Goal: Communication & Community: Answer question/provide support

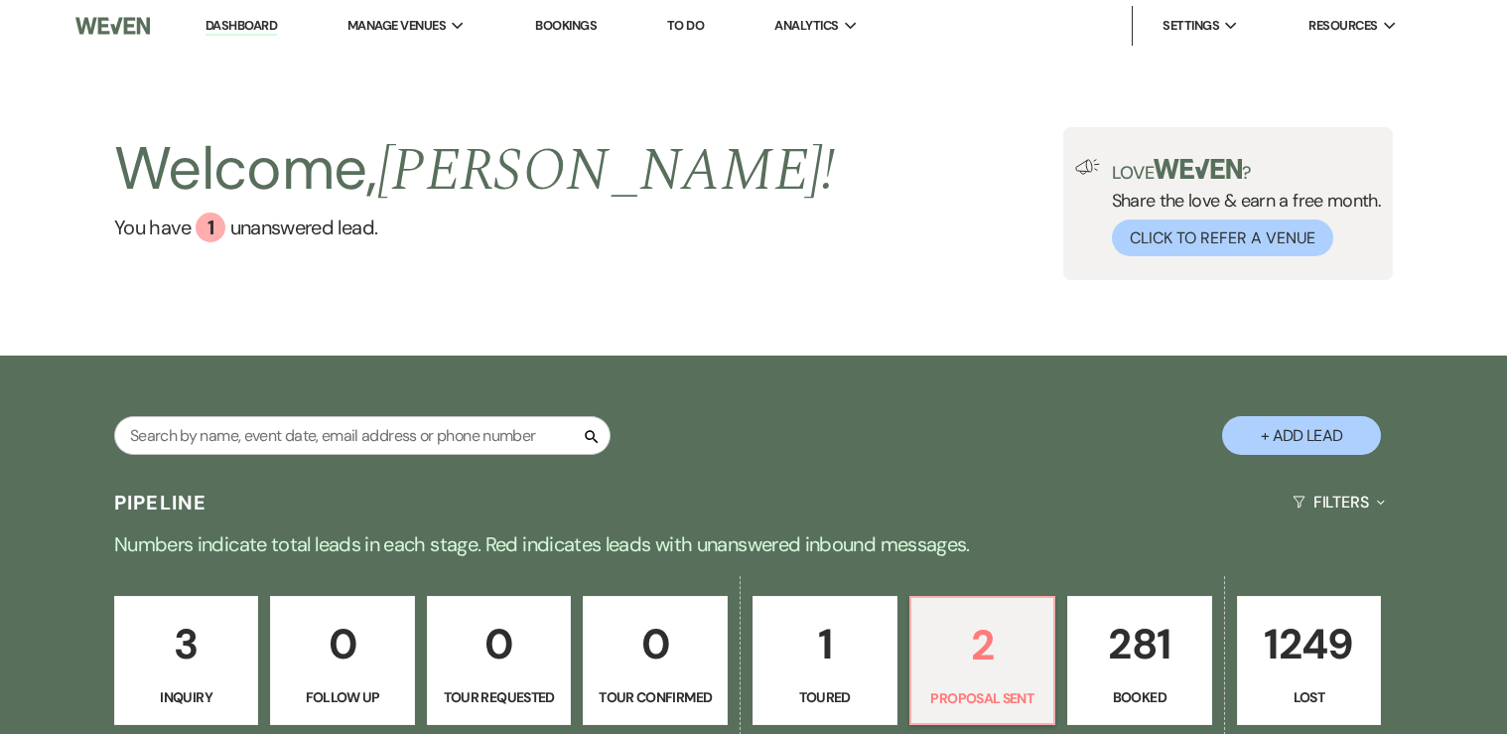
select select "6"
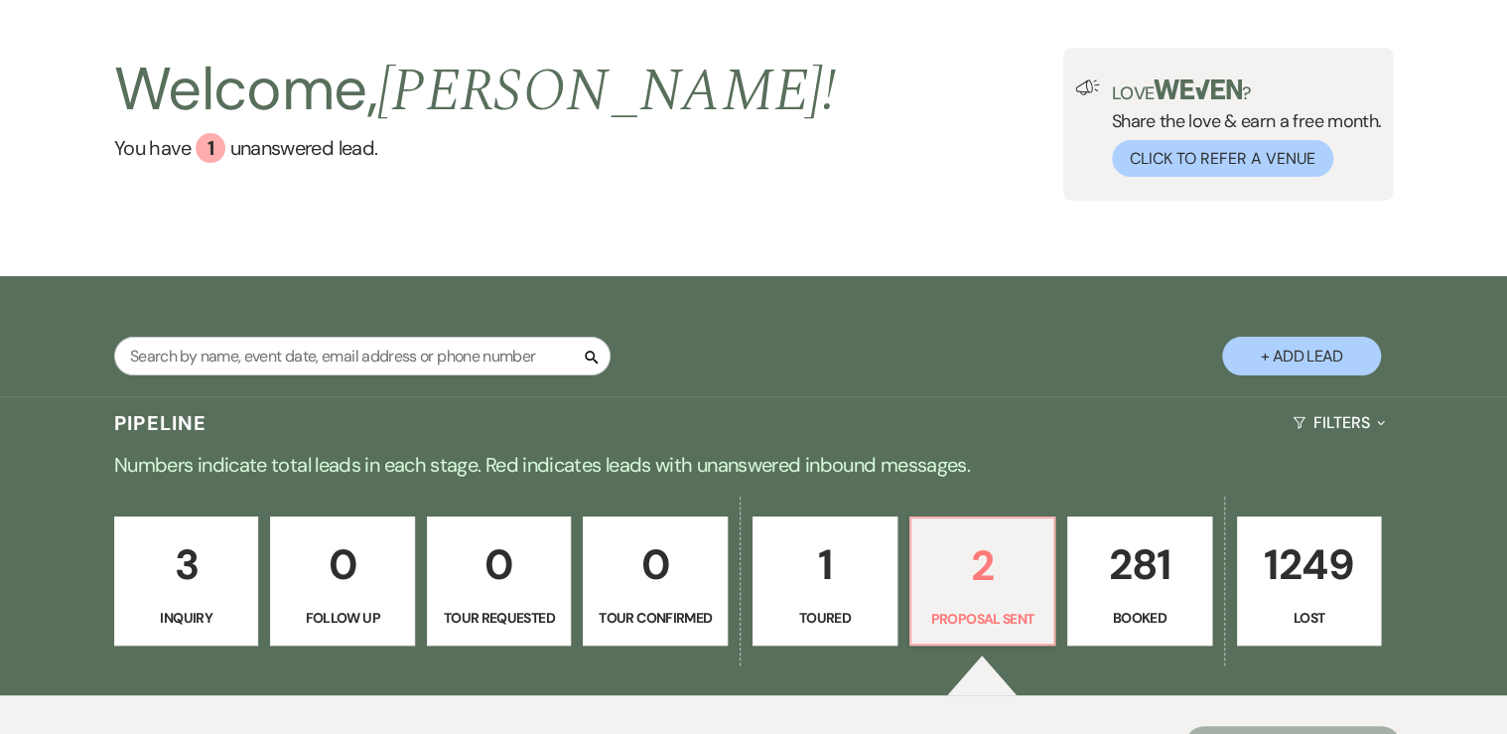
click at [1148, 581] on p "281" at bounding box center [1139, 564] width 119 height 67
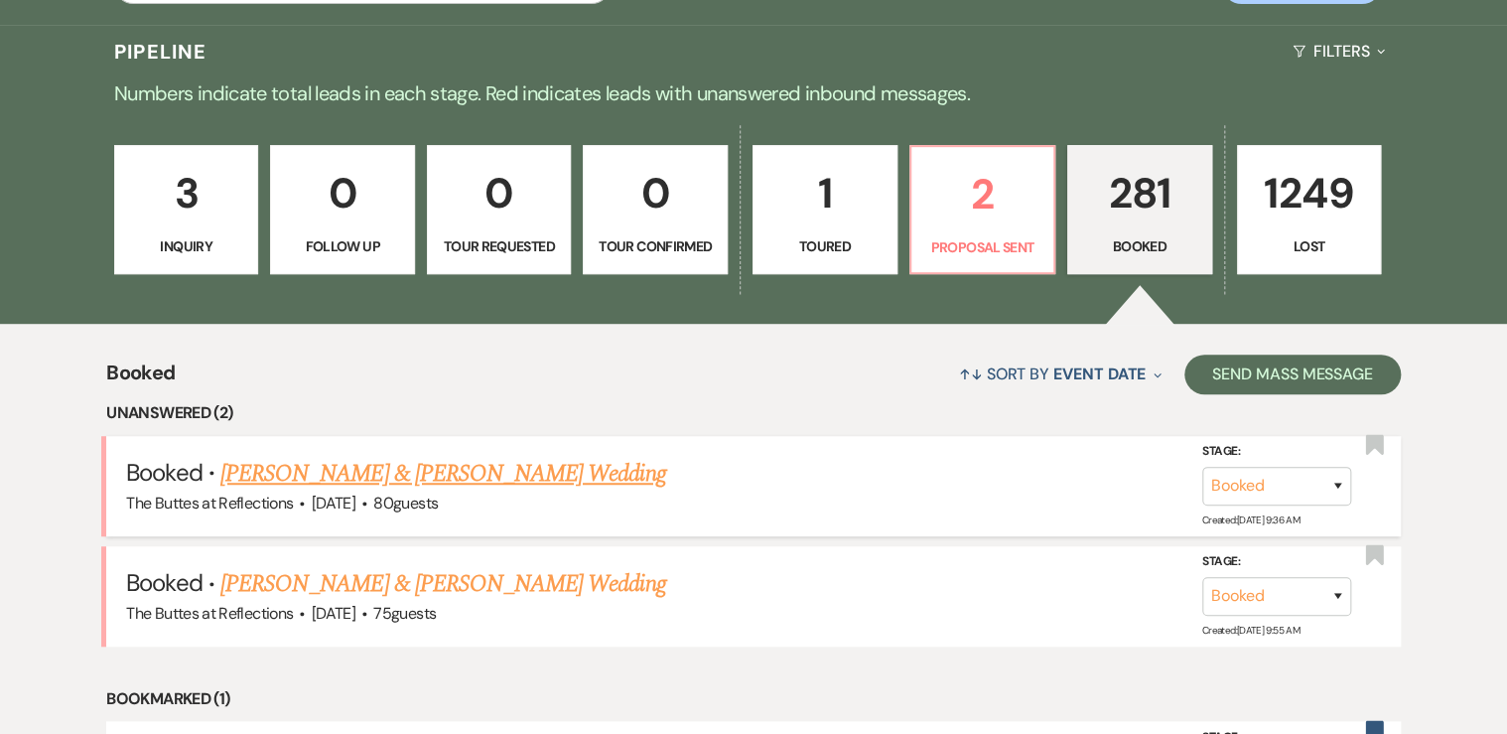
scroll to position [477, 0]
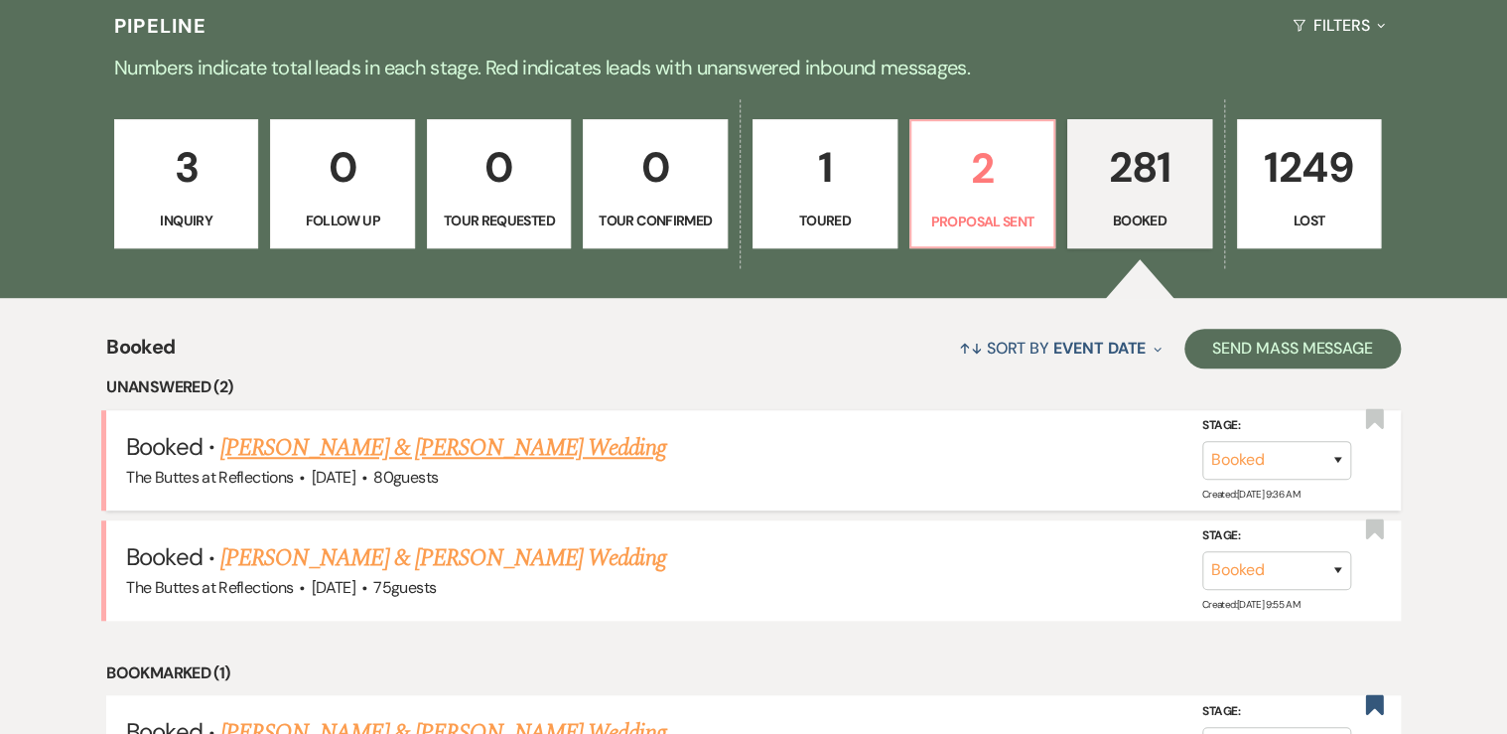
click at [322, 441] on link "[PERSON_NAME] & [PERSON_NAME] Wedding" at bounding box center [442, 448] width 445 height 36
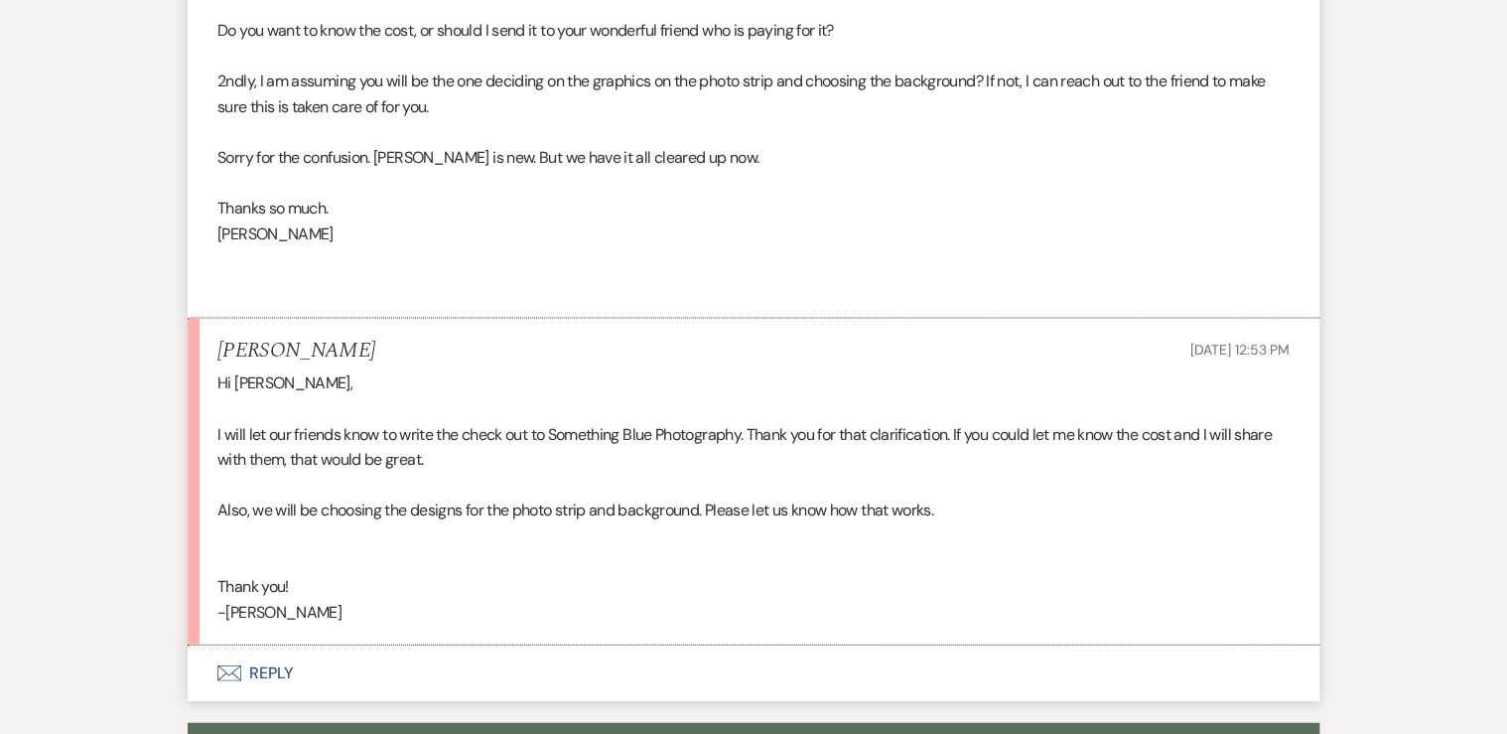
scroll to position [1986, 0]
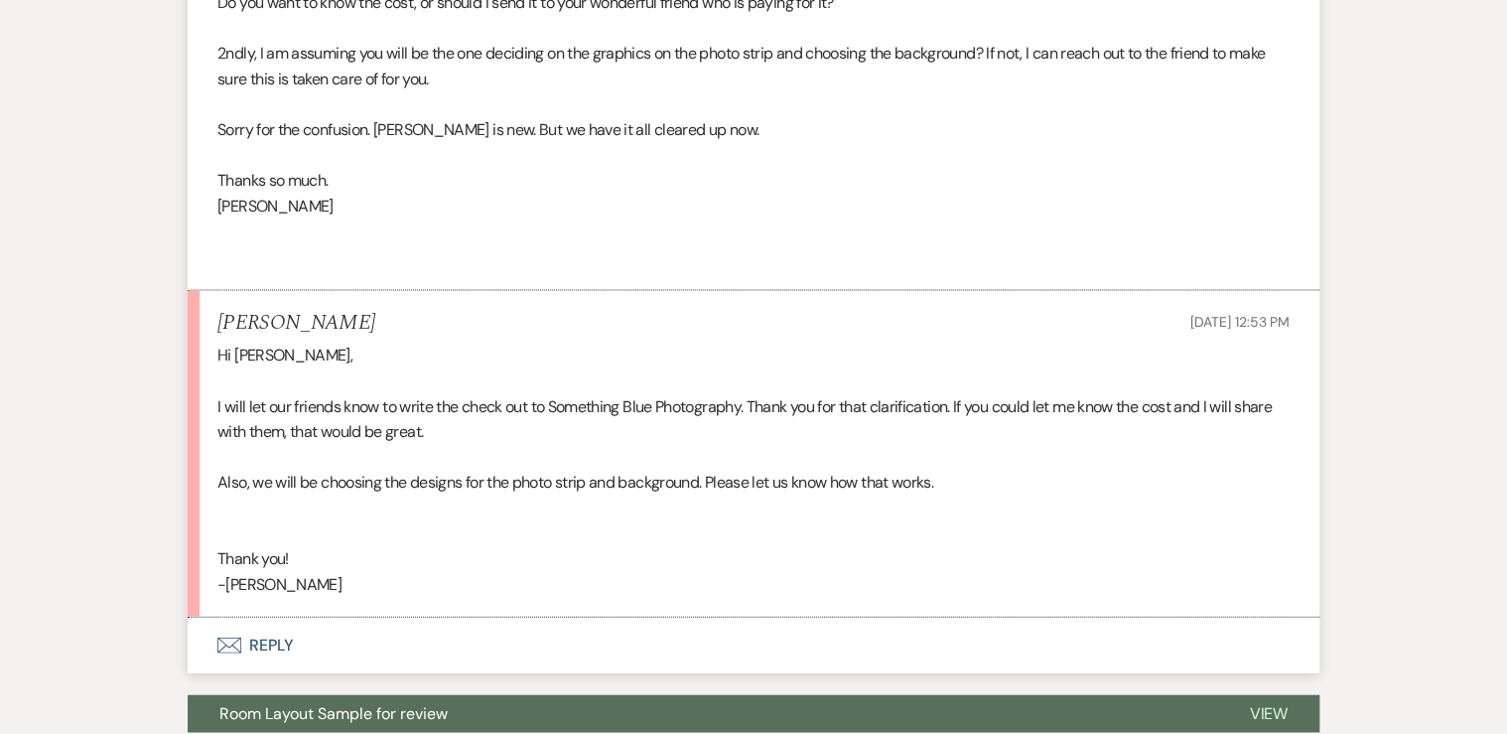
click at [266, 644] on button "Envelope Reply" at bounding box center [754, 646] width 1132 height 56
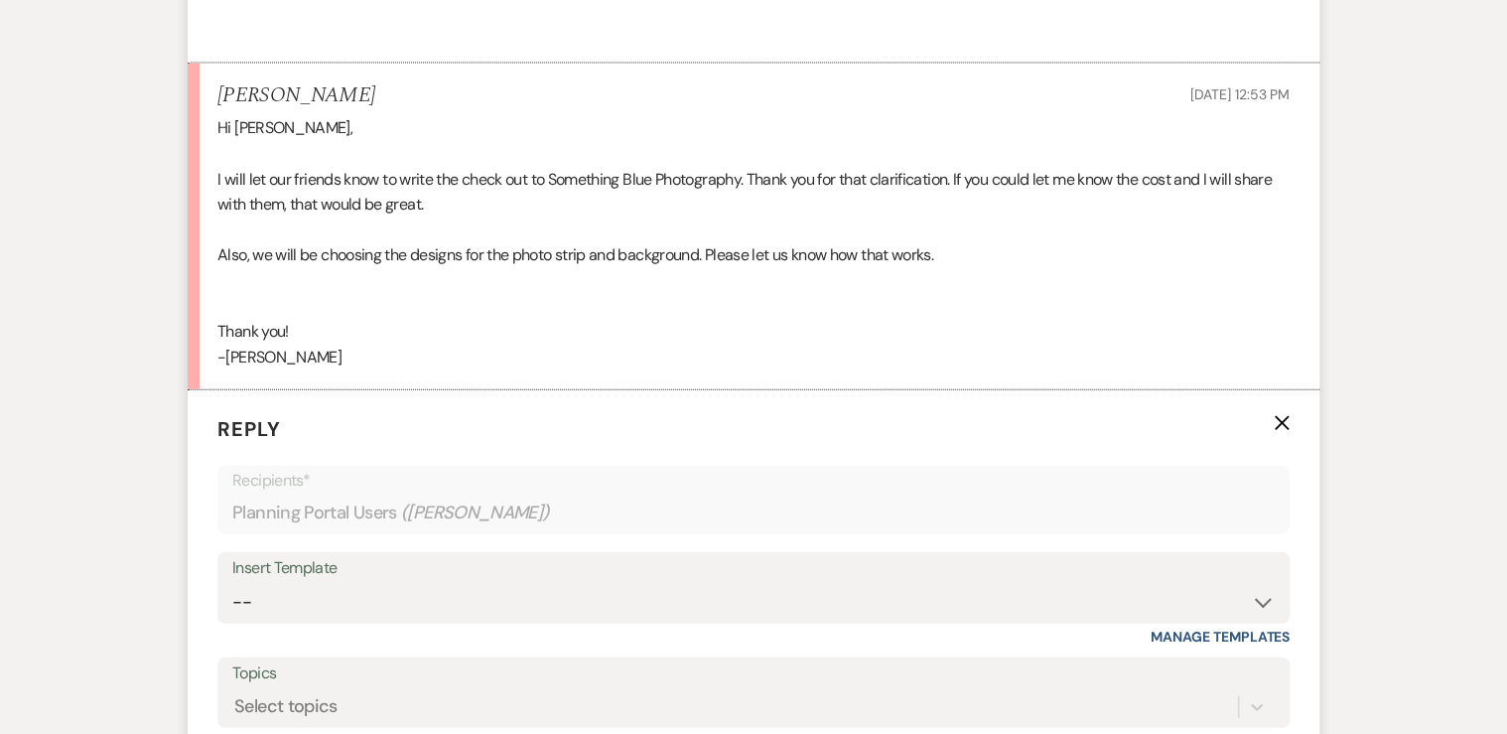
scroll to position [2440, 0]
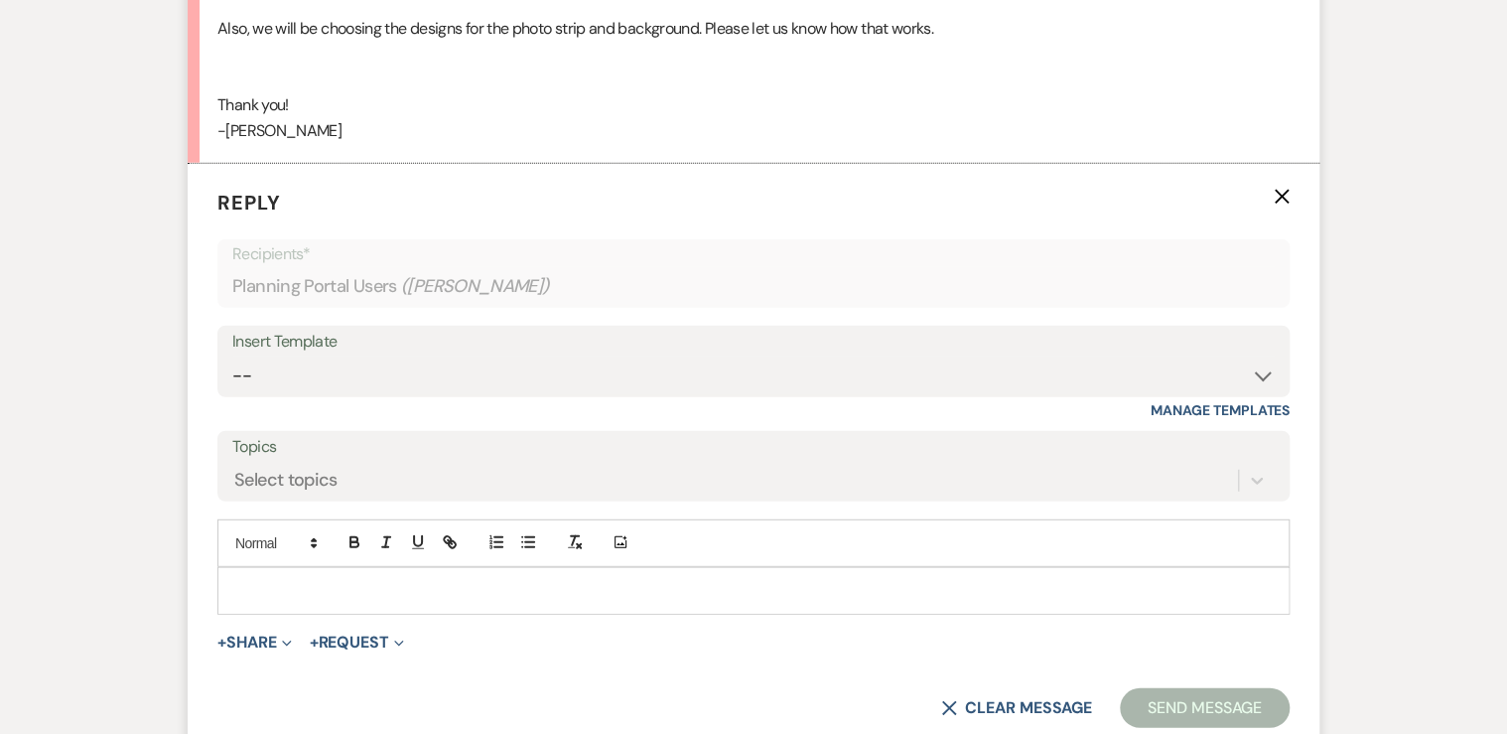
click at [272, 580] on p at bounding box center [753, 591] width 1041 height 22
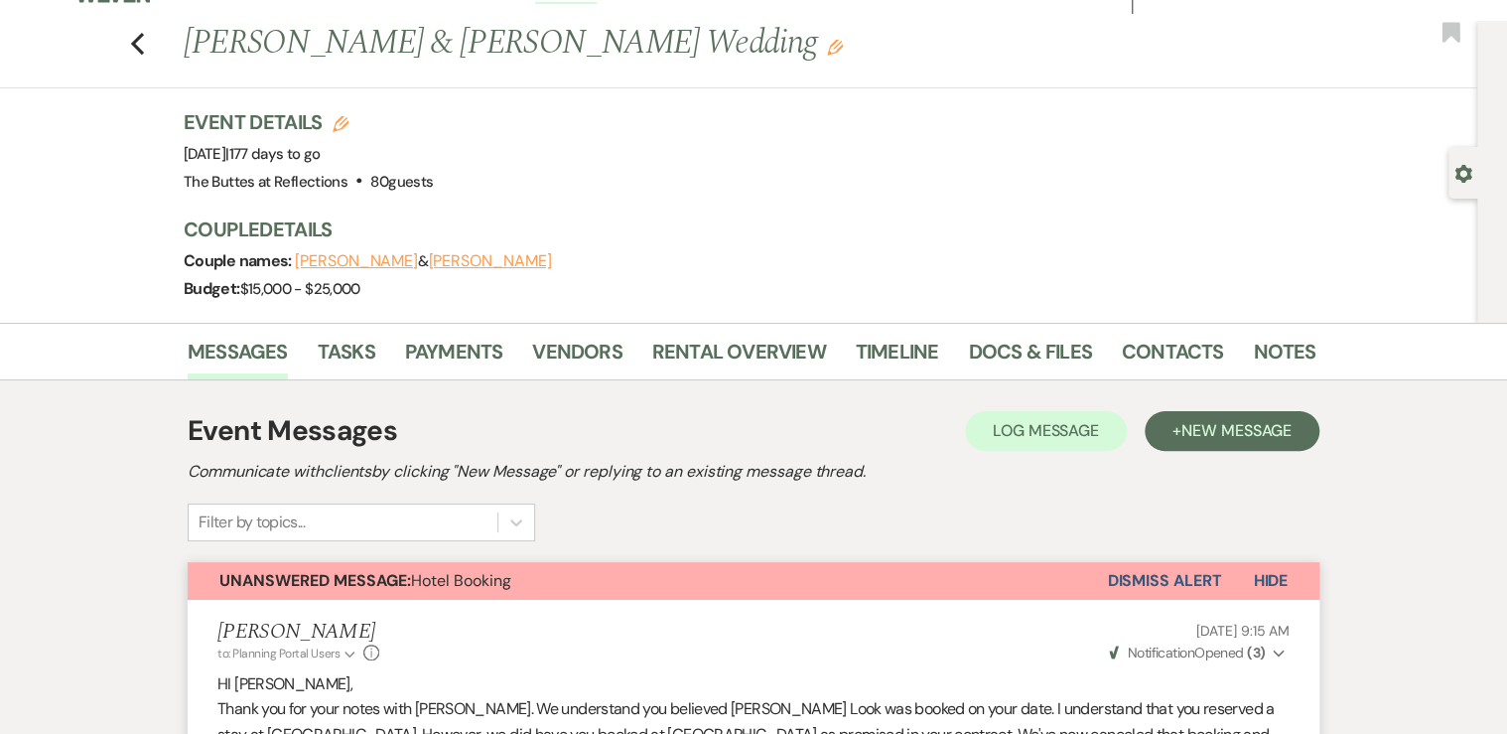
scroll to position [0, 0]
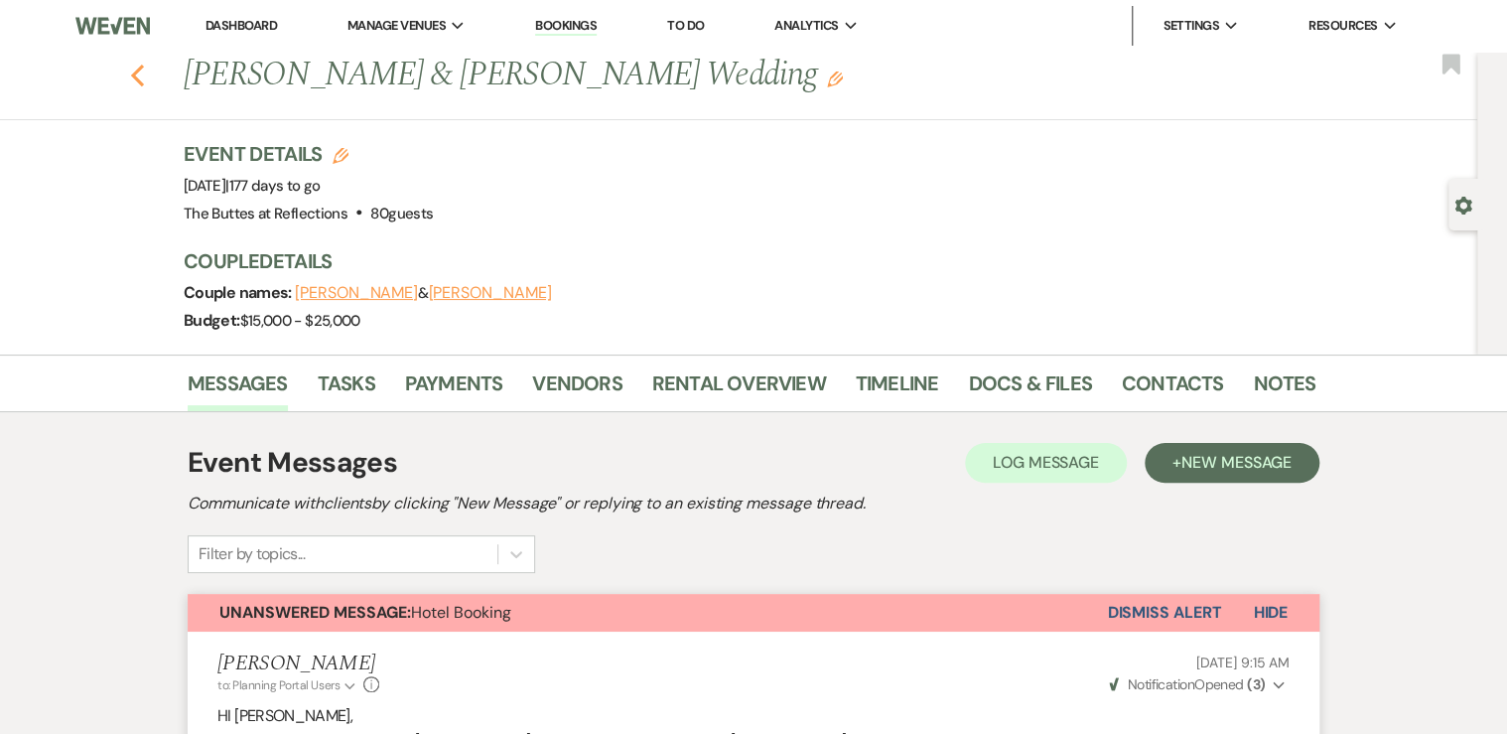
click at [137, 70] on icon "Previous" at bounding box center [137, 76] width 15 height 24
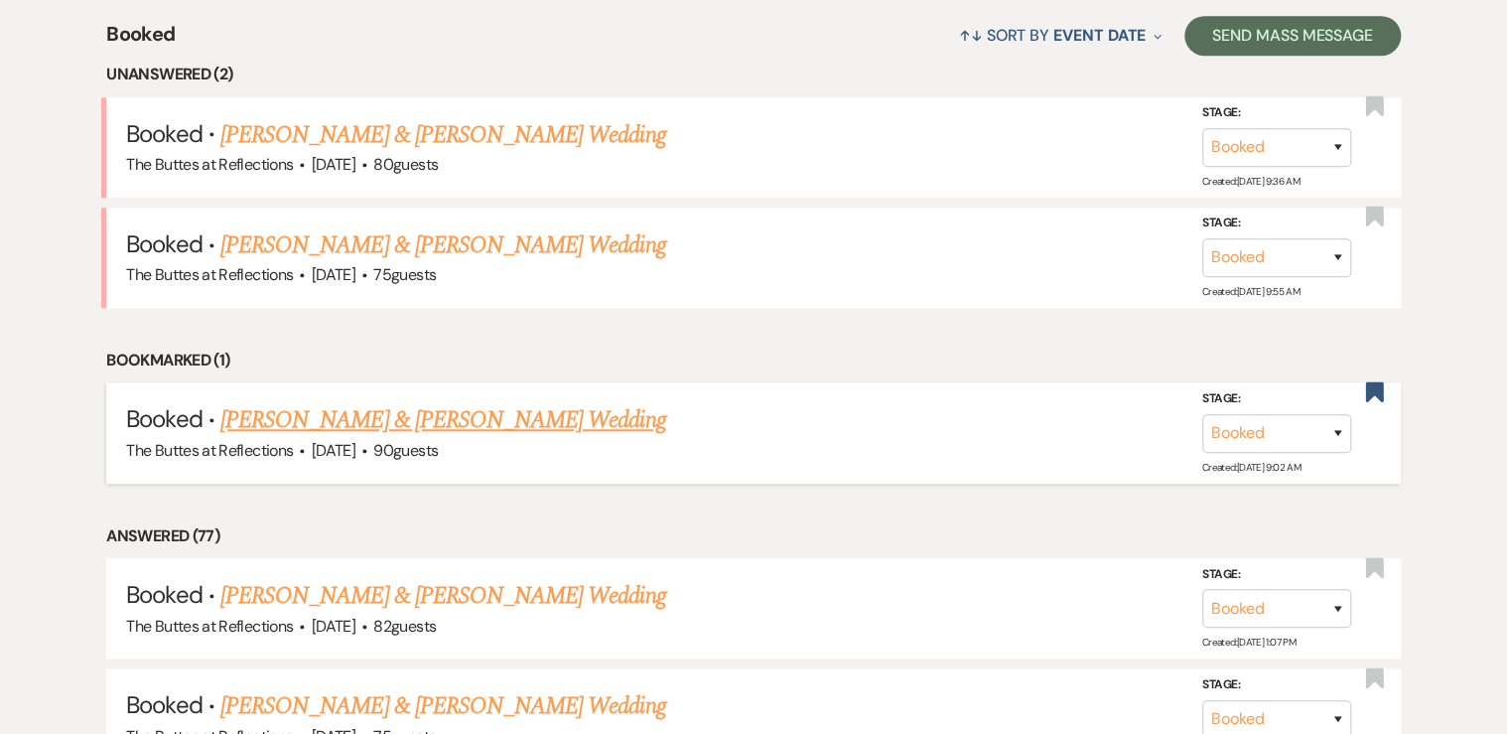
scroll to position [794, 0]
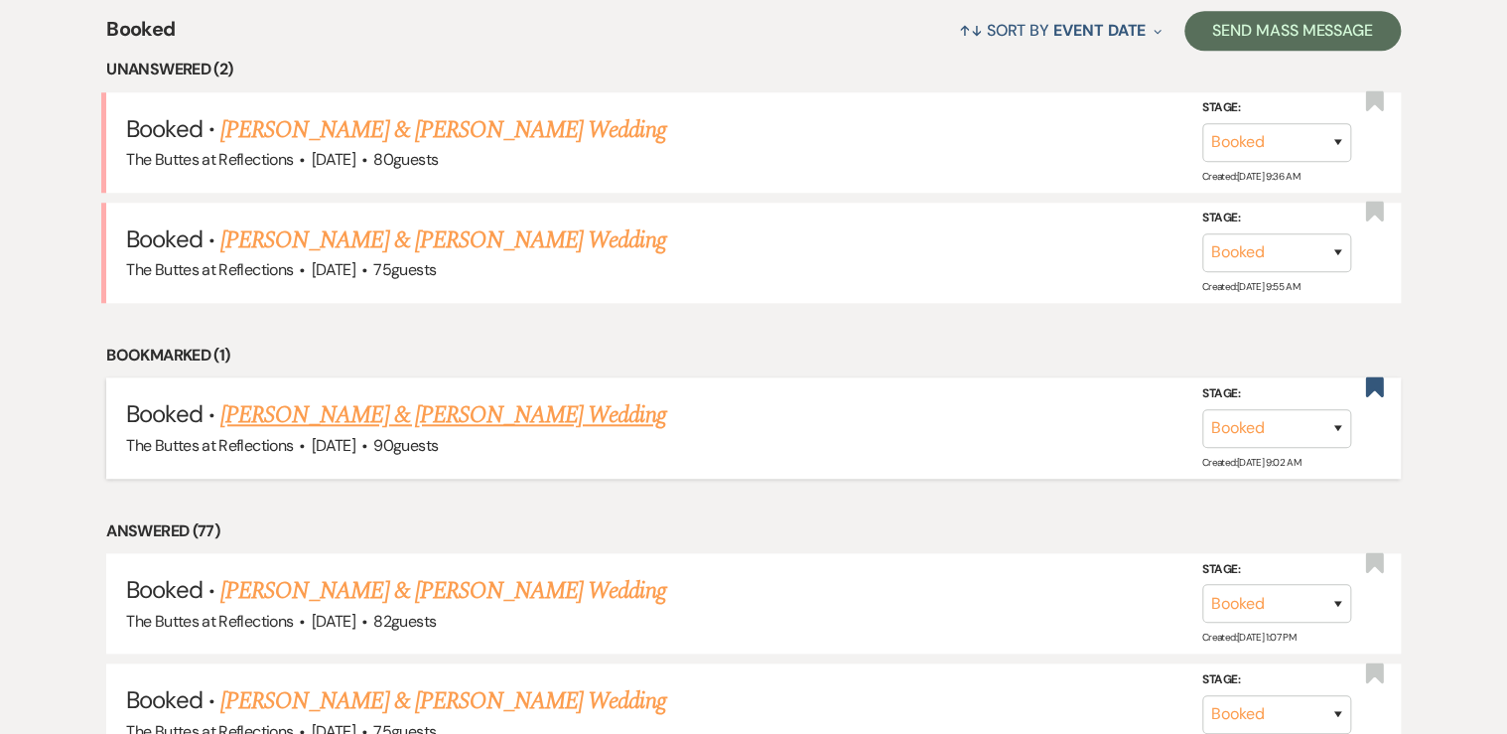
click at [401, 413] on link "[PERSON_NAME] & [PERSON_NAME] Wedding" at bounding box center [442, 415] width 445 height 36
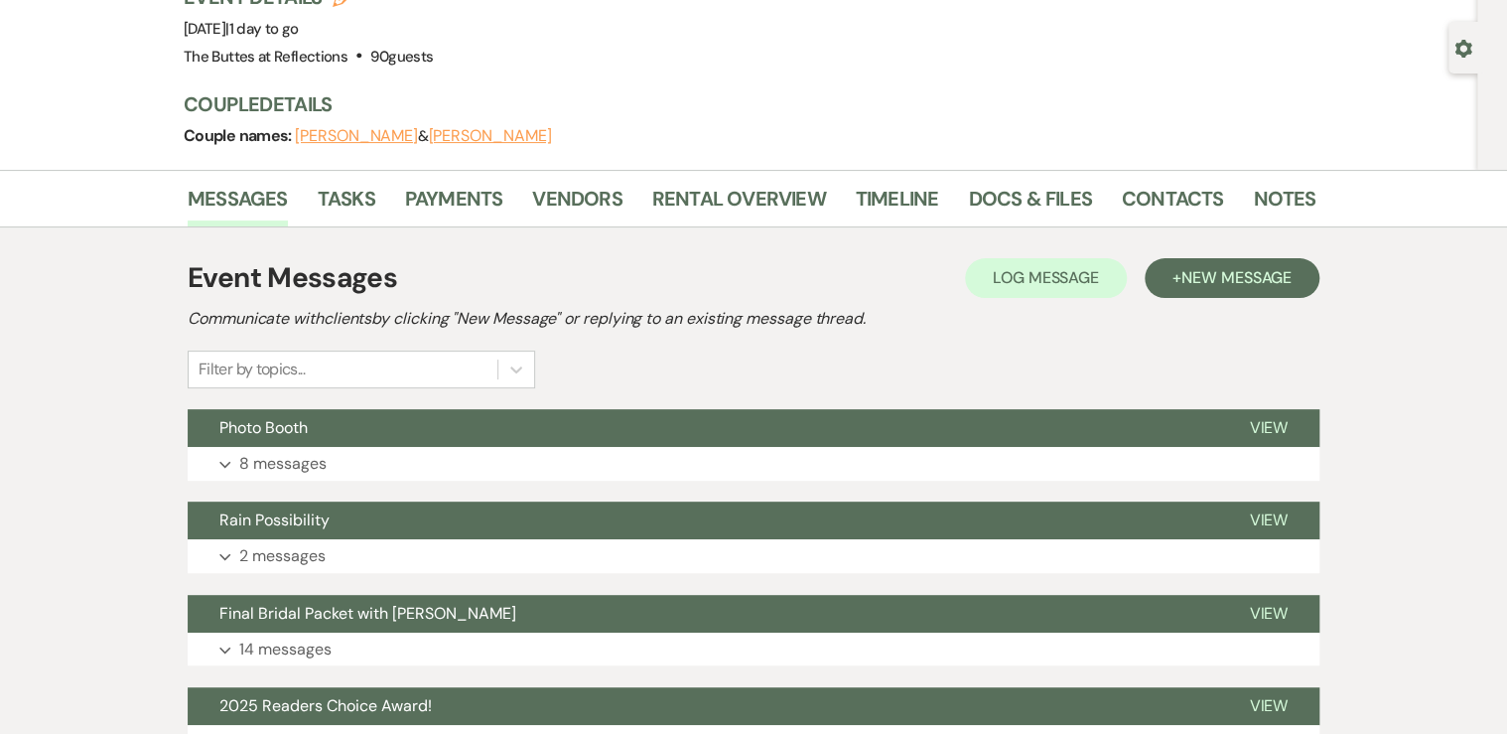
scroll to position [159, 0]
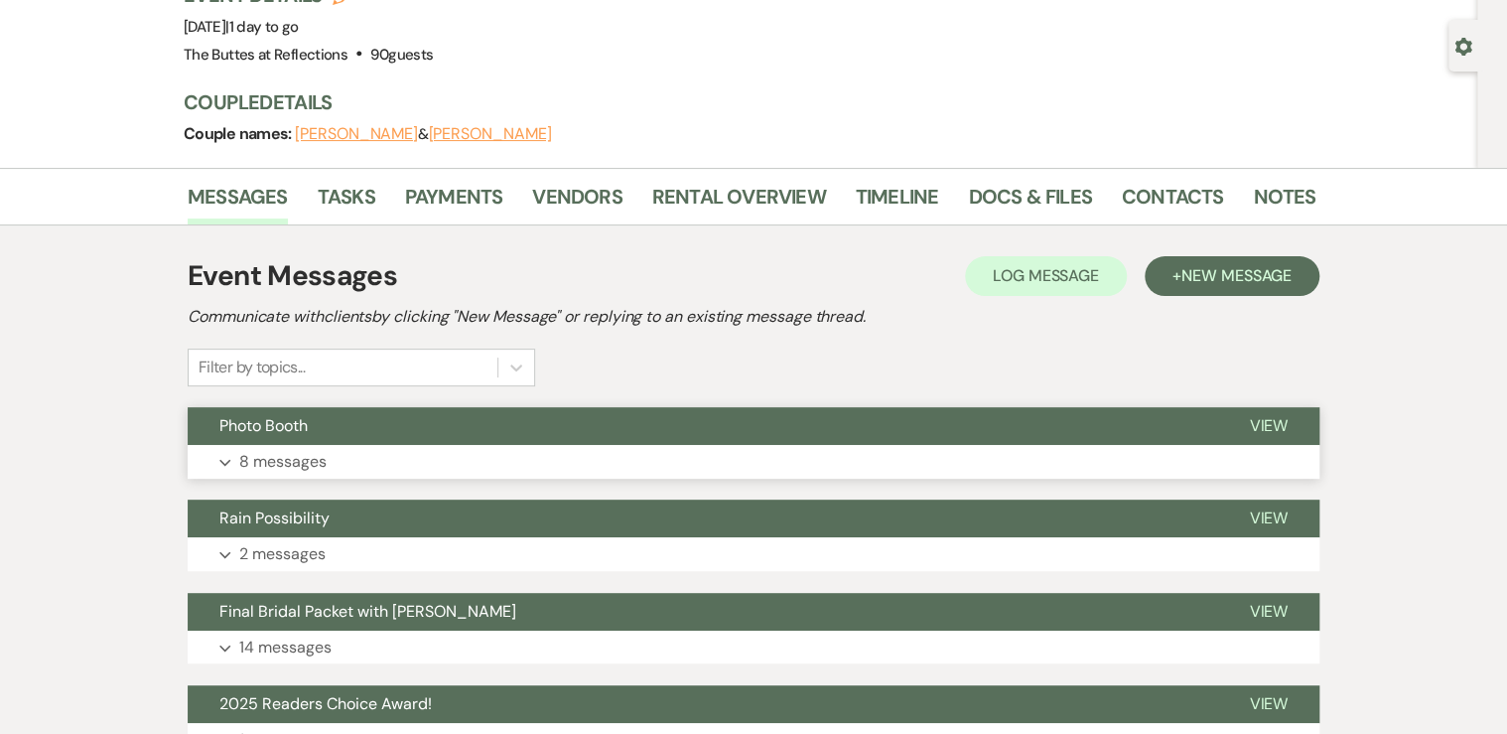
click at [311, 466] on p "8 messages" at bounding box center [282, 462] width 87 height 26
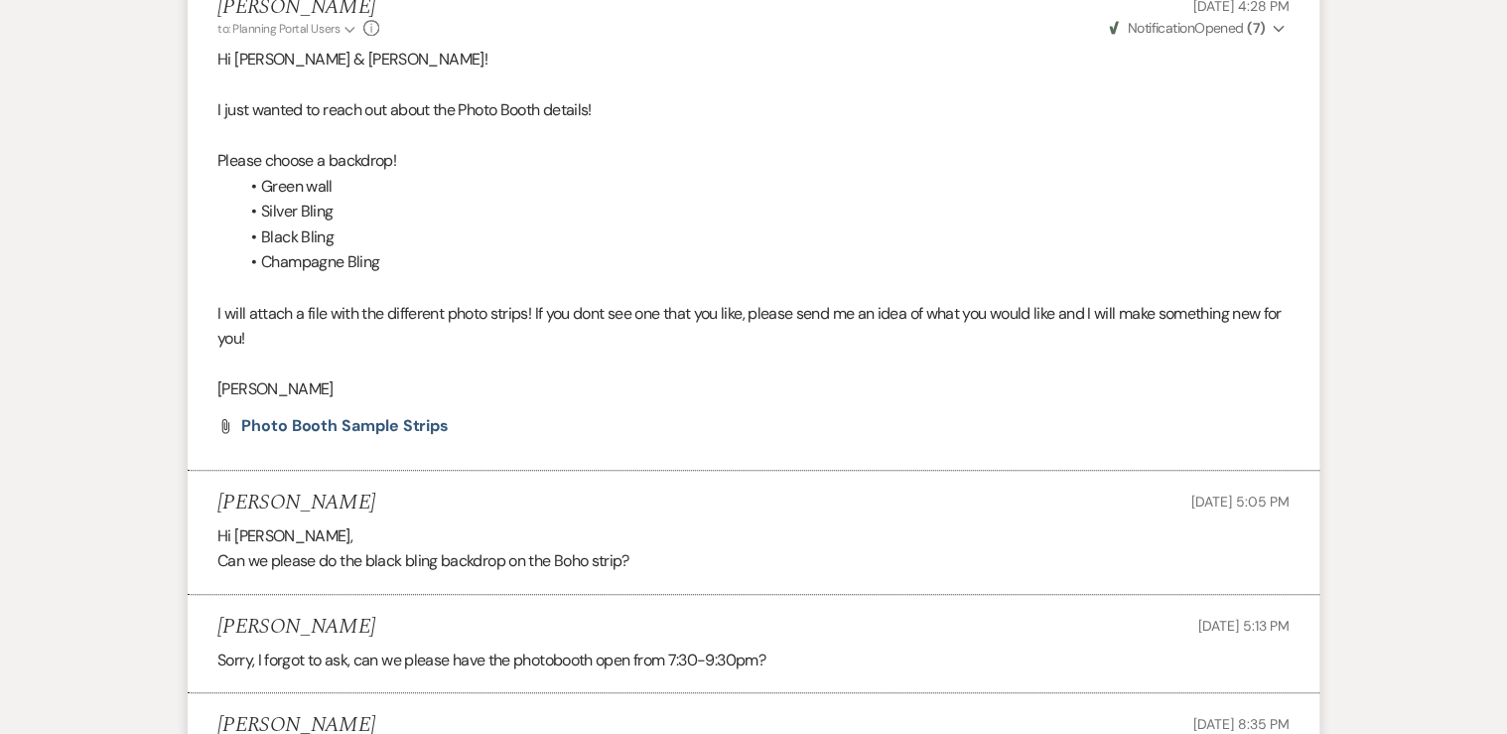
scroll to position [556, 0]
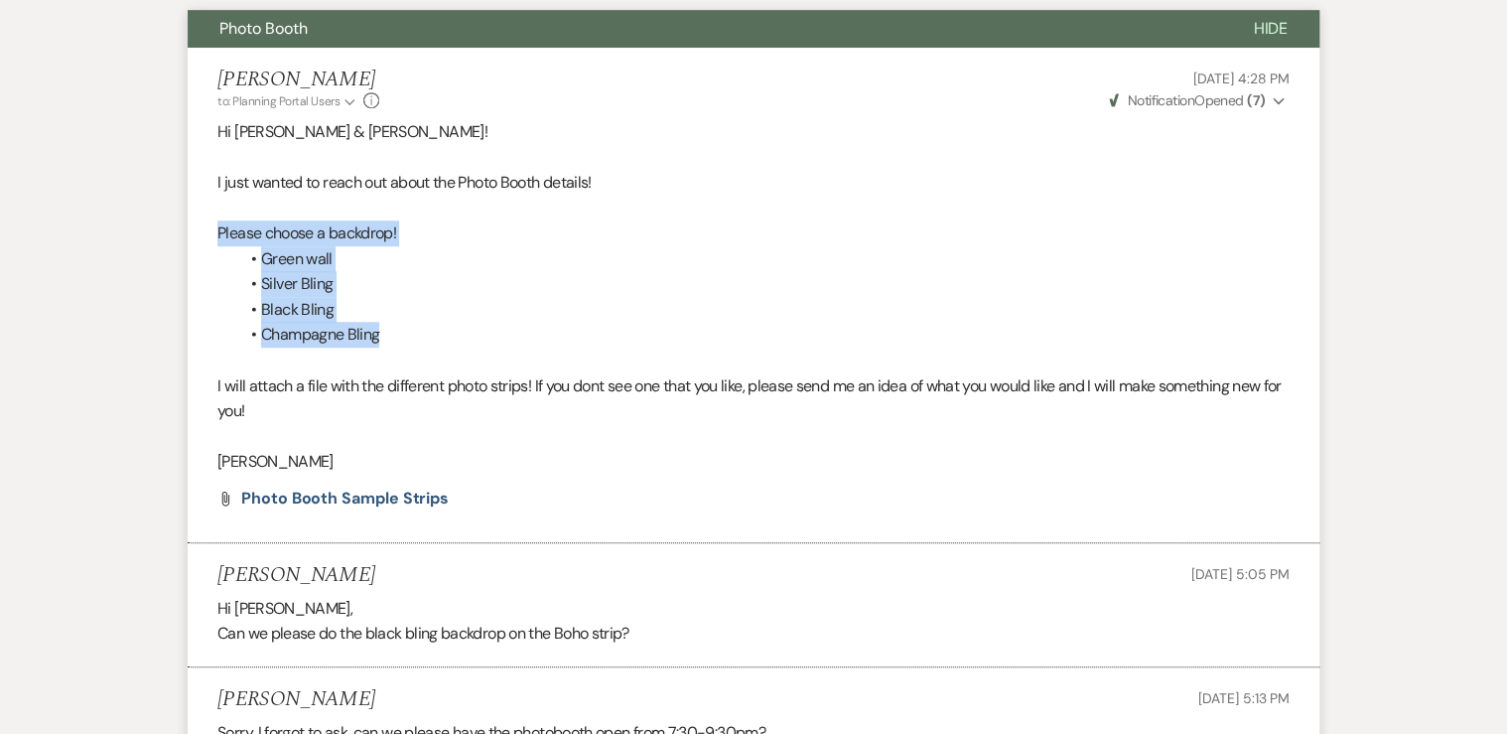
drag, startPoint x: 390, startPoint y: 339, endPoint x: 203, endPoint y: 229, distance: 217.1
click at [203, 229] on li "[PERSON_NAME] to: Planning Portal Users Expand Info [DATE] 4:28 PM Weven Check …" at bounding box center [754, 296] width 1132 height 496
copy div "Please choose a backdrop! Green wall Silver Bling Black Bling Champagne Bling"
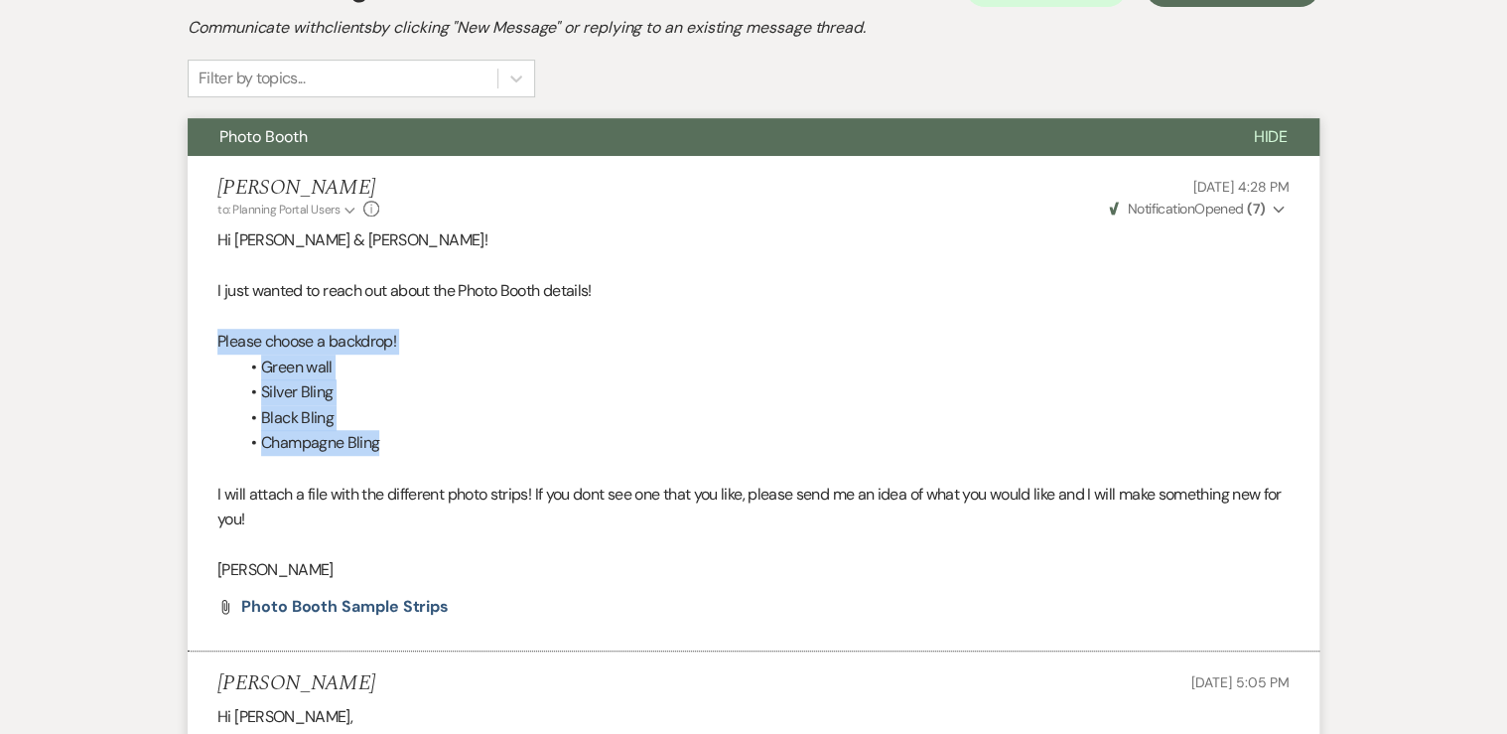
scroll to position [238, 0]
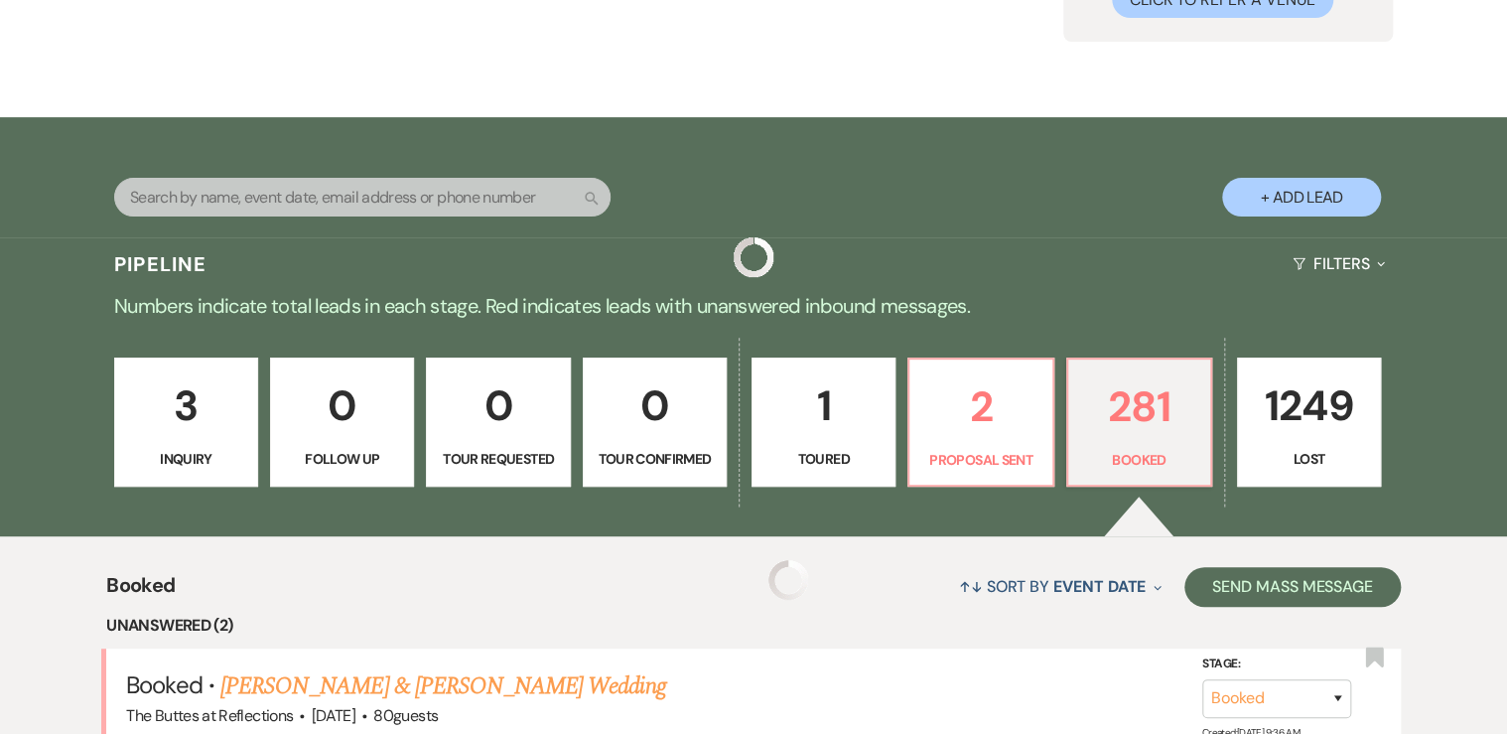
scroll to position [794, 0]
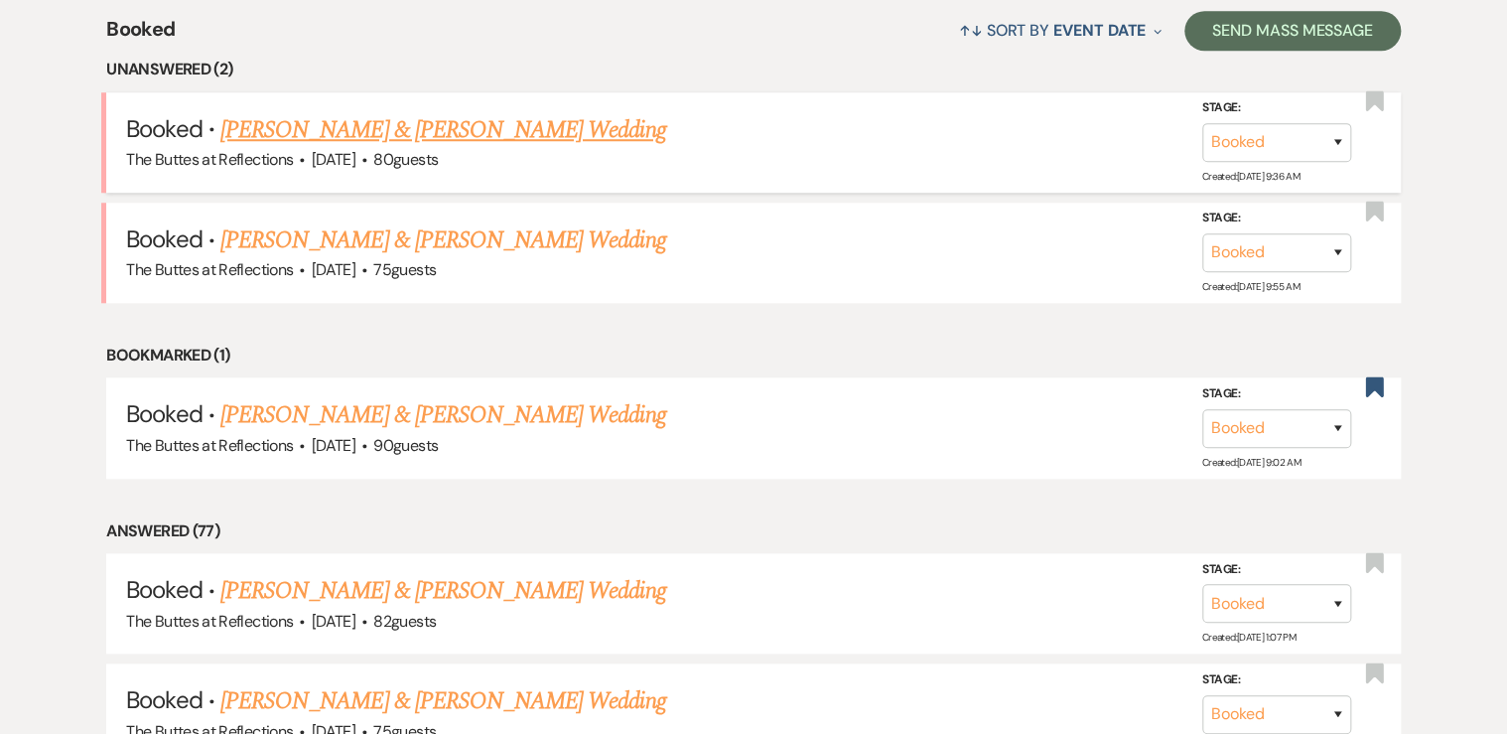
click at [346, 127] on link "[PERSON_NAME] & [PERSON_NAME] Wedding" at bounding box center [442, 130] width 445 height 36
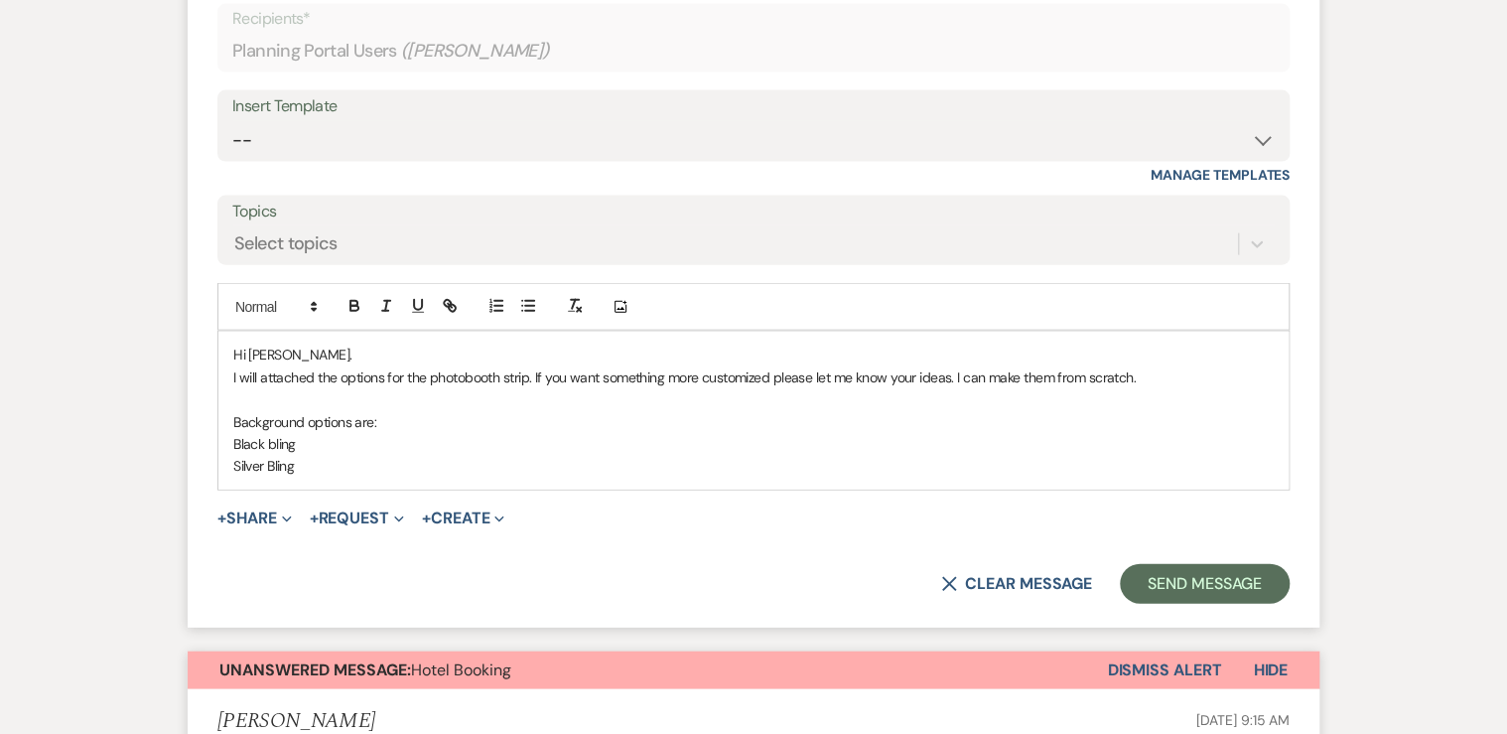
scroll to position [2105, 0]
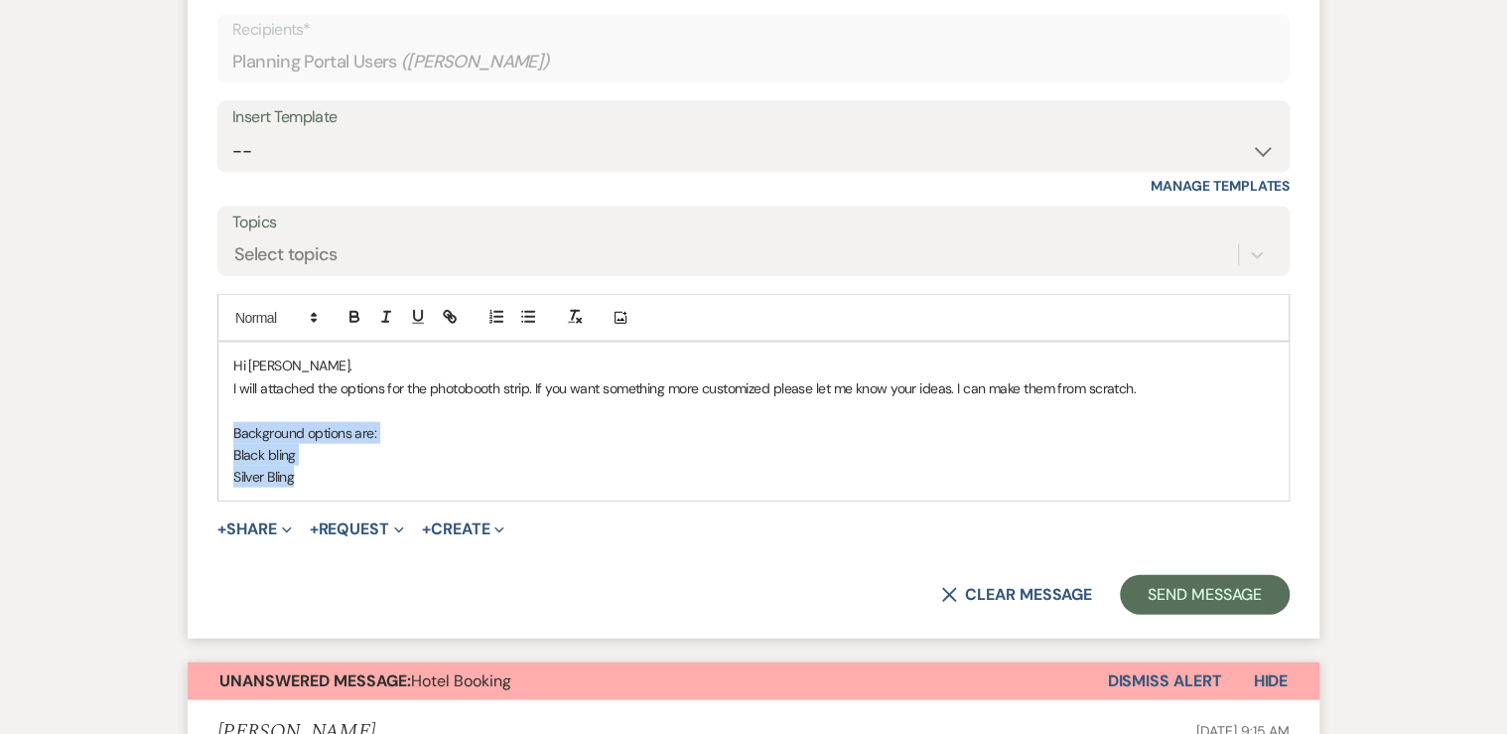
drag, startPoint x: 314, startPoint y: 484, endPoint x: 226, endPoint y: 428, distance: 103.6
click at [226, 428] on div "Hi [PERSON_NAME]. I will attached the options for the photobooth strip. If you …" at bounding box center [753, 421] width 1070 height 157
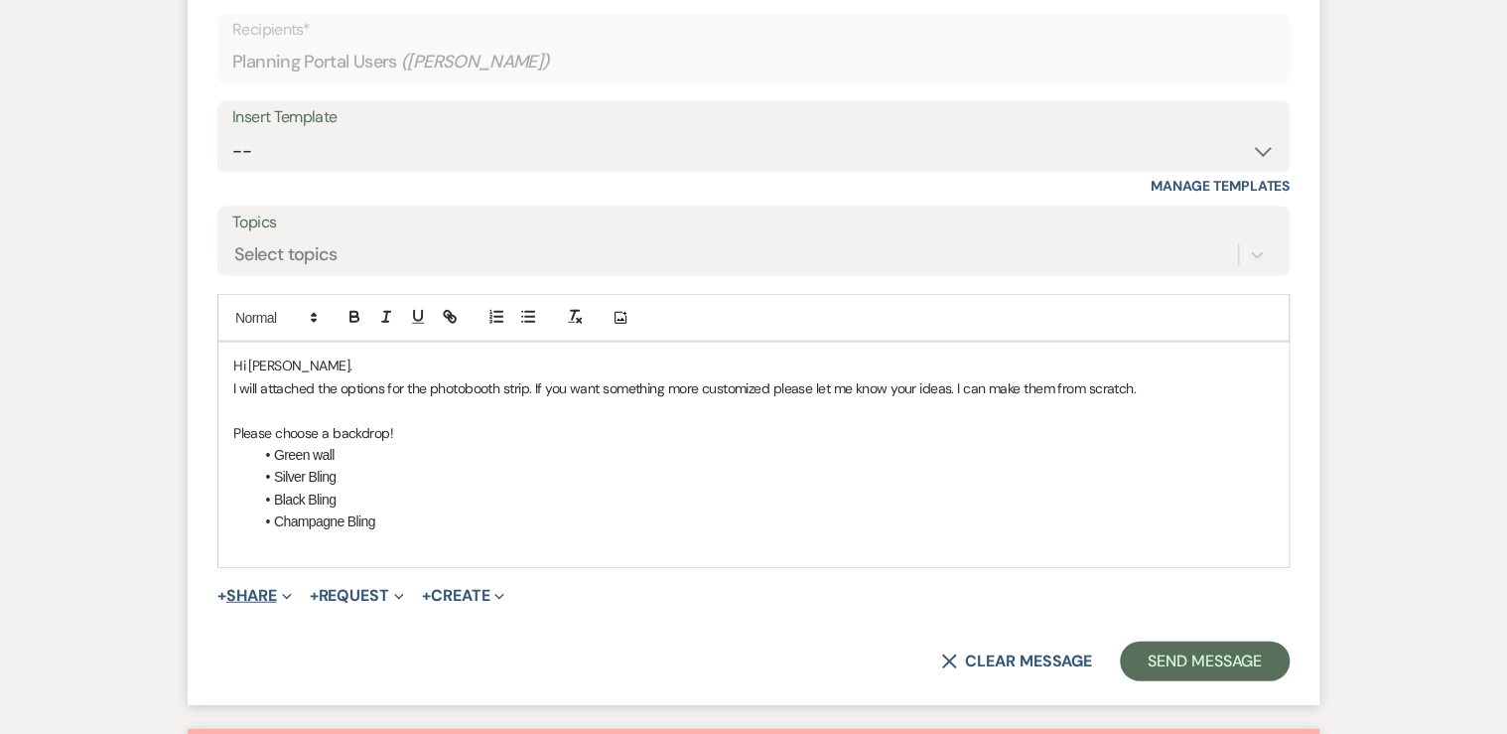
click at [242, 596] on button "+ Share Expand" at bounding box center [254, 596] width 74 height 16
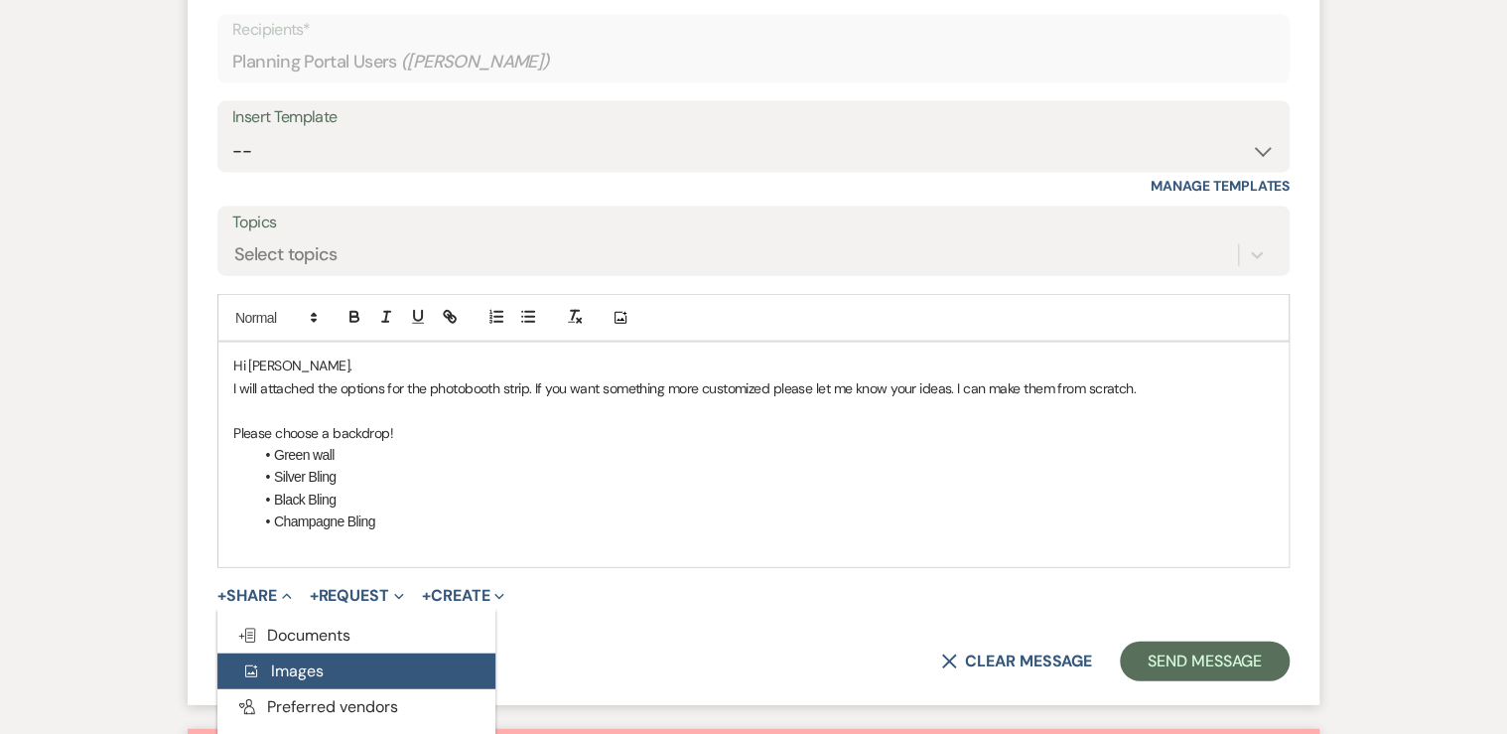
click at [288, 663] on span "Add Photo Images" at bounding box center [282, 670] width 82 height 21
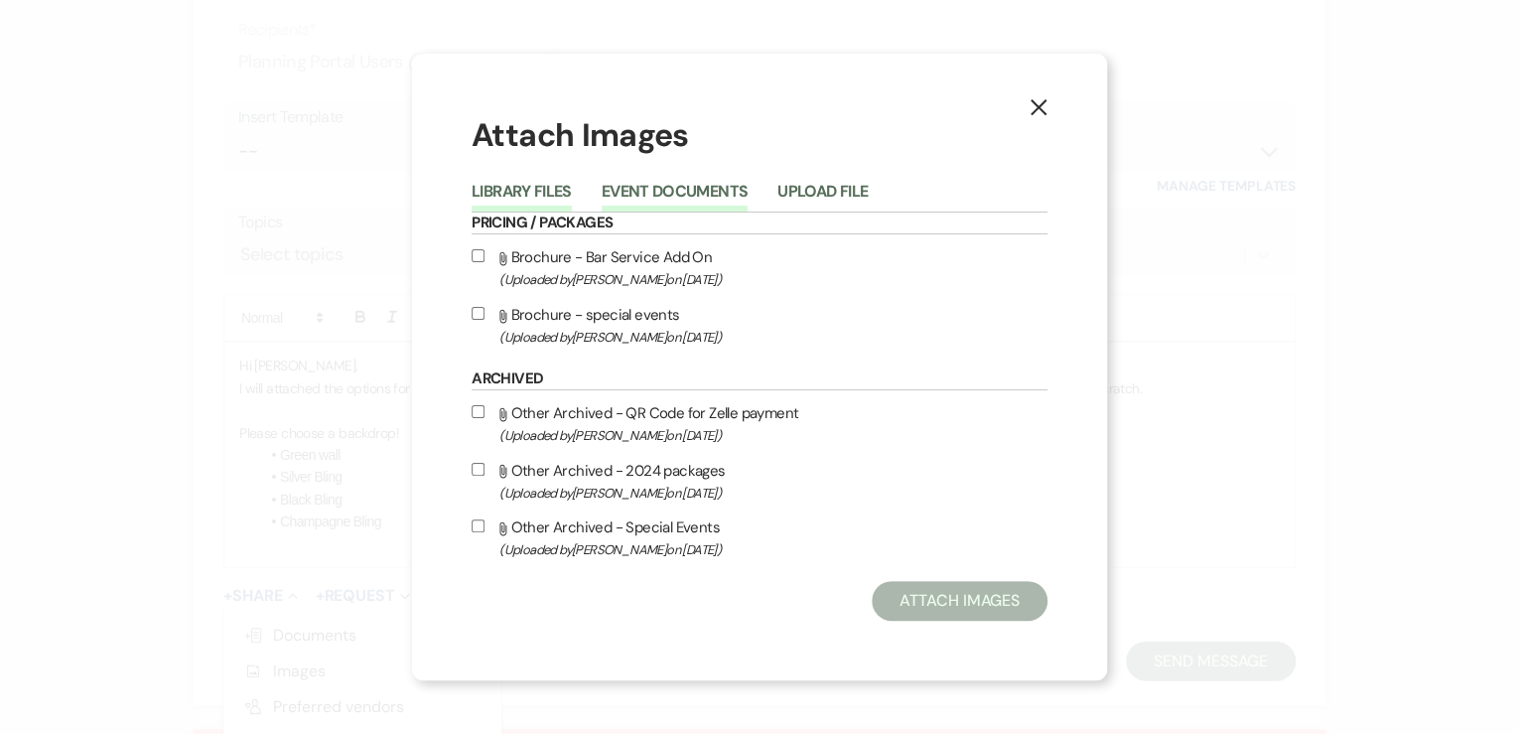
click at [668, 191] on button "Event Documents" at bounding box center [675, 198] width 146 height 28
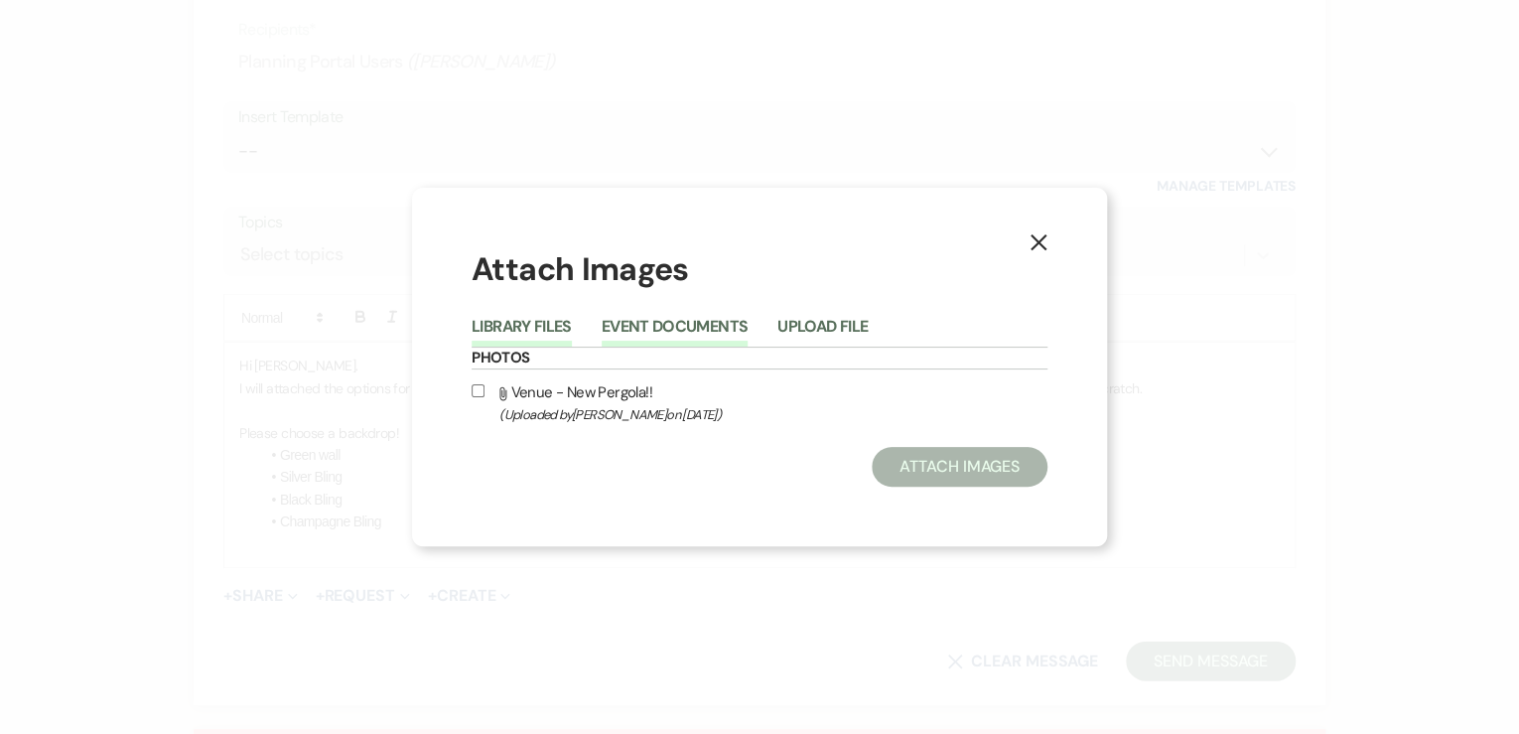
click at [524, 330] on button "Library Files" at bounding box center [522, 333] width 100 height 28
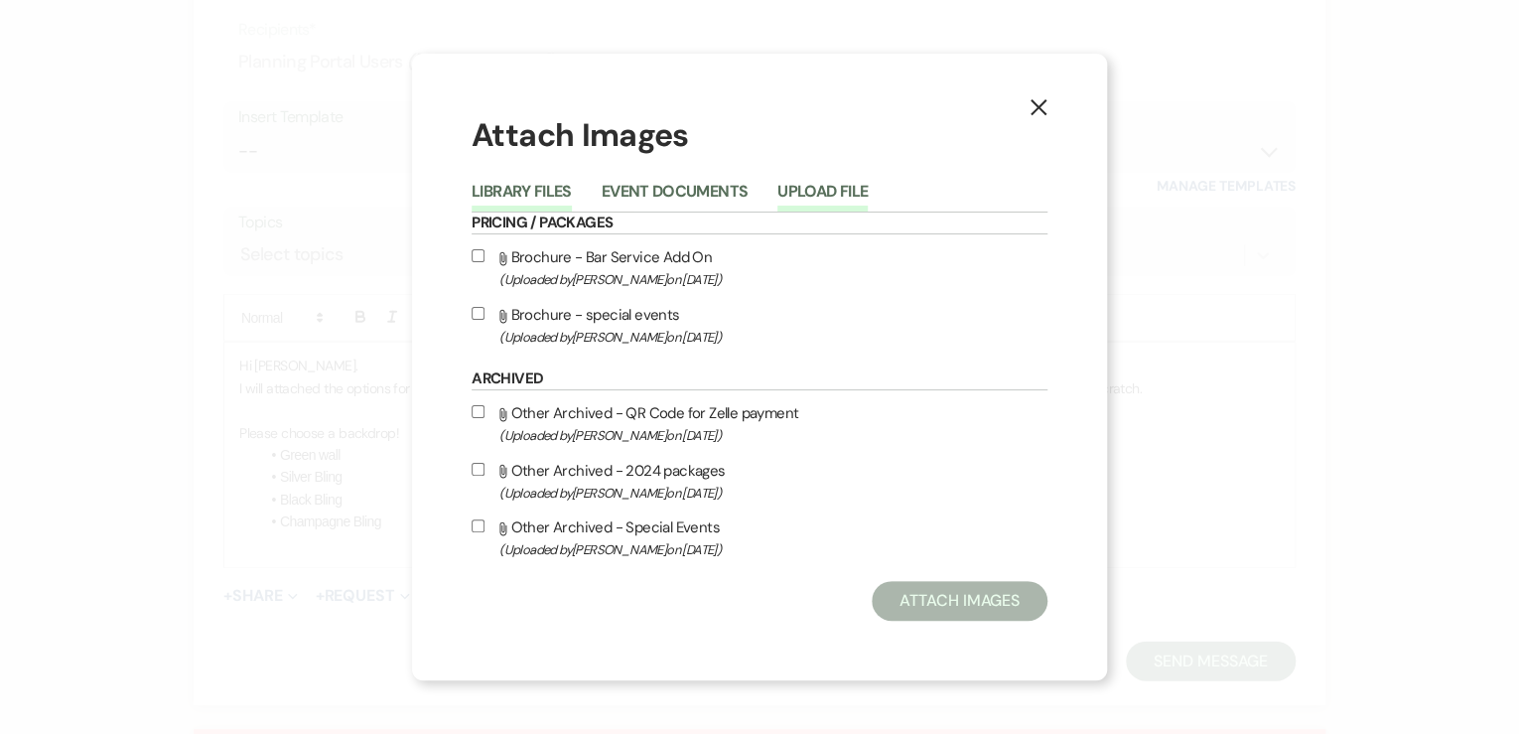
click at [834, 191] on button "Upload File" at bounding box center [823, 198] width 90 height 28
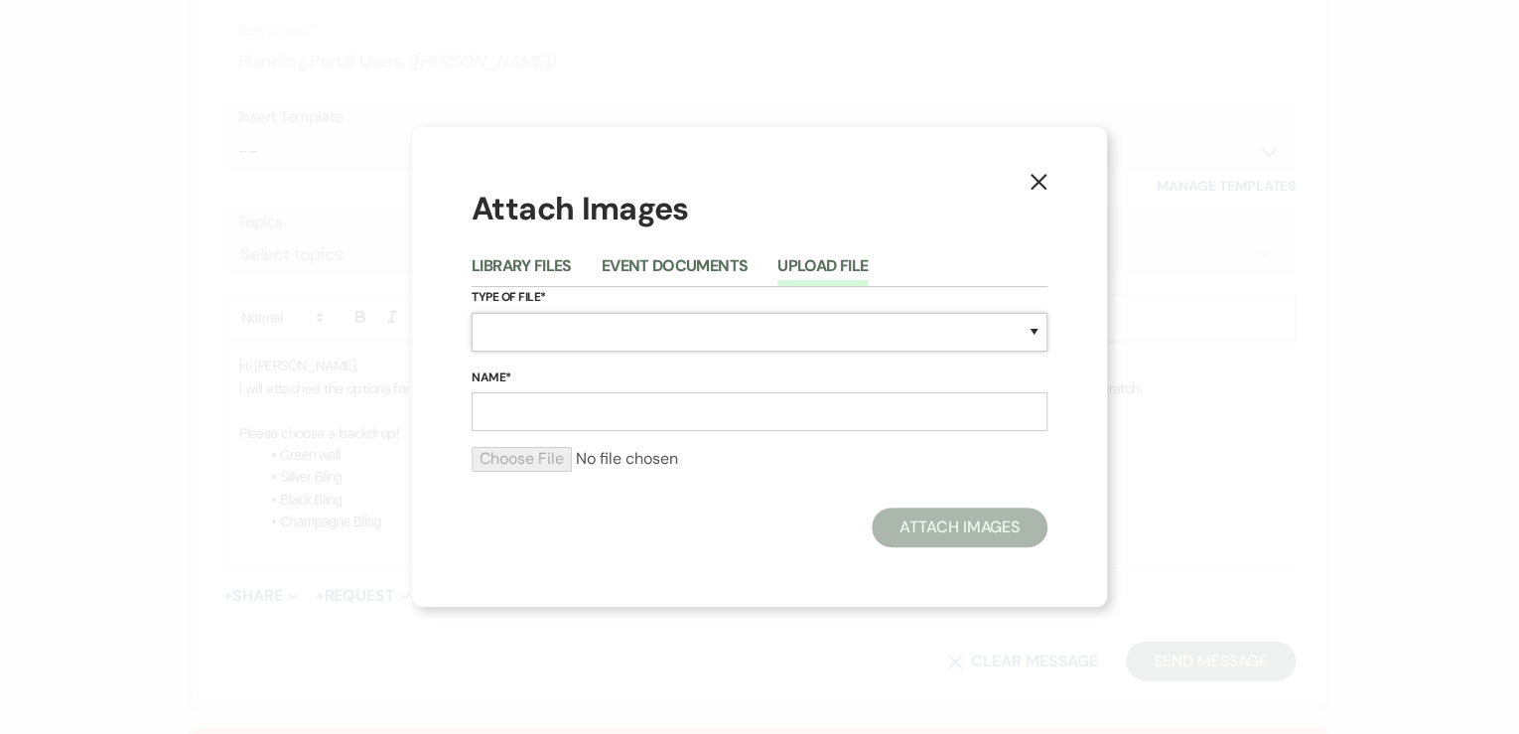
click at [519, 329] on select "Special Event Insurance Vendor Certificate of Insurance Contracts / Rental Agre…" at bounding box center [760, 332] width 576 height 39
select select "0"
click at [472, 313] on select "Special Event Insurance Vendor Certificate of Insurance Contracts / Rental Agre…" at bounding box center [760, 332] width 576 height 39
click at [507, 416] on input "Name*" at bounding box center [760, 411] width 576 height 39
type input "Photobooth Strip"
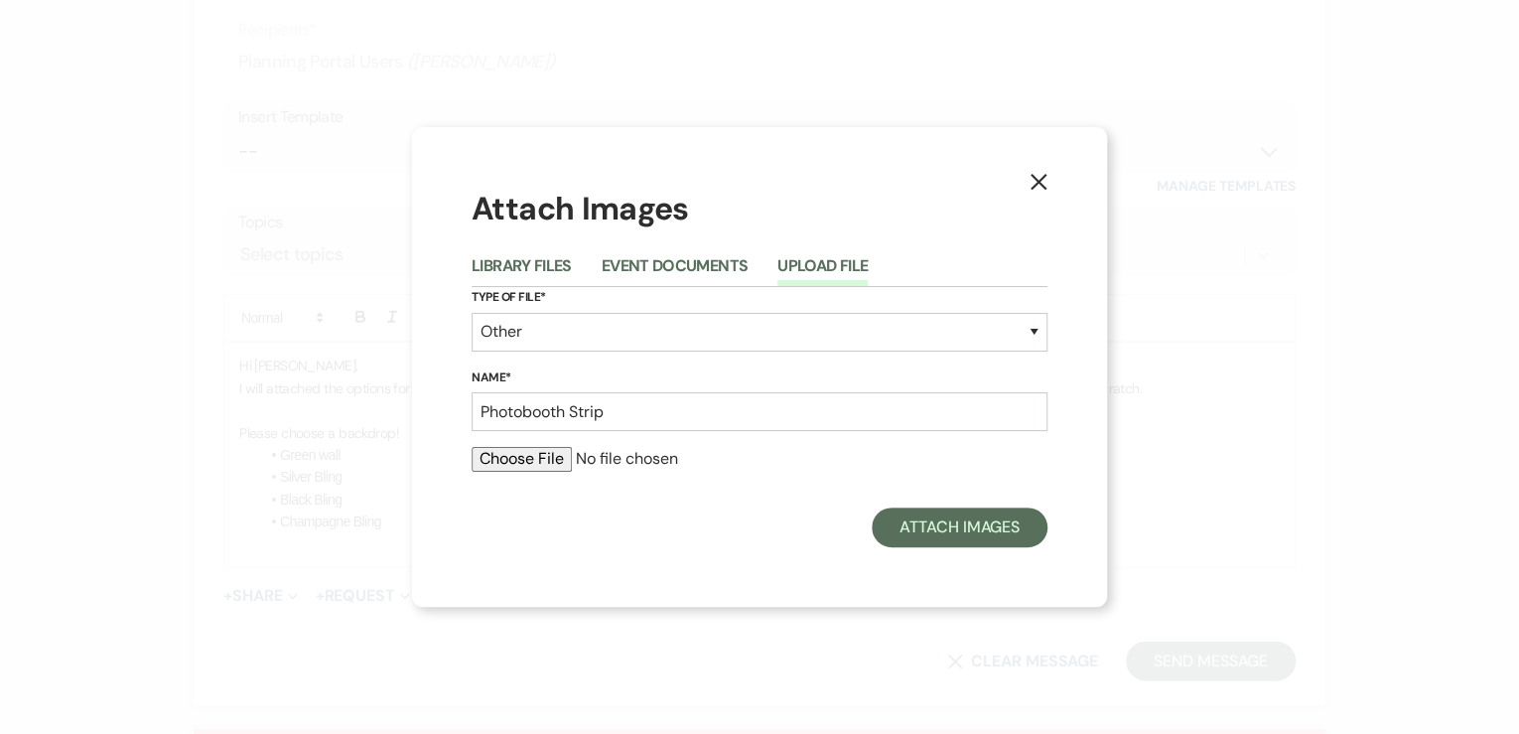
click at [512, 461] on input "file" at bounding box center [760, 459] width 576 height 24
click at [818, 265] on button "Upload File" at bounding box center [823, 272] width 90 height 28
click at [517, 462] on input "file" at bounding box center [760, 459] width 576 height 24
type input "C:\fakepath\1 sample of templ.zip"
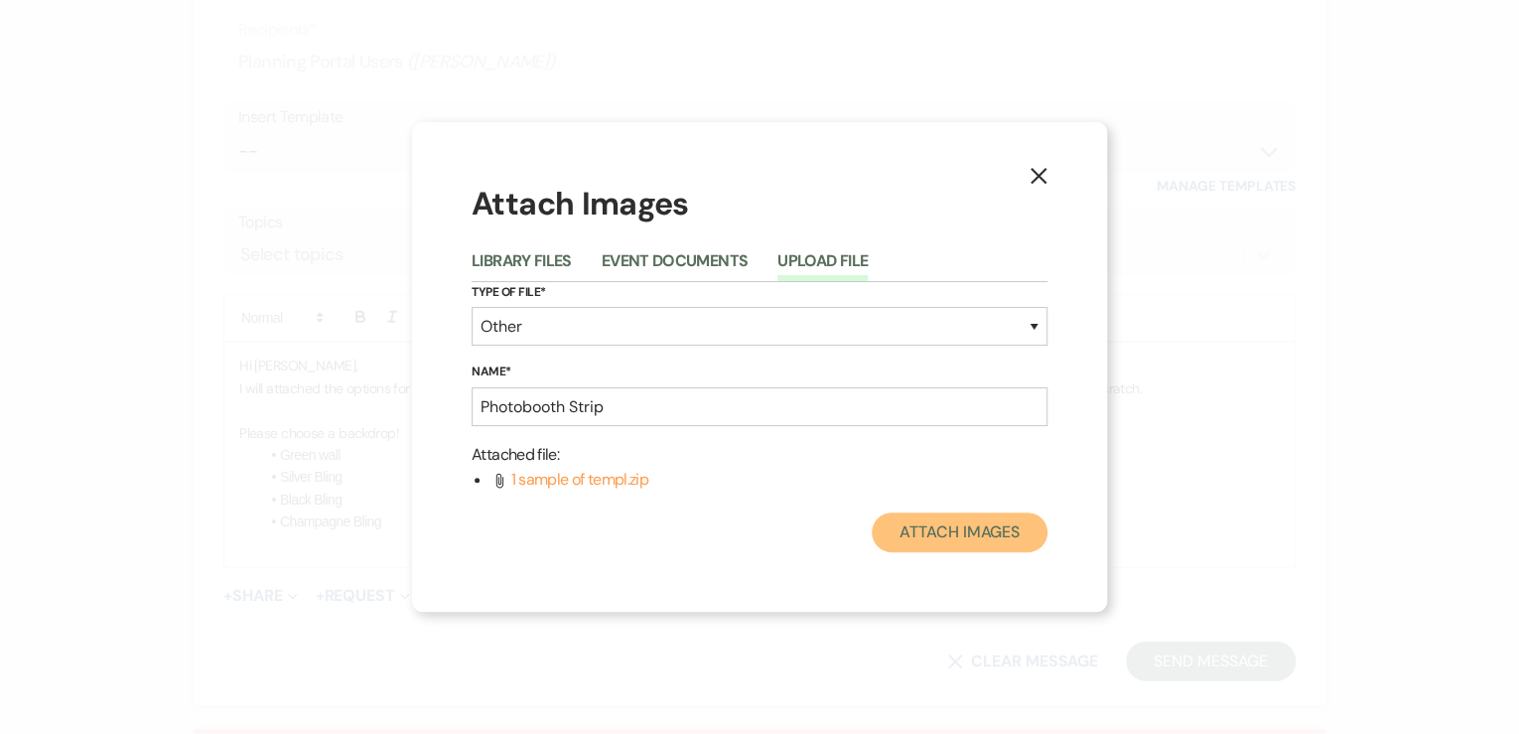
click at [972, 537] on button "Attach Images" at bounding box center [960, 532] width 176 height 40
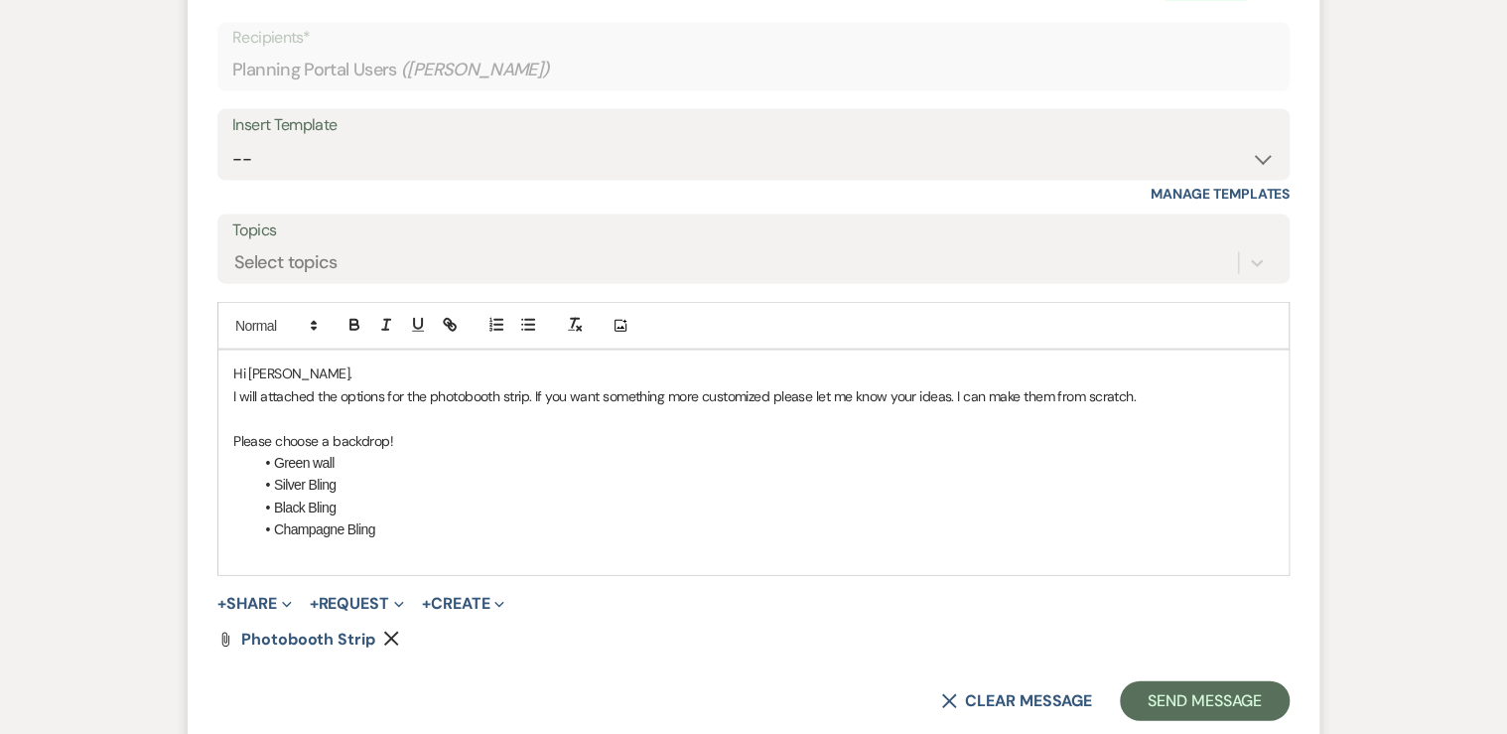
scroll to position [2185, 0]
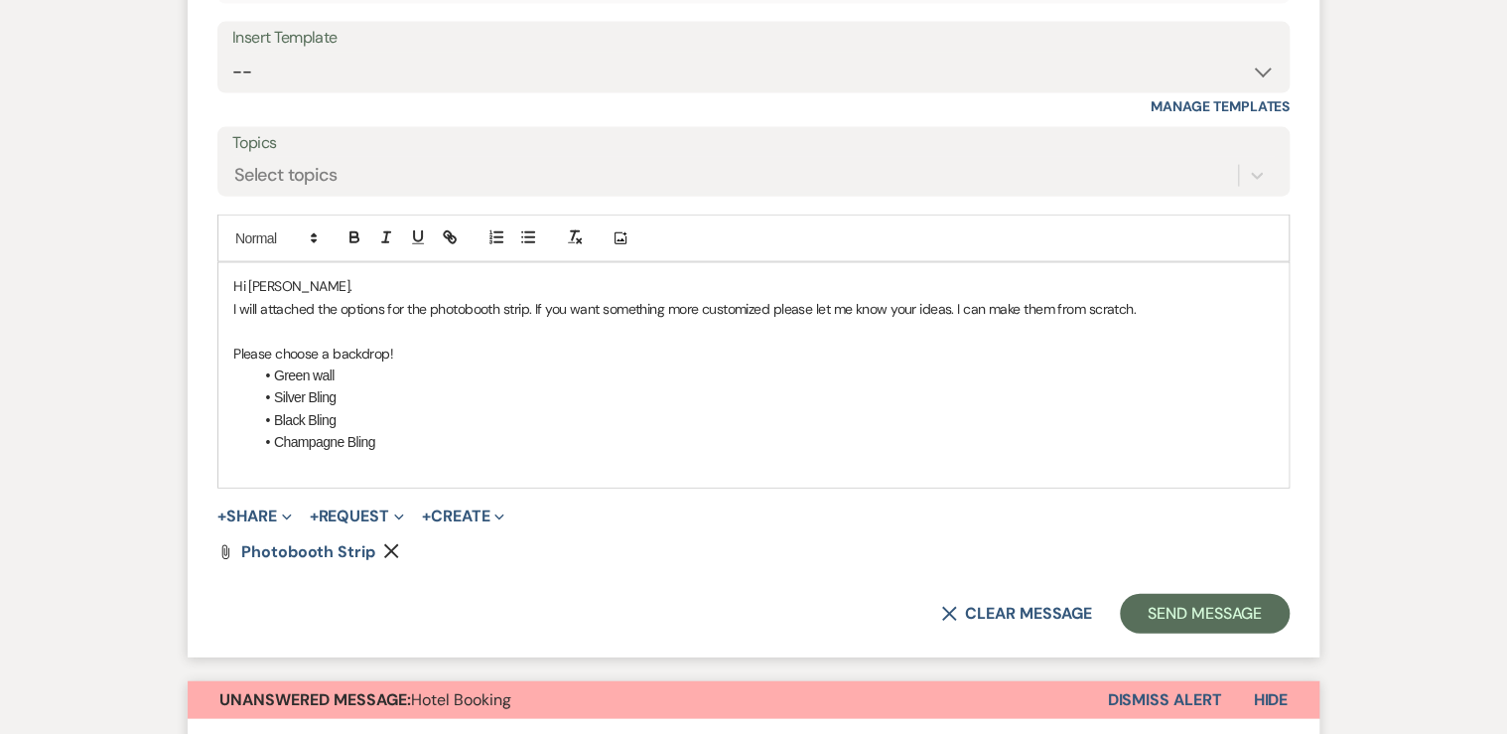
click at [416, 446] on li "Champagne Bling" at bounding box center [763, 442] width 1021 height 22
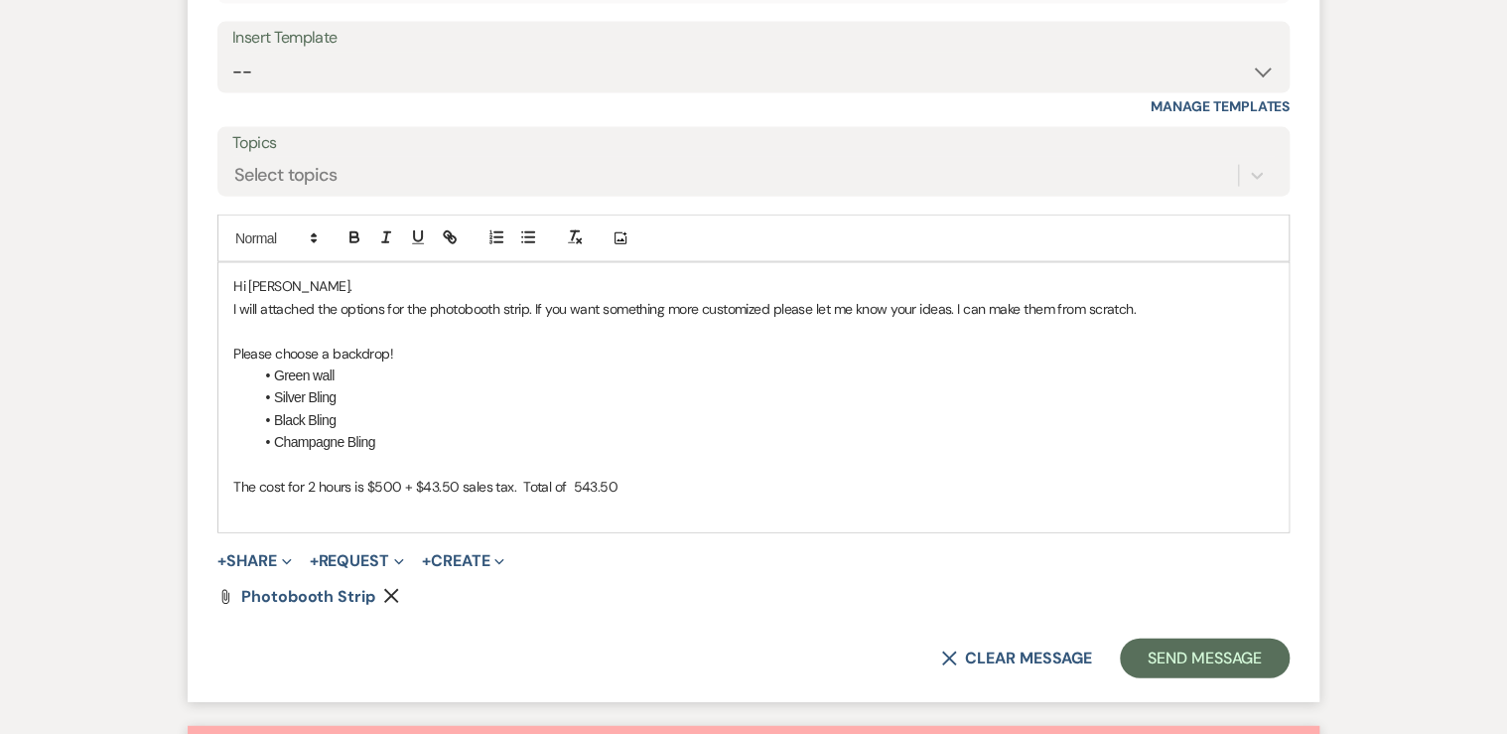
click at [566, 481] on span "The cost for 2 hours is $500 + $43.50 sales tax. Total of 543.50" at bounding box center [425, 487] width 384 height 18
click at [640, 479] on p "The cost for 2 hours is $500 + $43.50 sales tax. Total of $543.50" at bounding box center [753, 487] width 1041 height 22
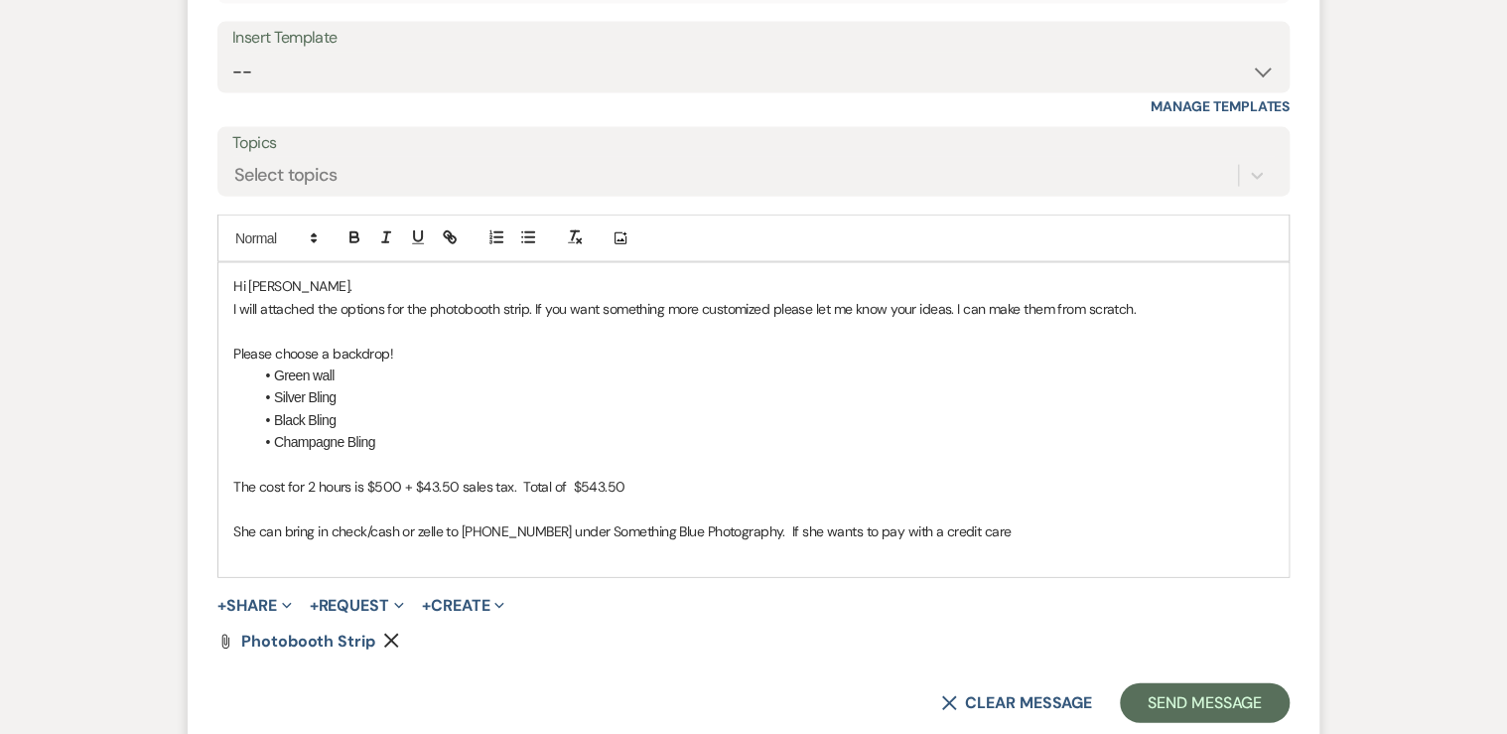
click at [956, 528] on span "She can bring in check/cash or zelle to [PHONE_NUMBER] under Something Blue Pho…" at bounding box center [622, 531] width 778 height 18
click at [1029, 526] on p "She can bring in check/cash or zelle to [PHONE_NUMBER] under Something Blue Pho…" at bounding box center [753, 531] width 1041 height 22
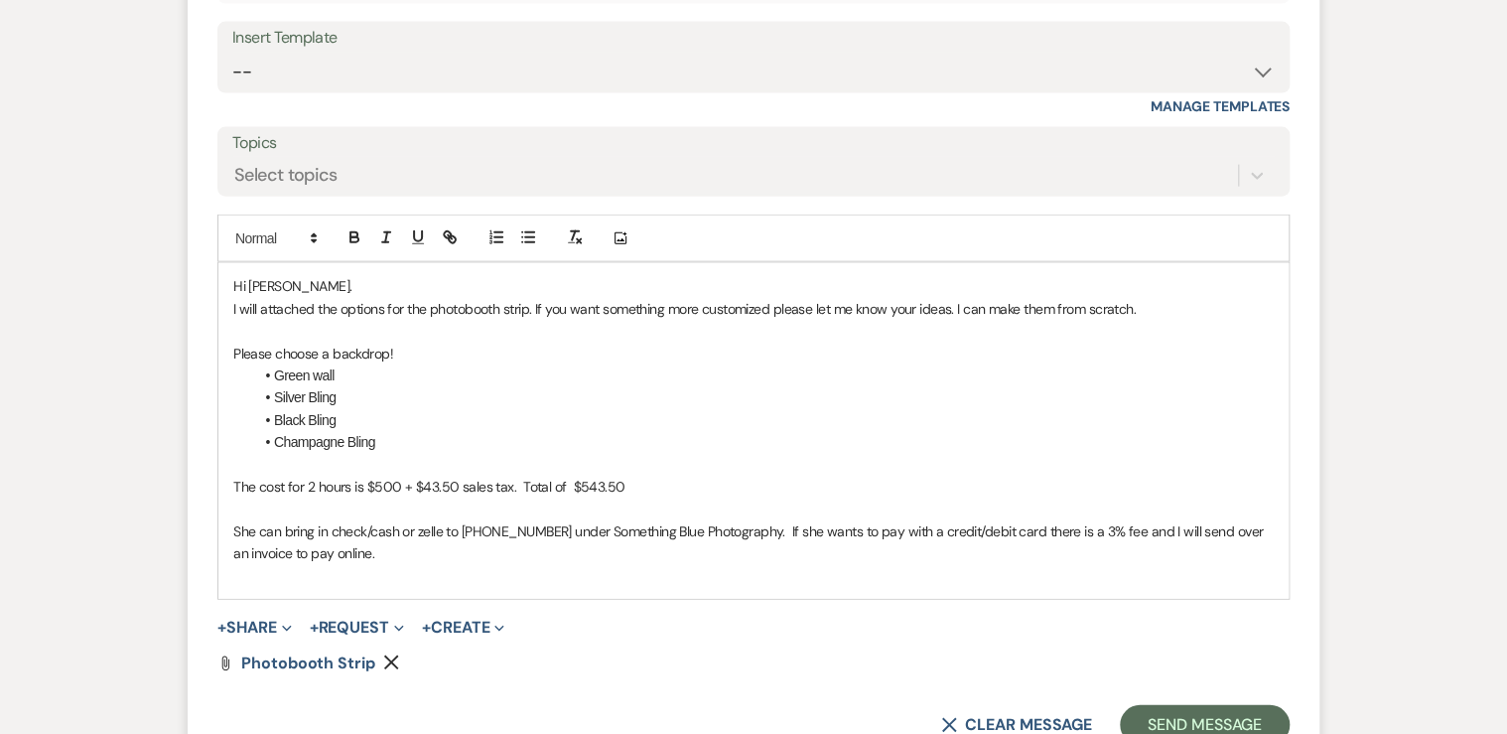
click at [230, 309] on div "Hi [PERSON_NAME]. I will attached the options for the photobooth strip. If you …" at bounding box center [753, 430] width 1070 height 335
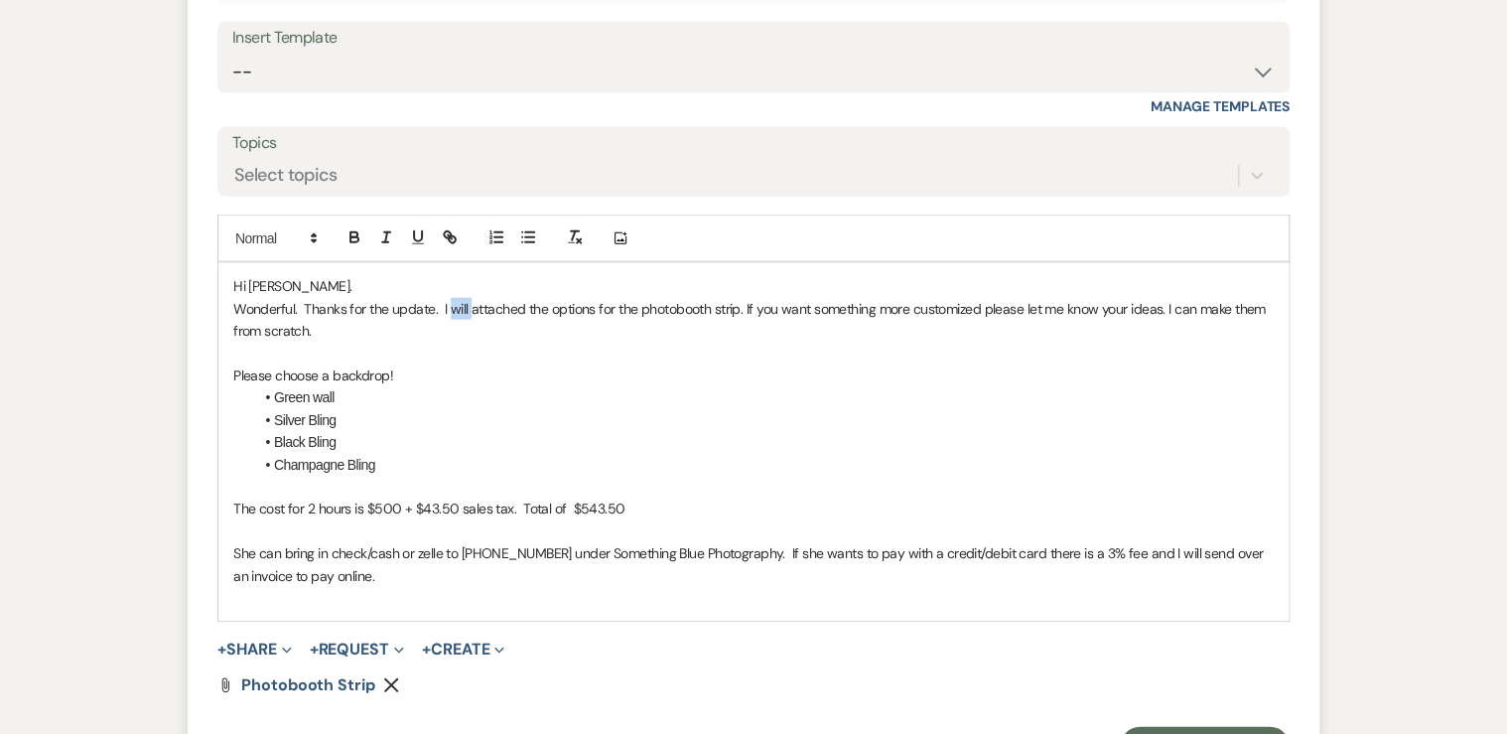
drag, startPoint x: 466, startPoint y: 303, endPoint x: 447, endPoint y: 307, distance: 19.3
click at [447, 307] on p "Wonderful. Thanks for the update. I will attached the options for the photoboot…" at bounding box center [753, 320] width 1041 height 45
click at [528, 344] on p at bounding box center [753, 354] width 1041 height 22
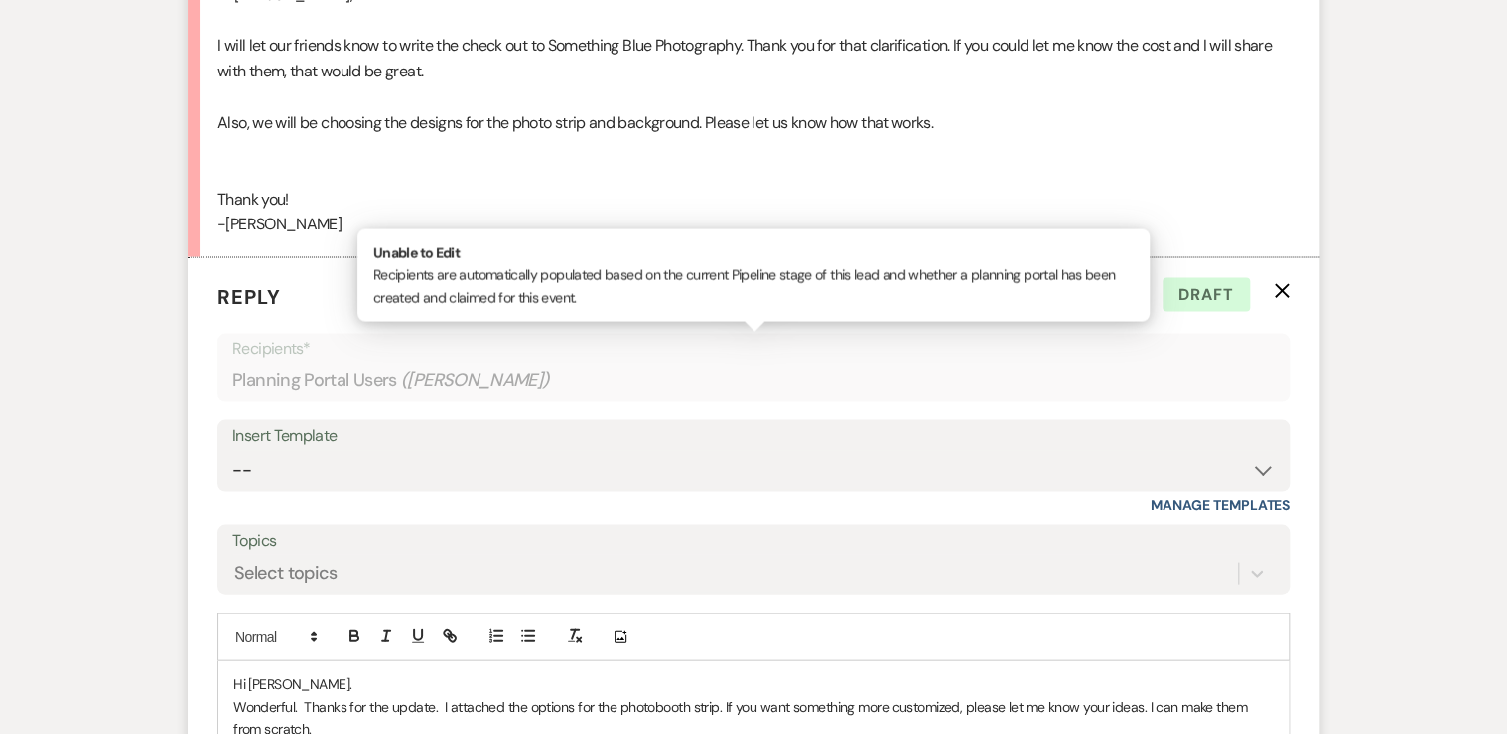
scroll to position [2343, 0]
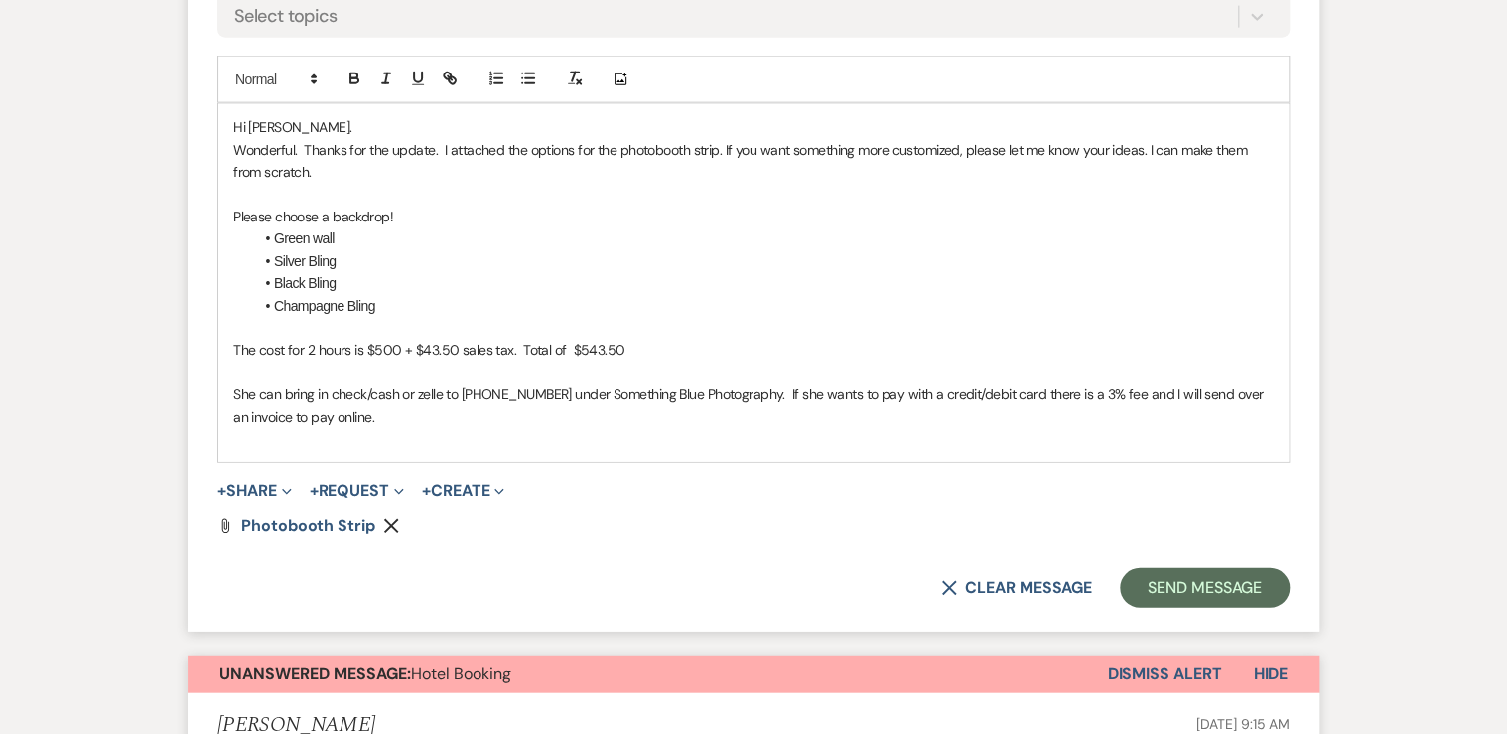
click at [465, 428] on p at bounding box center [753, 439] width 1041 height 22
click at [397, 418] on p "She can bring in check/cash or Zelle to [PHONE_NUMBER] under Something Blue Pho…" at bounding box center [753, 405] width 1041 height 45
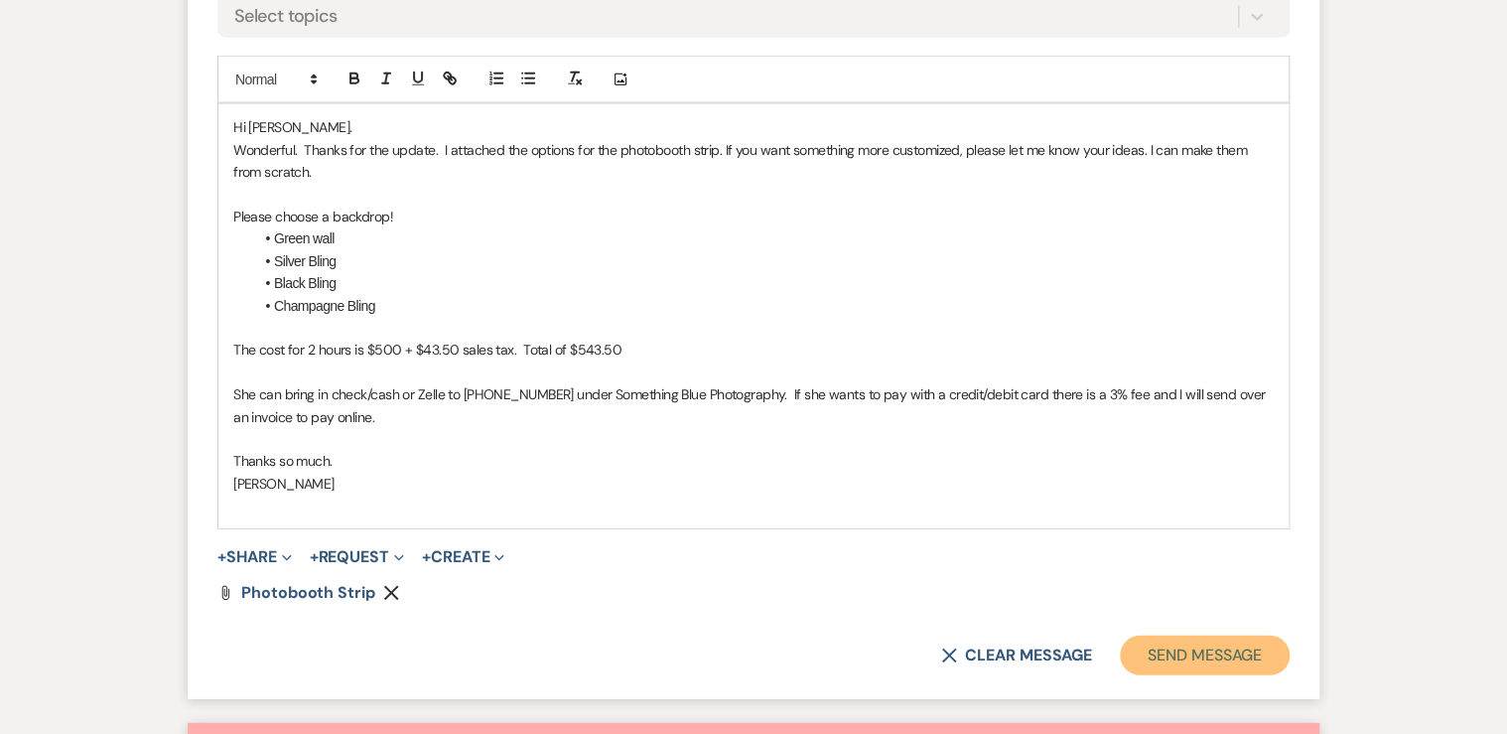
click at [1219, 654] on button "Send Message" at bounding box center [1205, 656] width 170 height 40
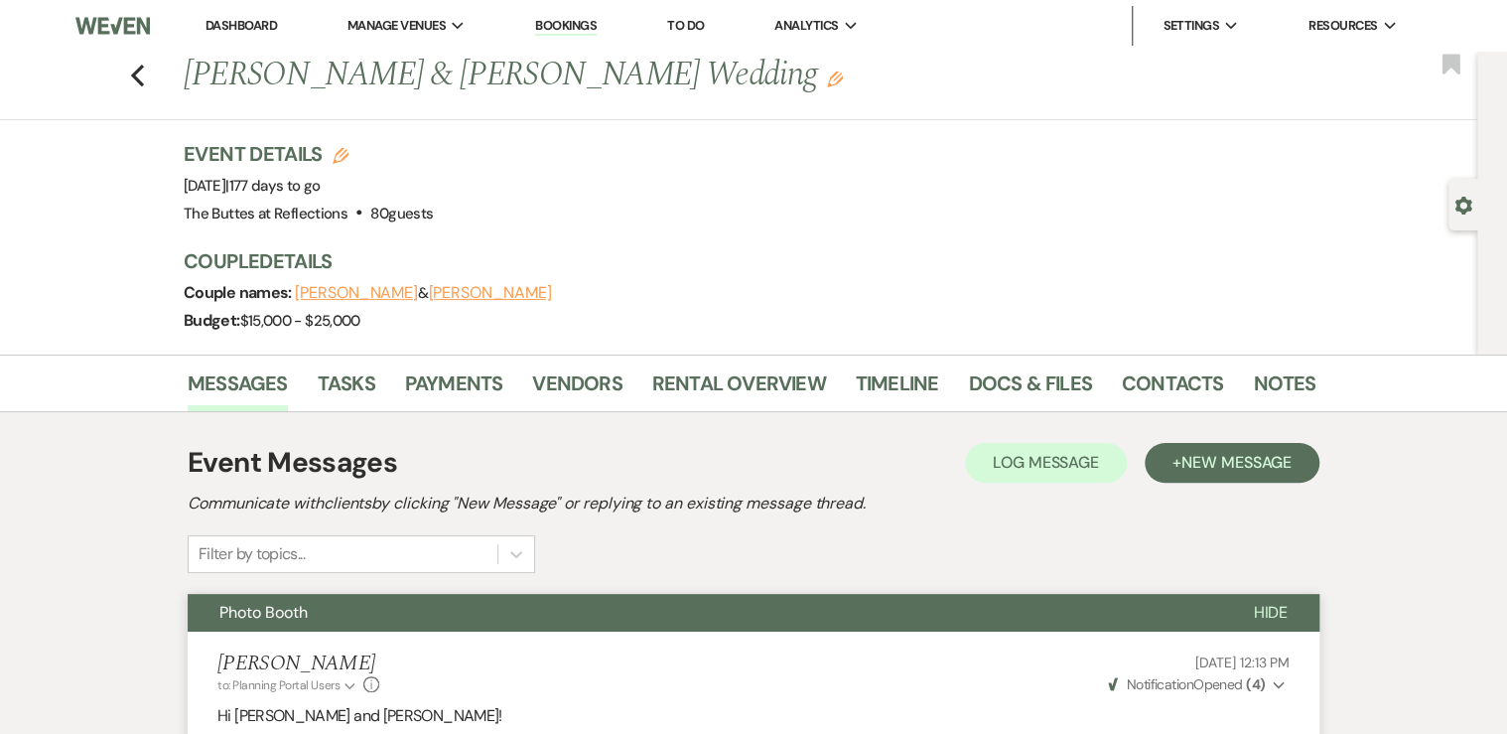
scroll to position [0, 0]
click at [254, 27] on link "Dashboard" at bounding box center [241, 25] width 71 height 17
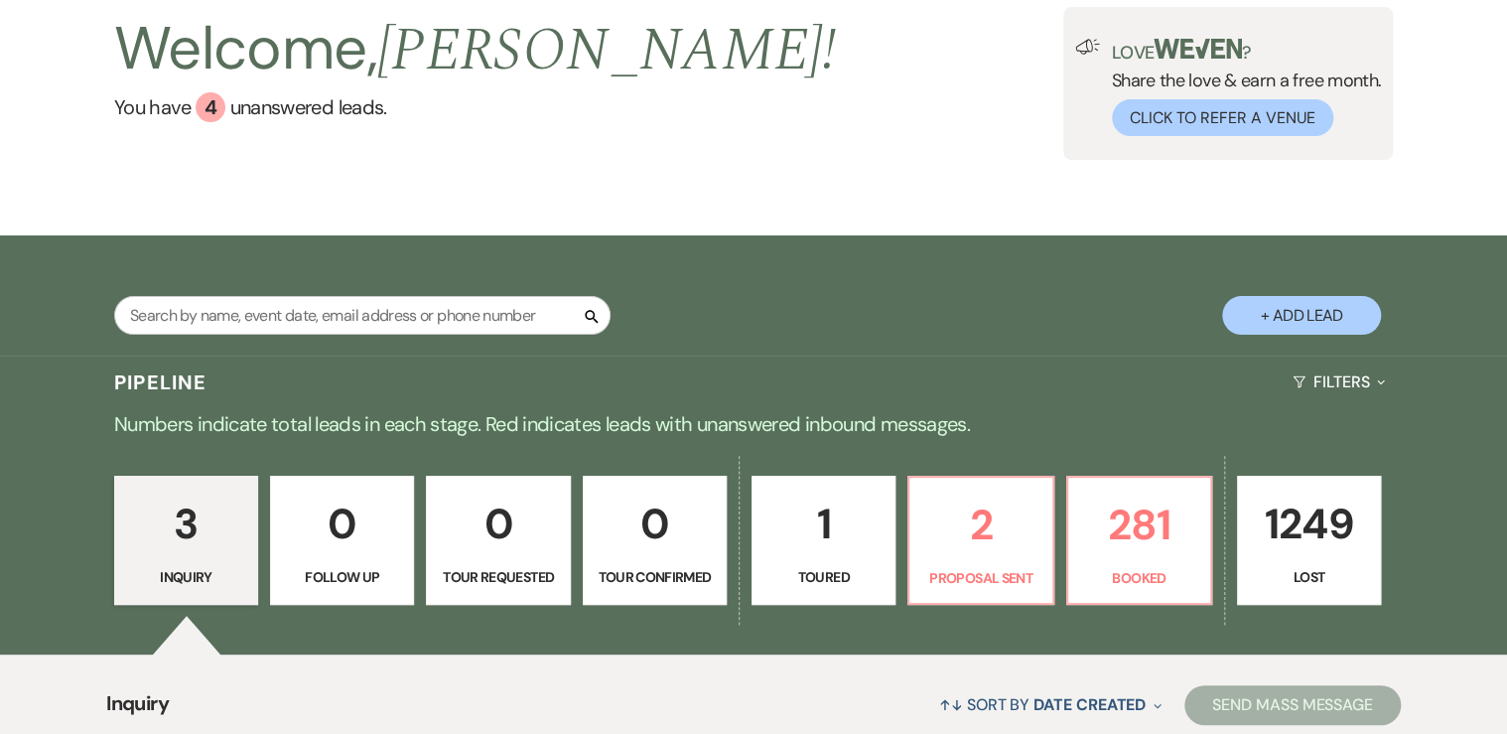
scroll to position [477, 0]
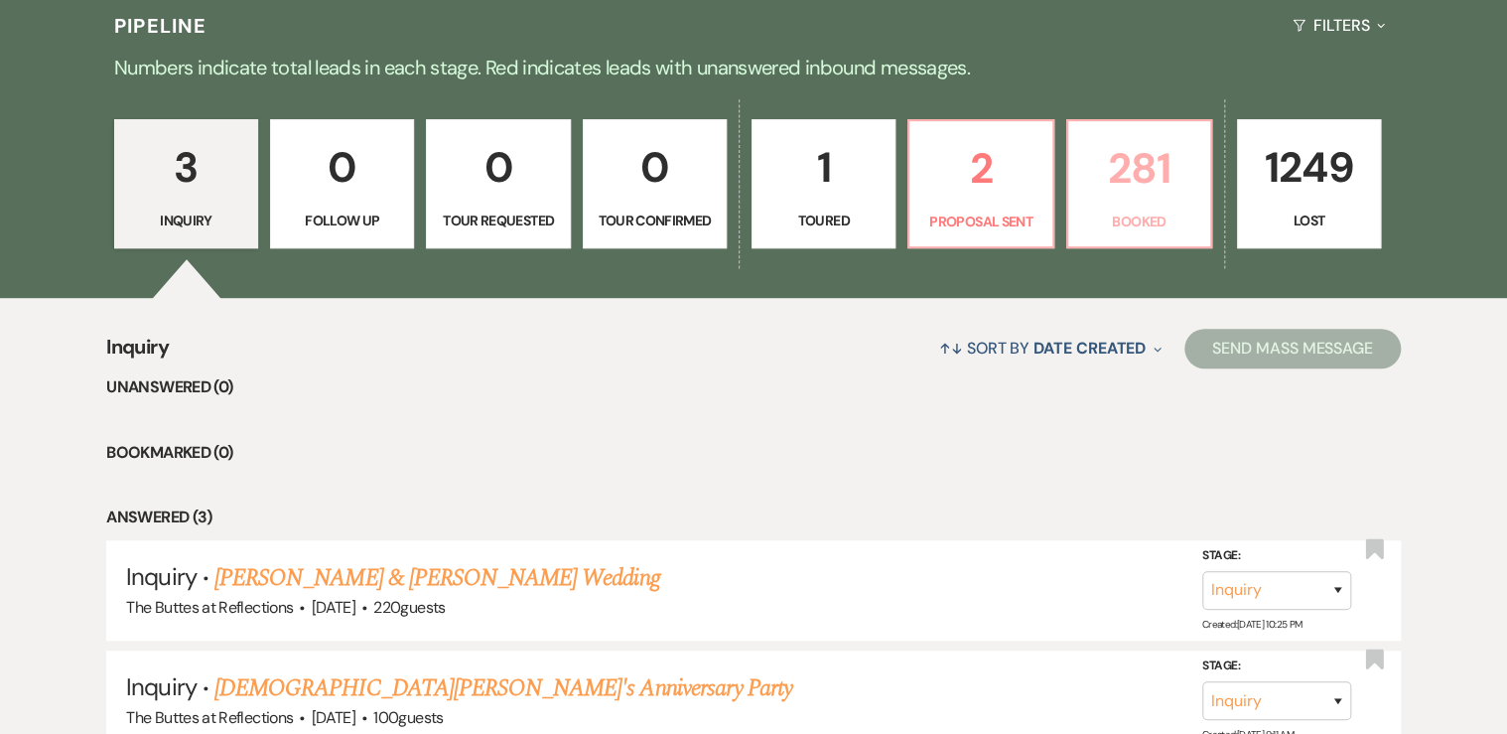
click at [1171, 201] on p "281" at bounding box center [1139, 168] width 118 height 67
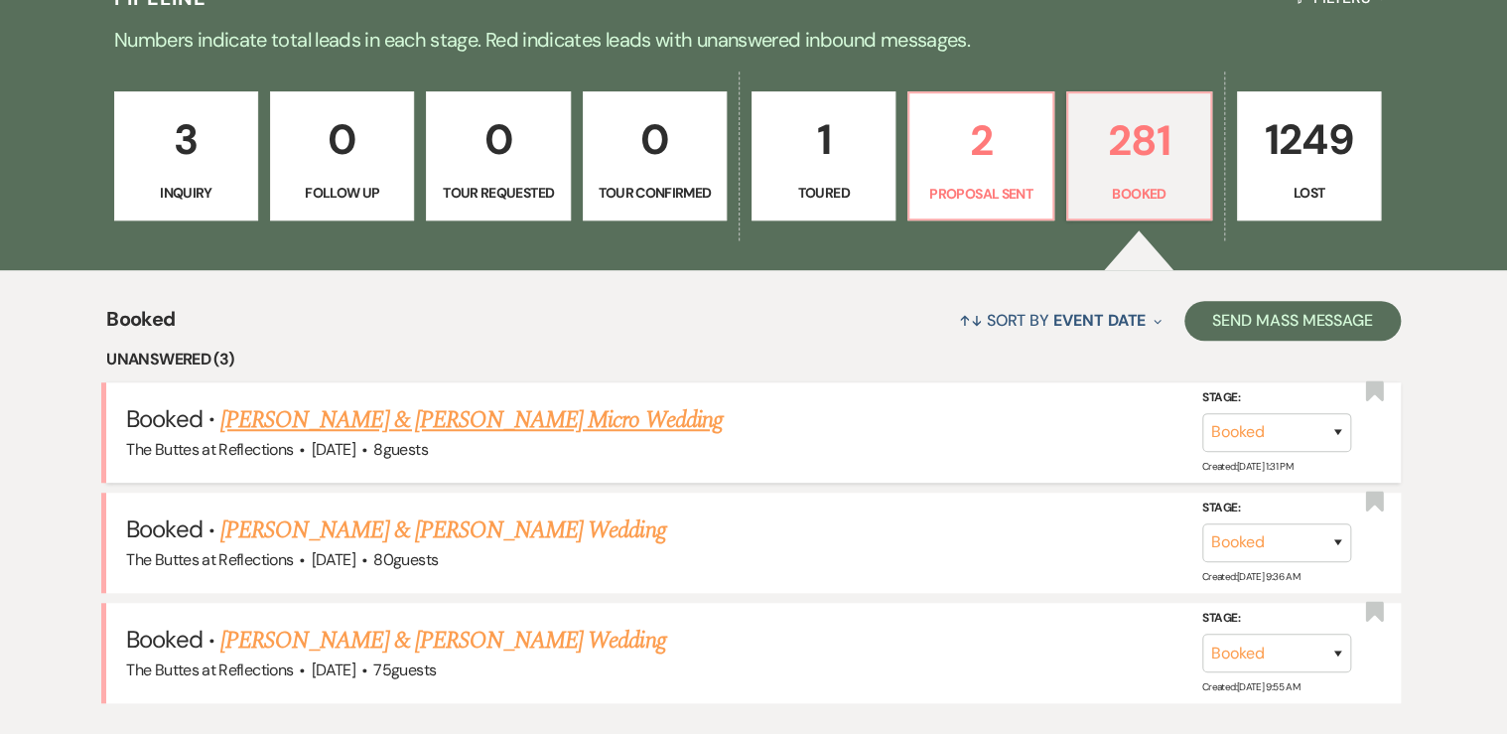
scroll to position [715, 0]
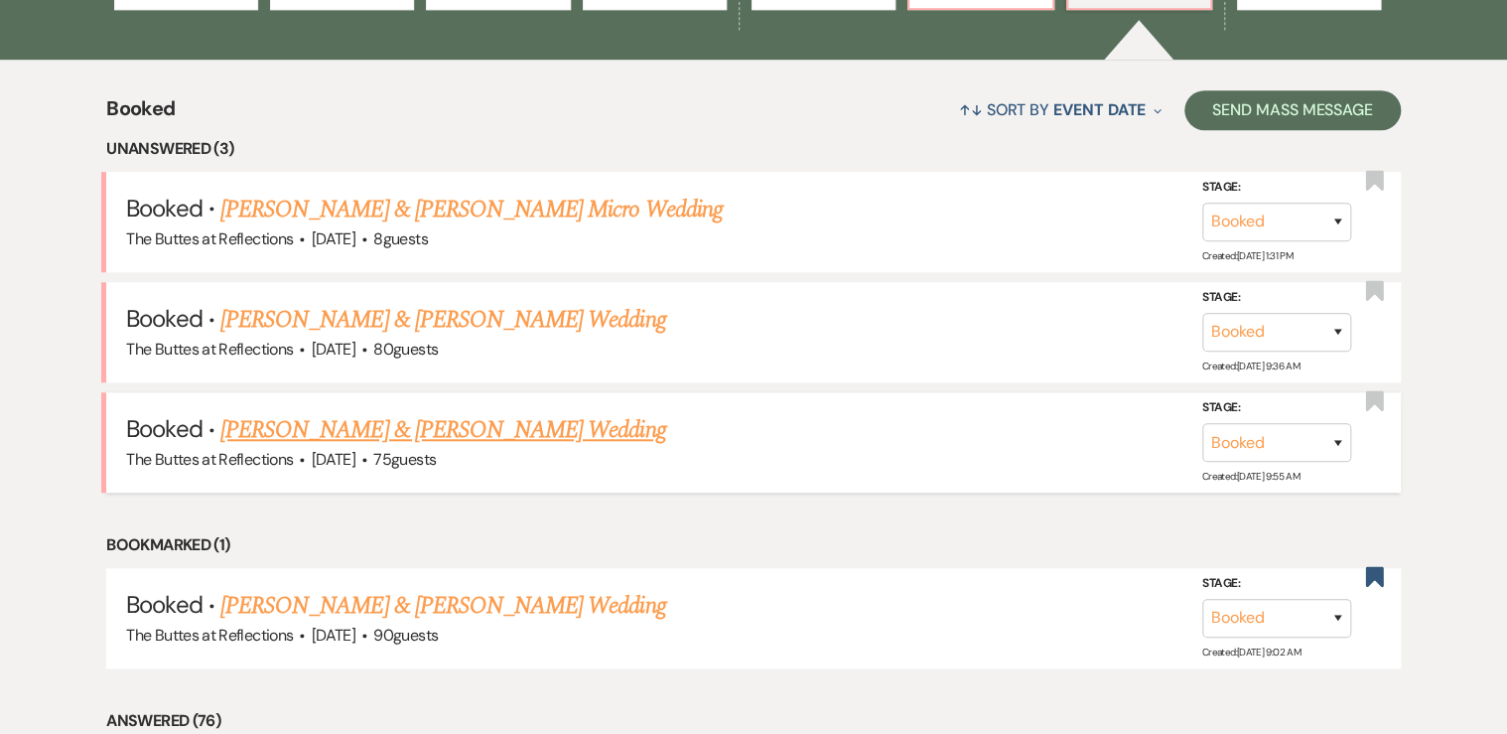
click at [365, 433] on link "[PERSON_NAME] & [PERSON_NAME] Wedding" at bounding box center [442, 430] width 445 height 36
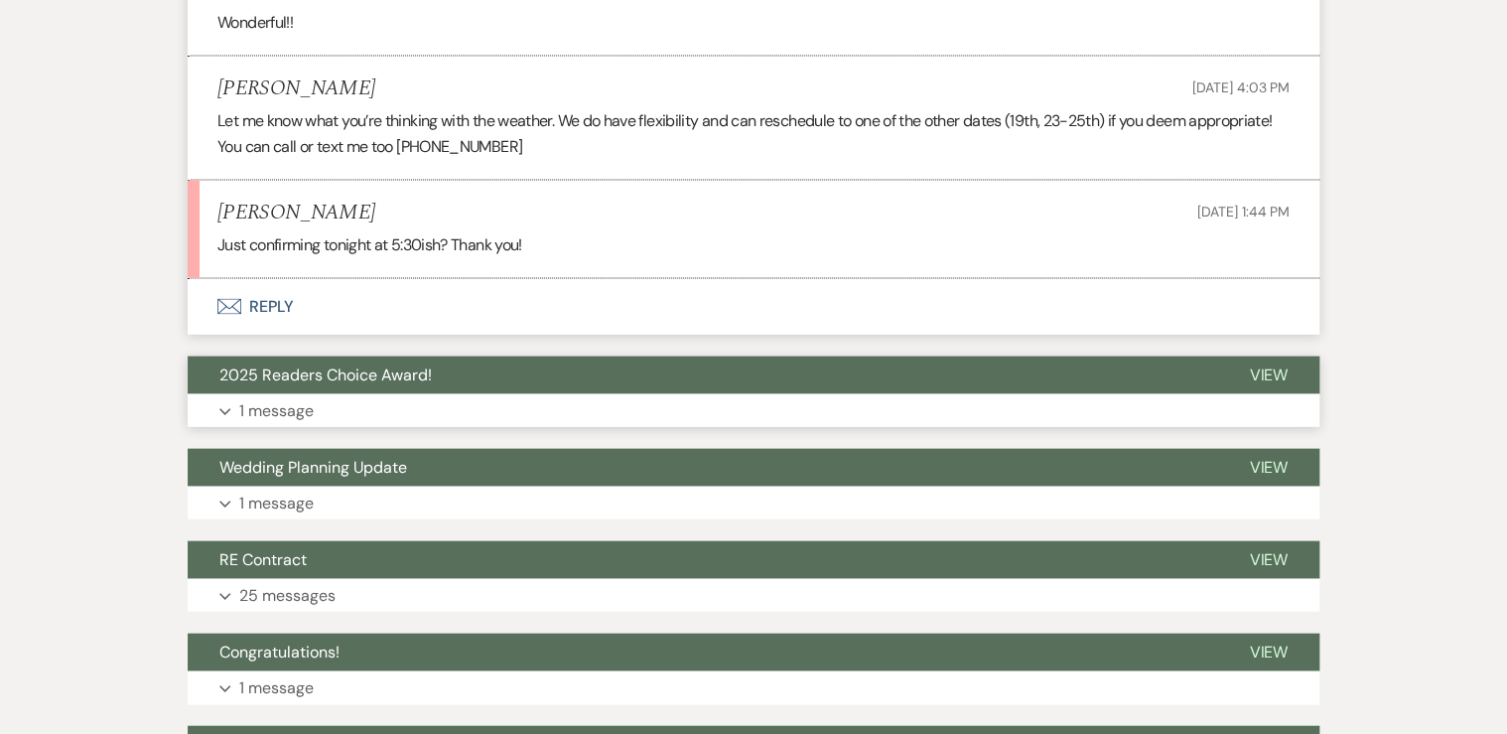
scroll to position [5628, 0]
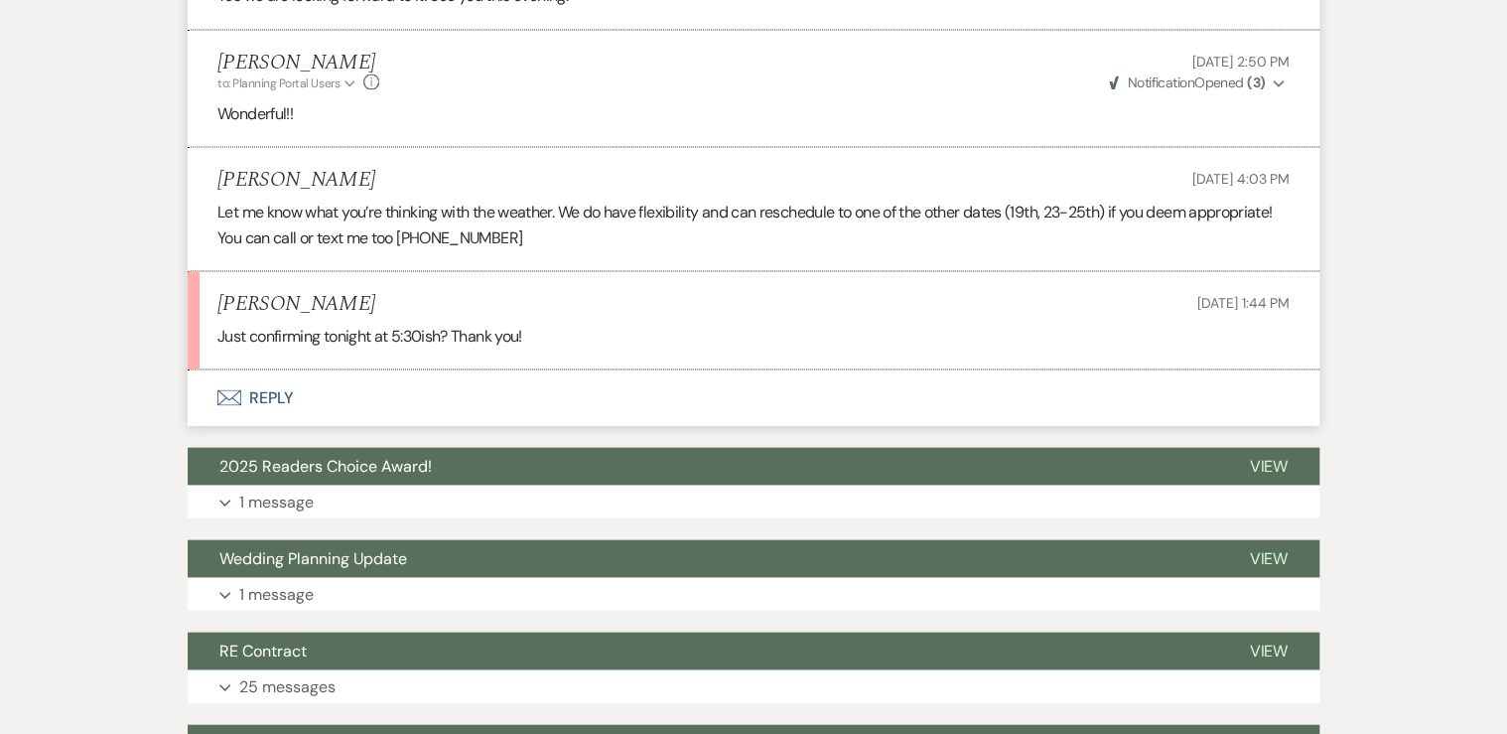
click at [272, 386] on button "Envelope Reply" at bounding box center [754, 397] width 1132 height 56
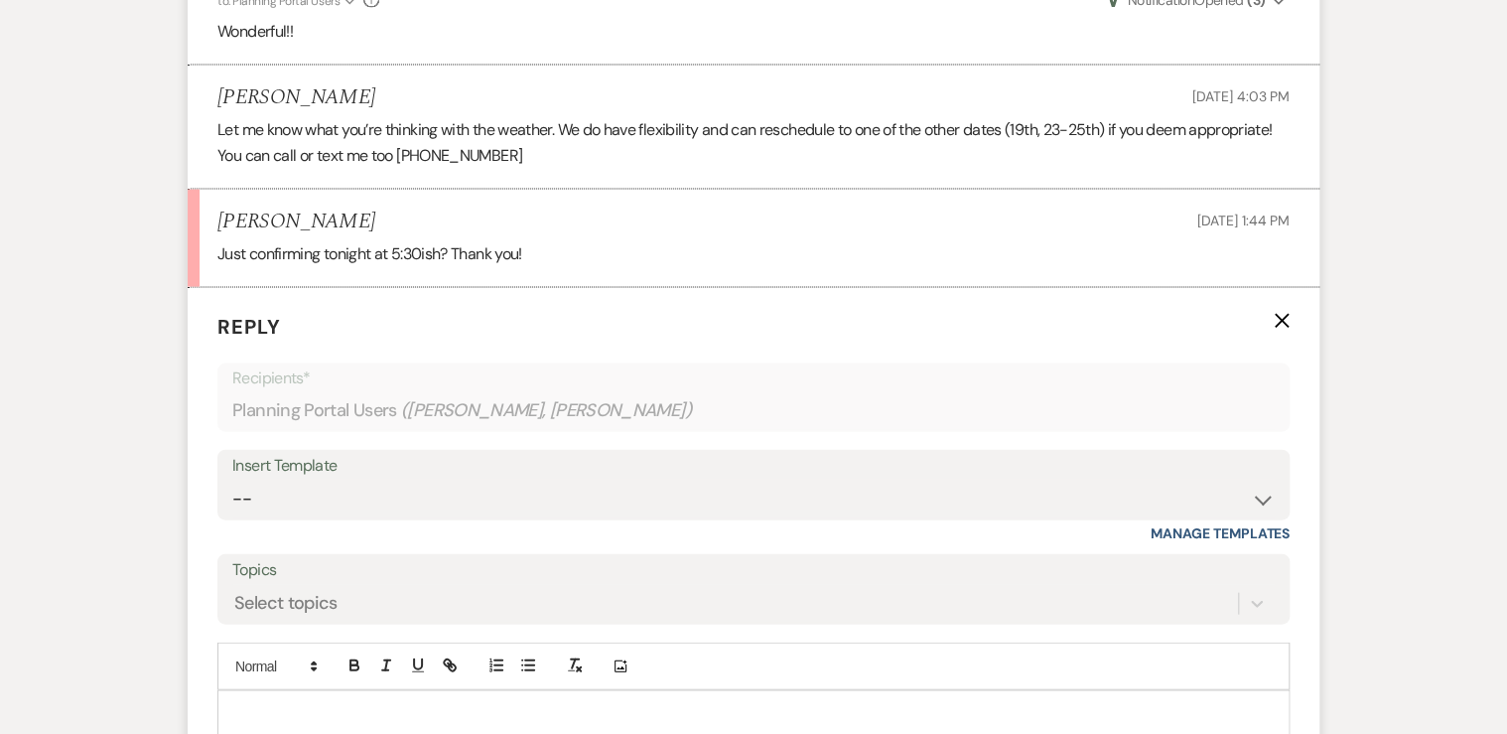
scroll to position [5918, 0]
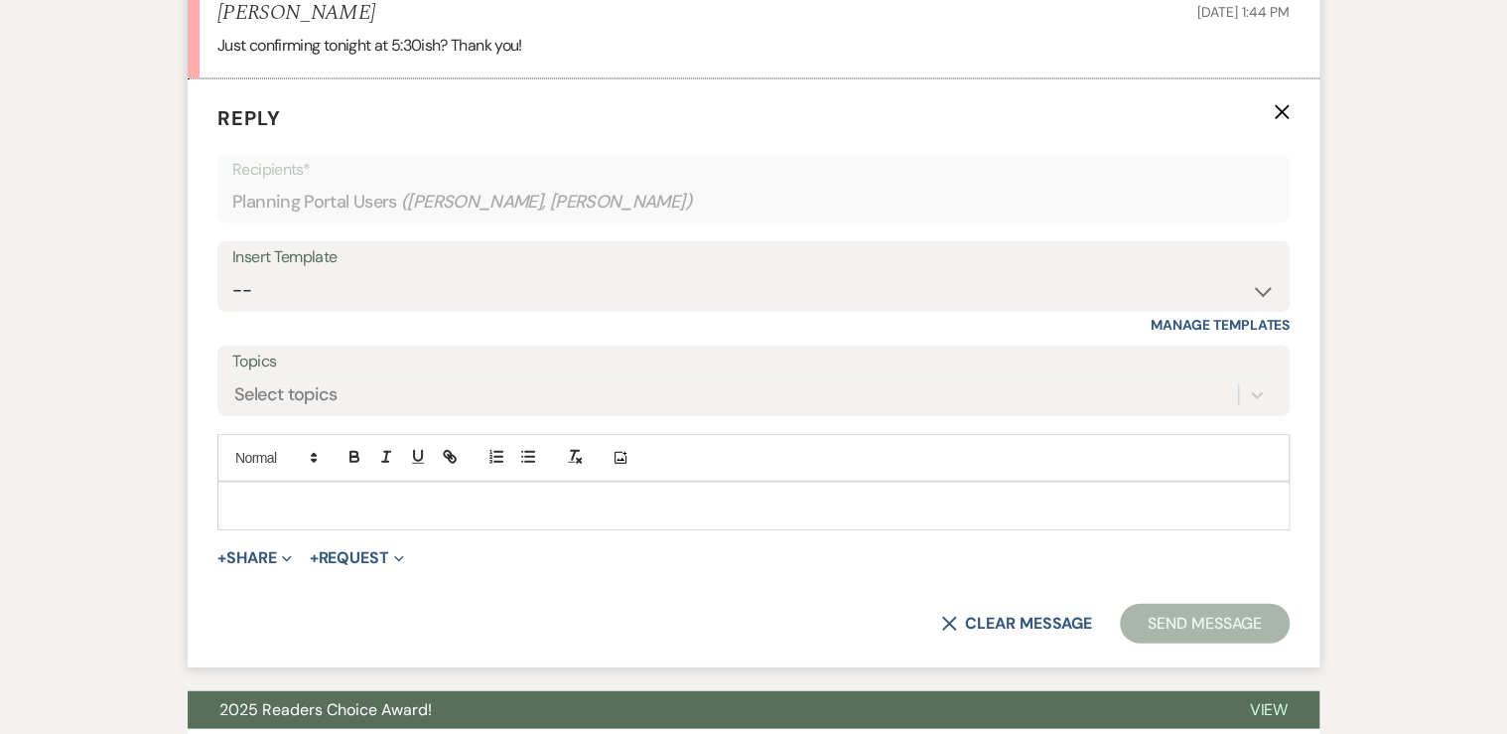
drag, startPoint x: 277, startPoint y: 492, endPoint x: 294, endPoint y: 464, distance: 32.5
click at [282, 483] on div at bounding box center [753, 506] width 1070 height 46
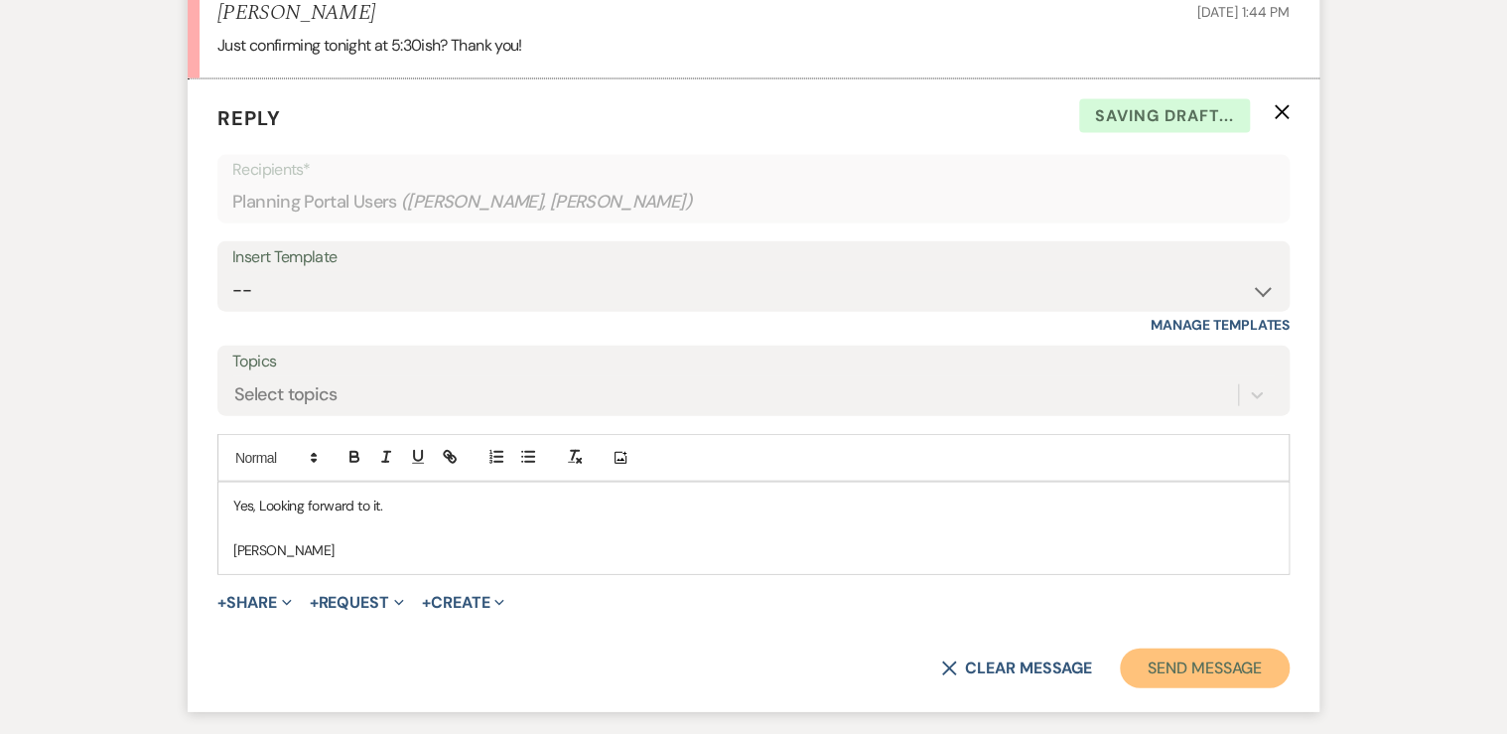
click at [1183, 666] on button "Send Message" at bounding box center [1205, 668] width 170 height 40
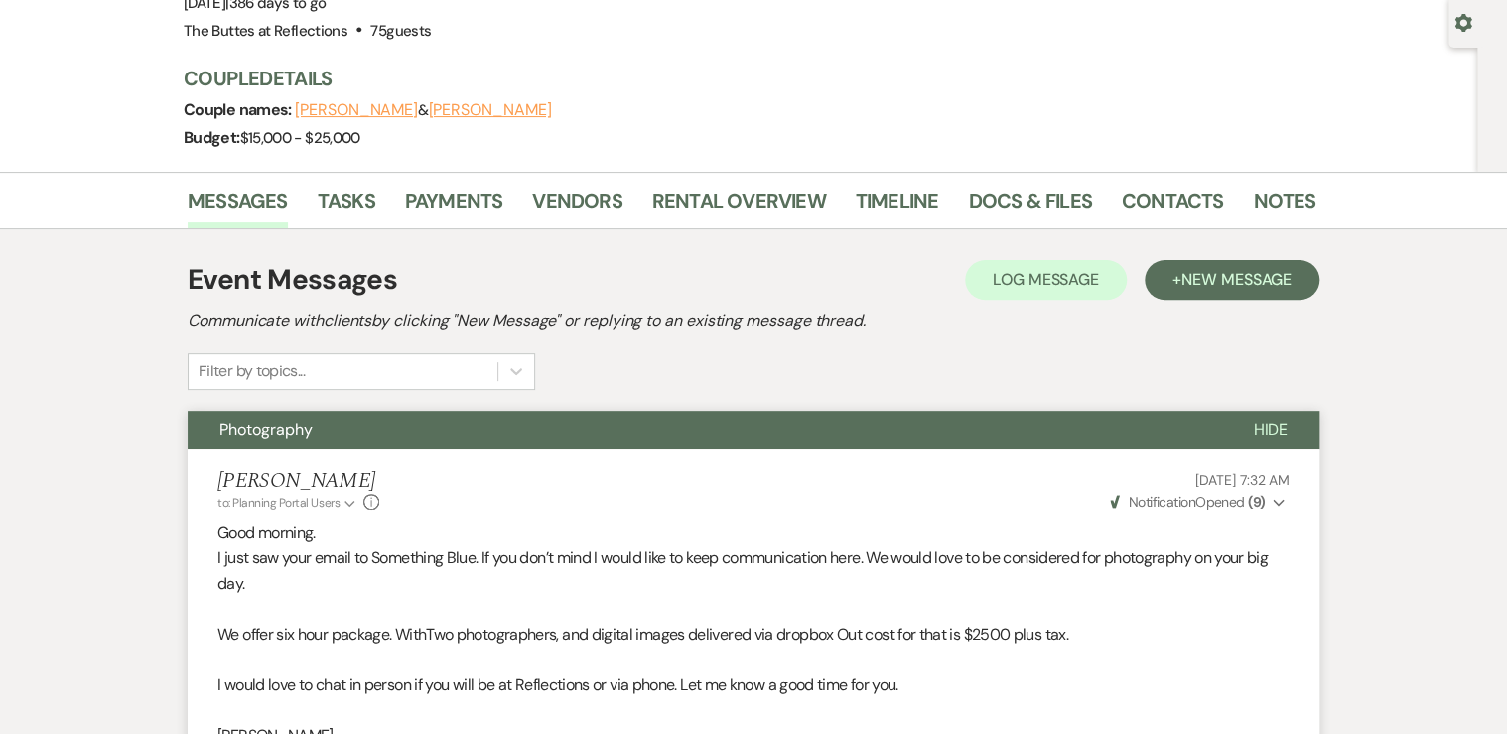
scroll to position [0, 0]
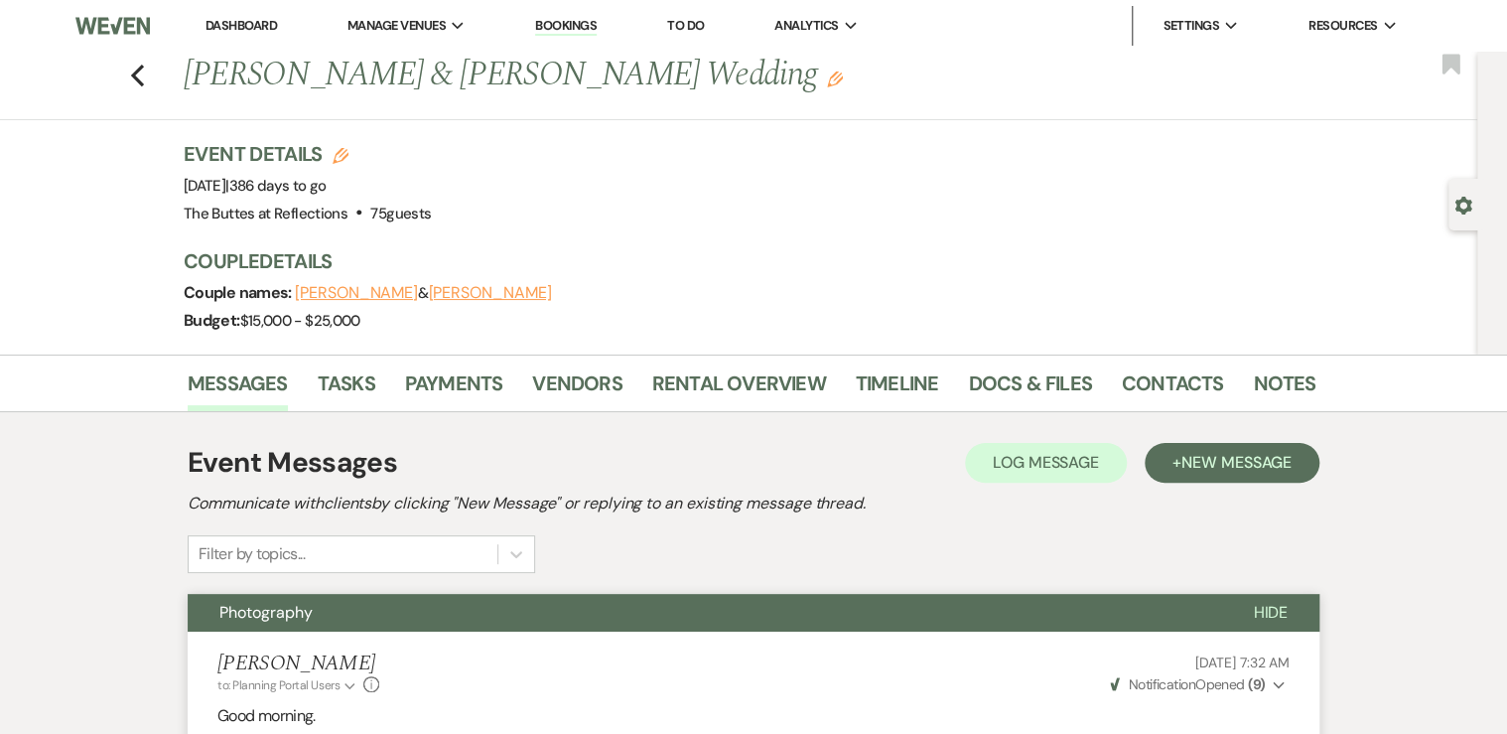
click at [239, 27] on link "Dashboard" at bounding box center [241, 25] width 71 height 17
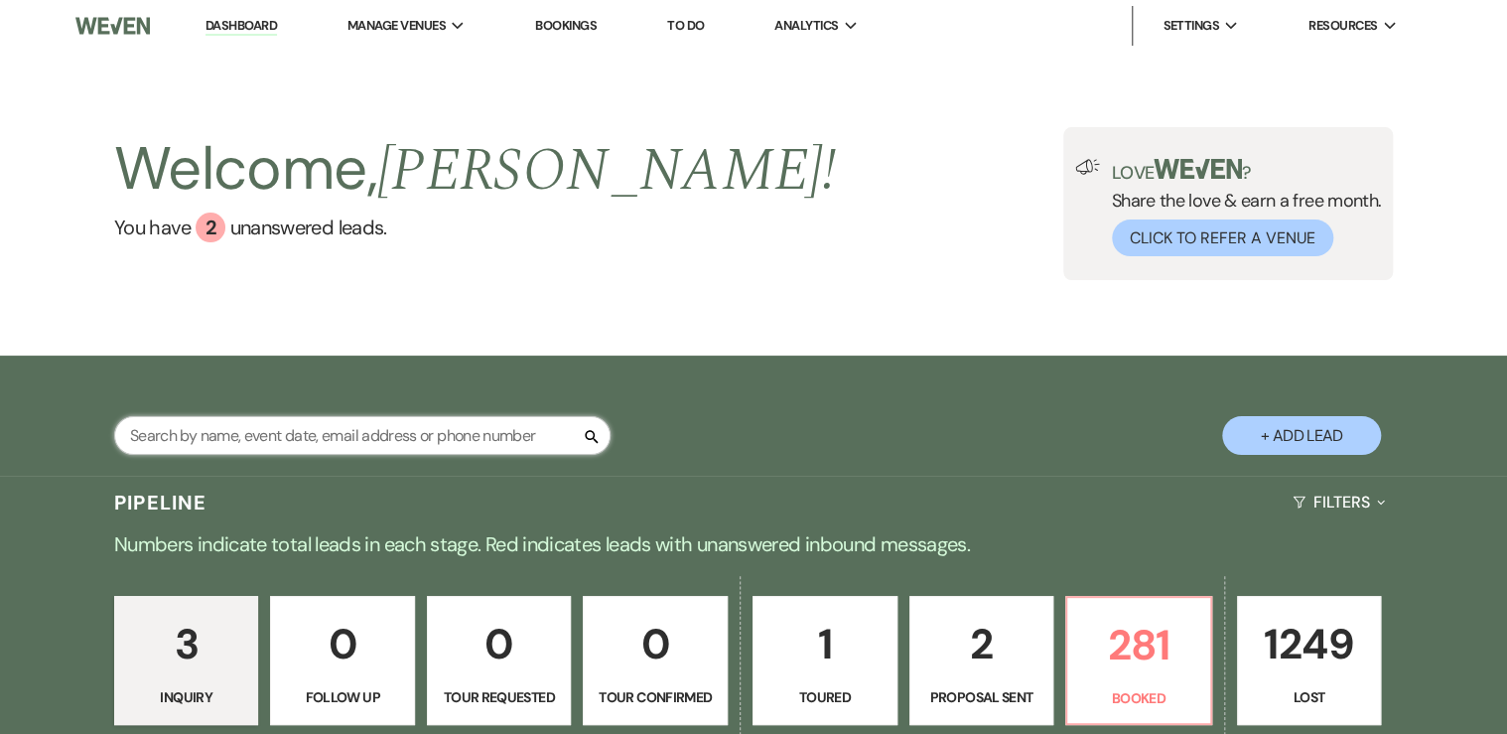
click at [191, 436] on input "text" at bounding box center [362, 435] width 496 height 39
type input "[PERSON_NAME]"
select select "8"
select select "11"
select select "8"
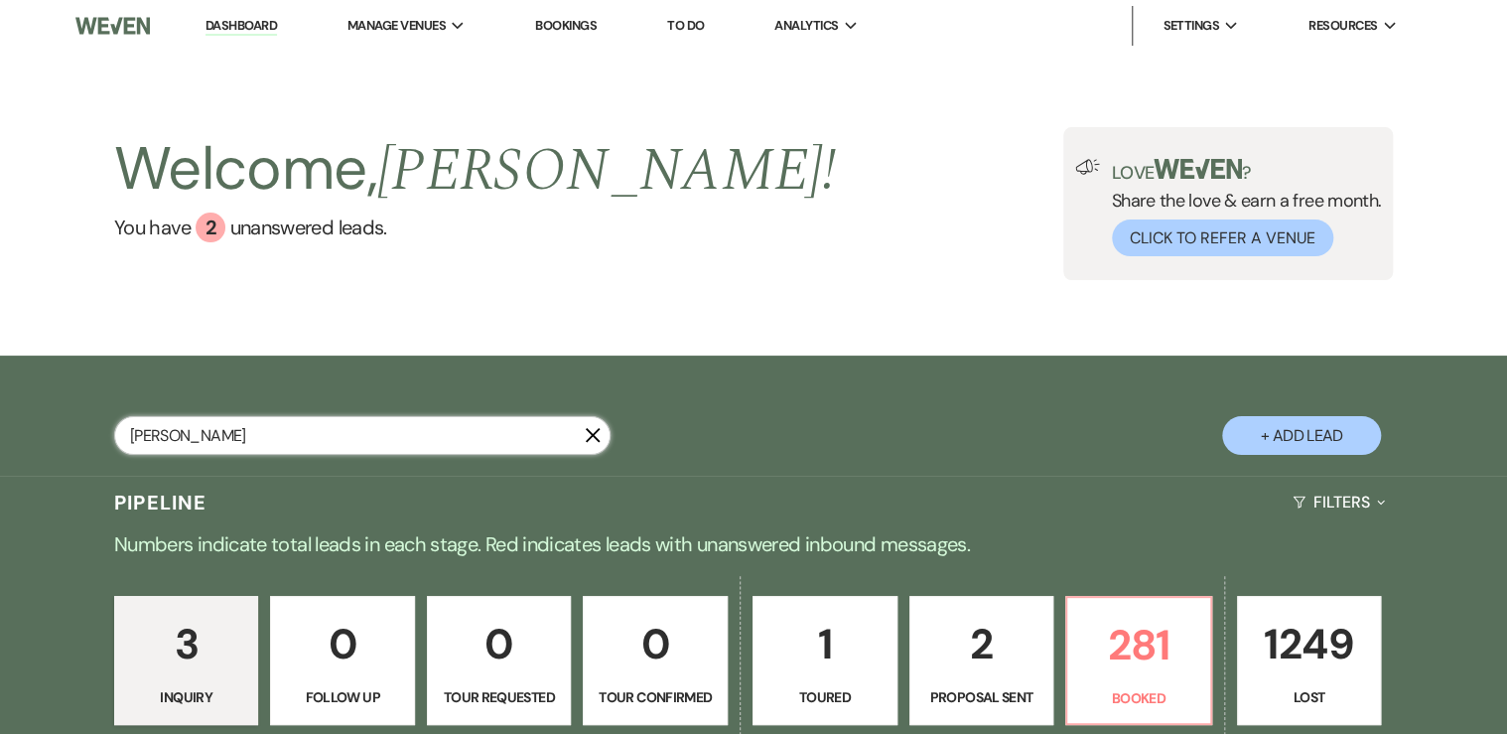
select select "5"
select select "8"
select select "5"
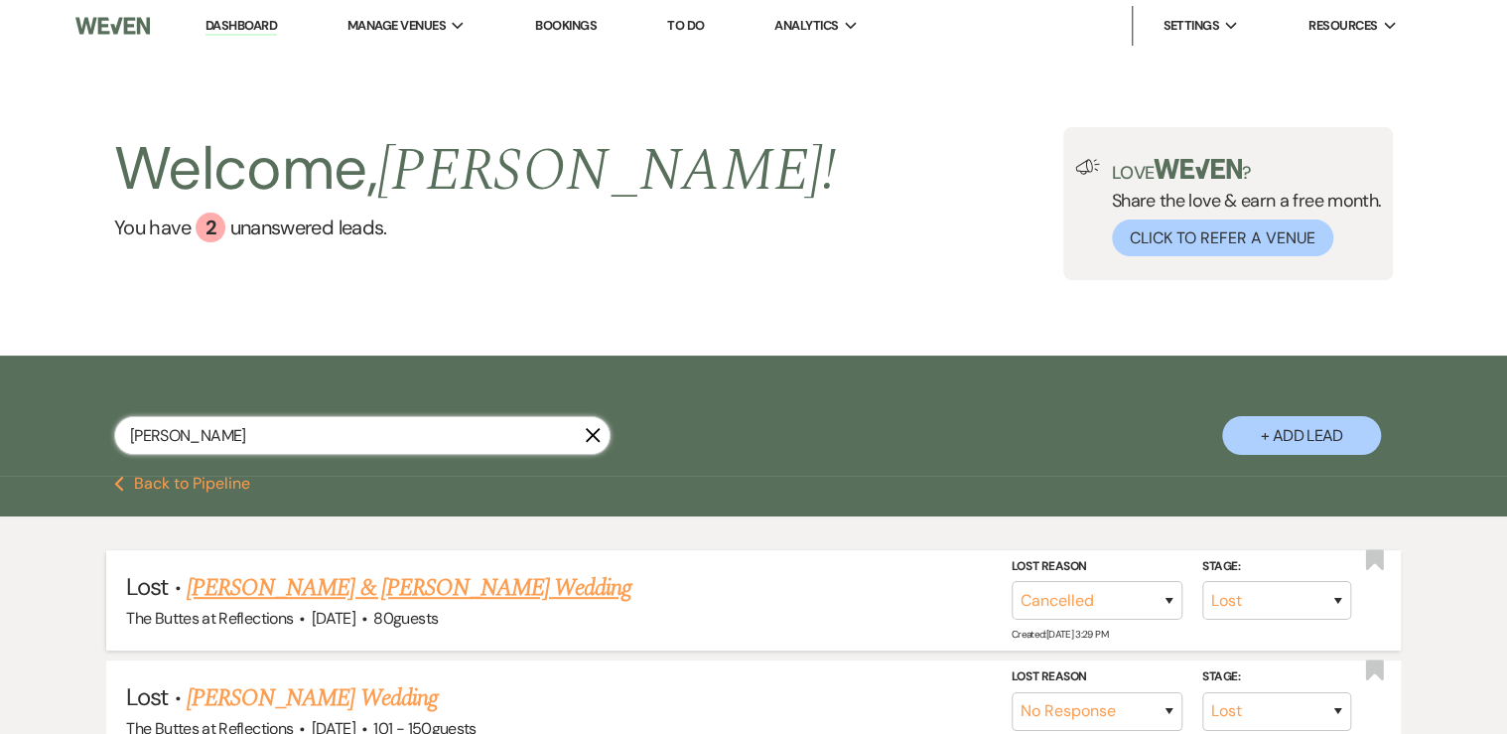
type input "[PERSON_NAME]"
click at [300, 583] on link "[PERSON_NAME] & [PERSON_NAME] Wedding" at bounding box center [409, 588] width 445 height 36
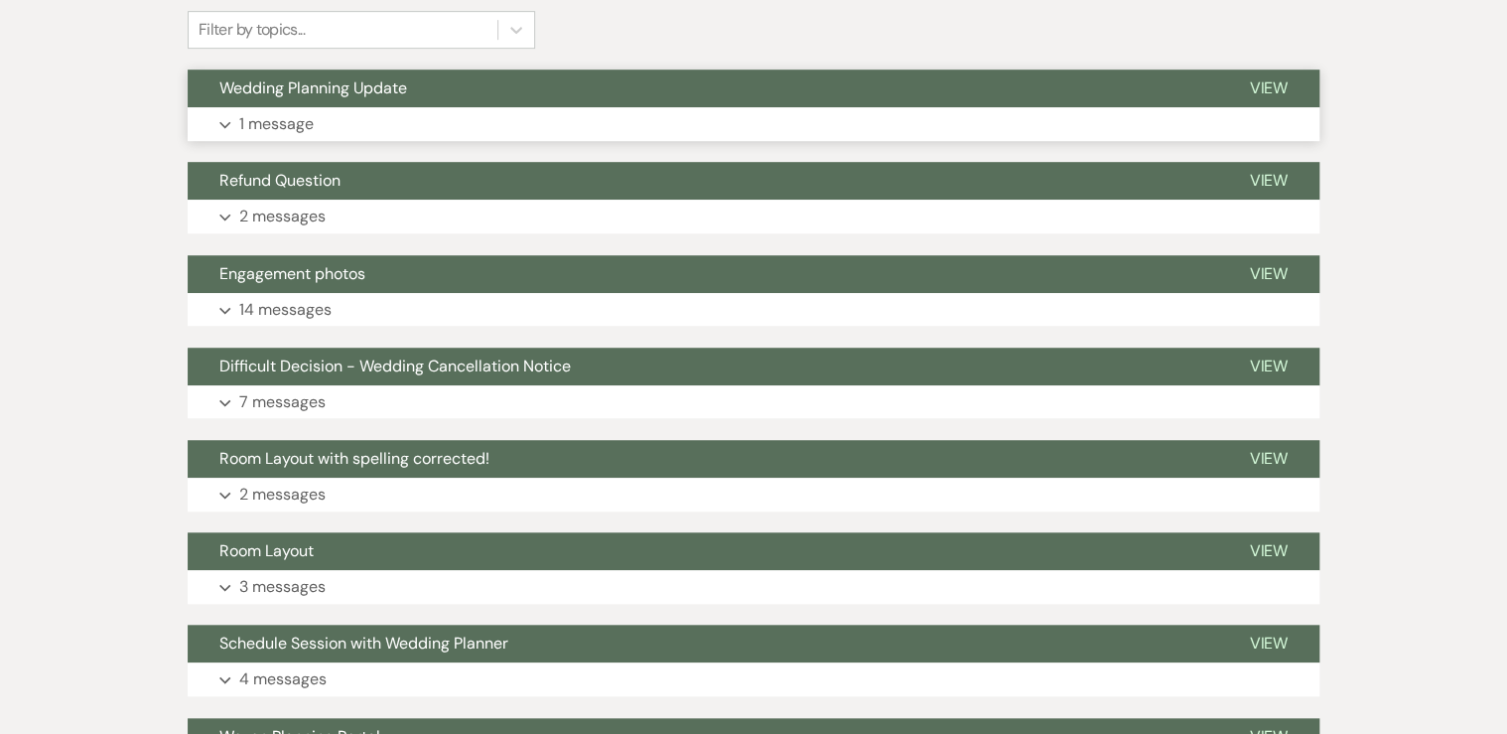
scroll to position [556, 0]
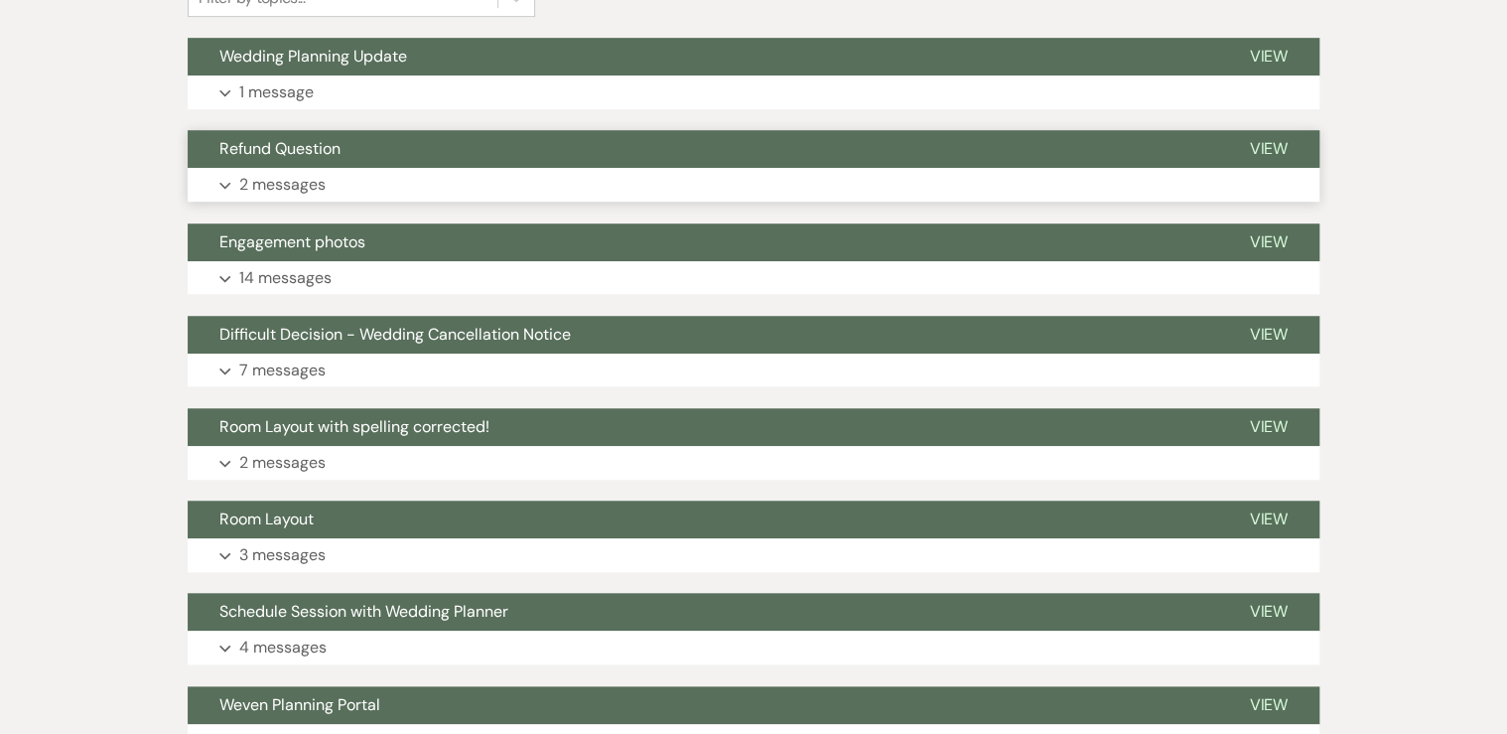
click at [302, 186] on p "2 messages" at bounding box center [282, 185] width 86 height 26
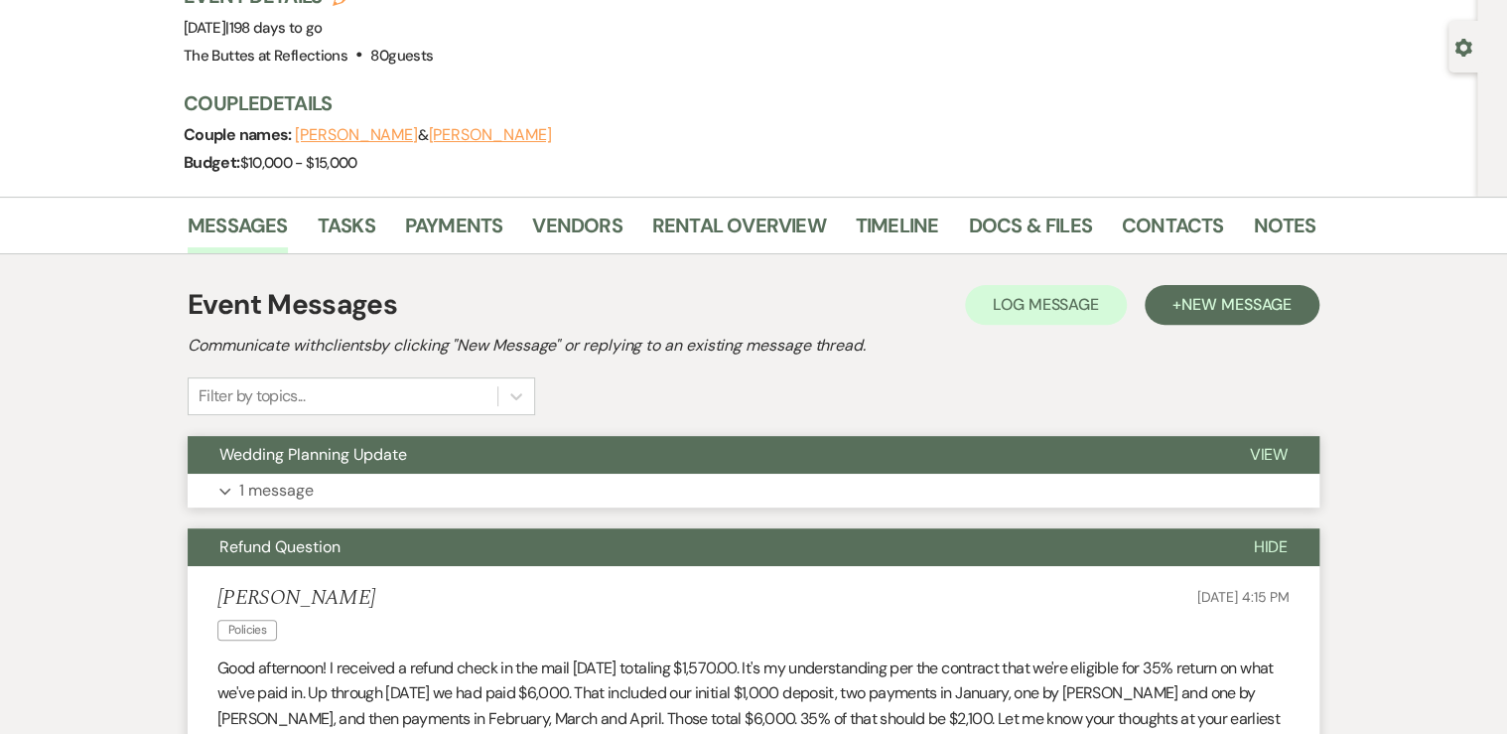
scroll to position [238, 0]
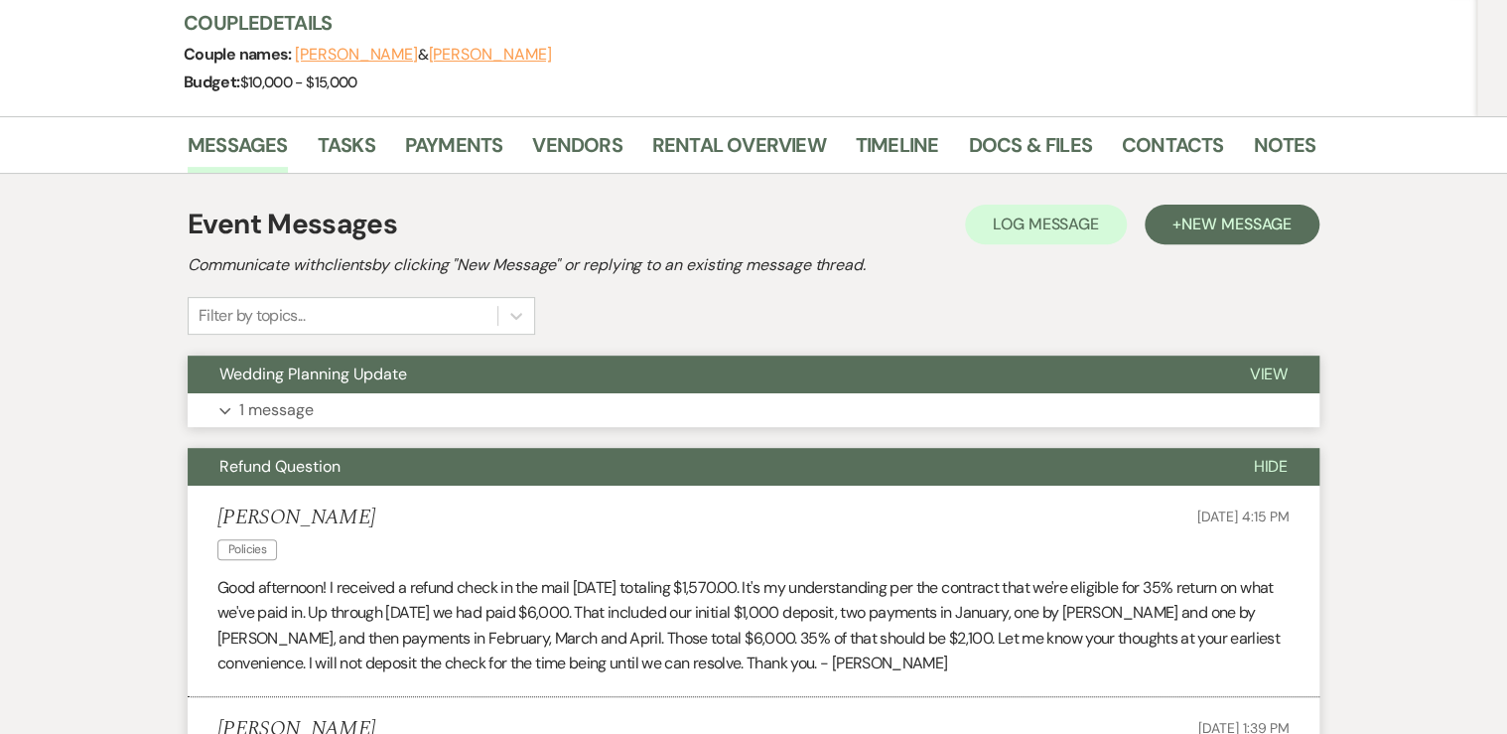
click at [324, 413] on button "Expand 1 message" at bounding box center [754, 410] width 1132 height 34
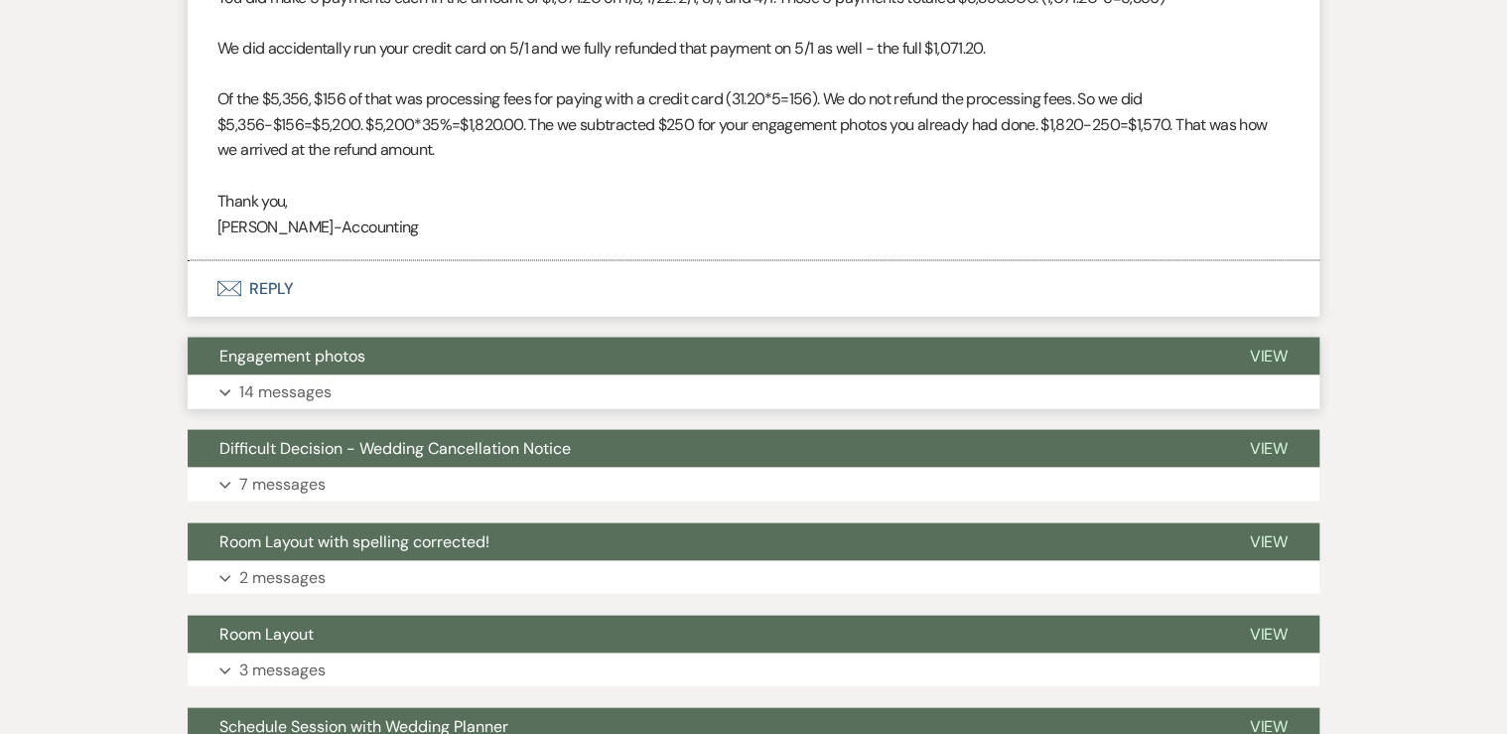
scroll to position [1748, 0]
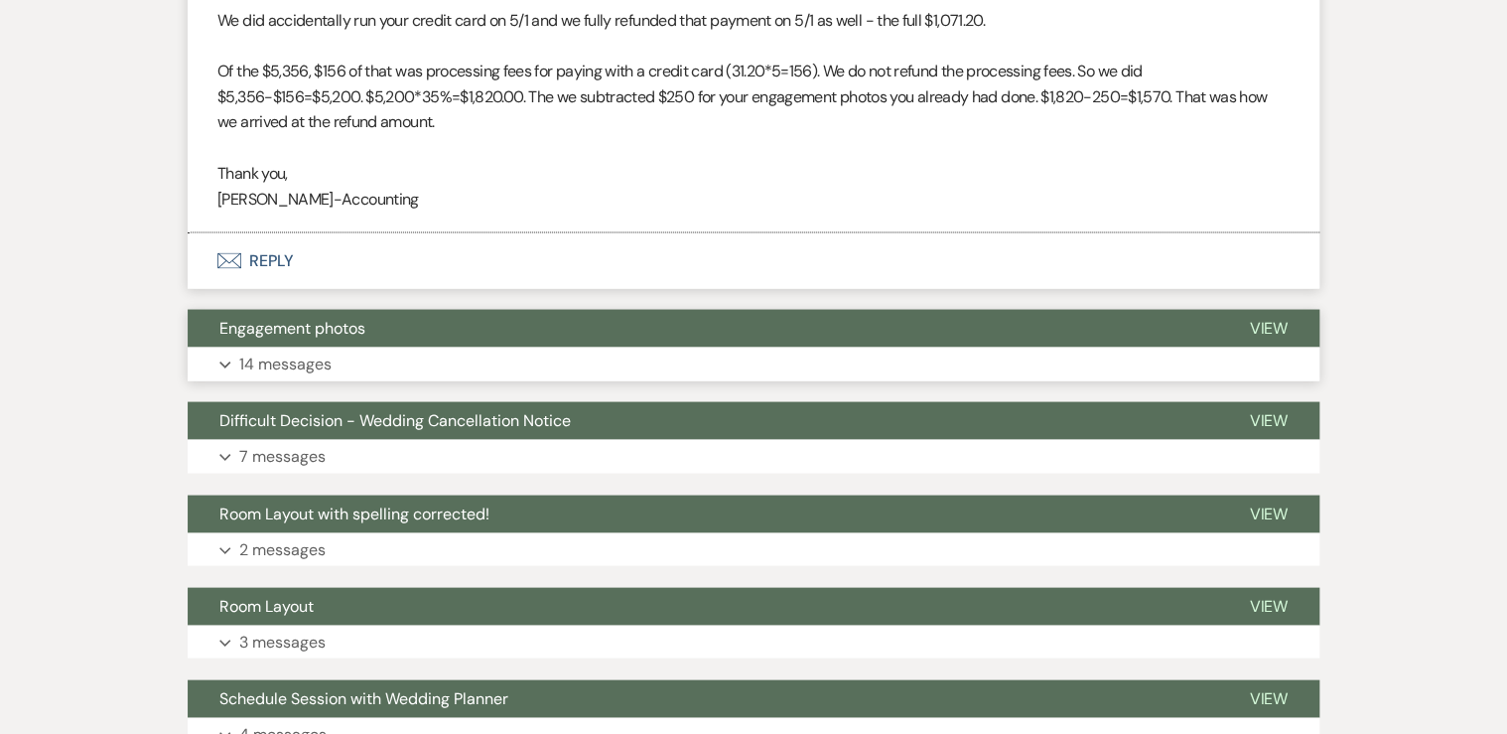
click at [444, 369] on button "Expand 14 messages" at bounding box center [754, 364] width 1132 height 34
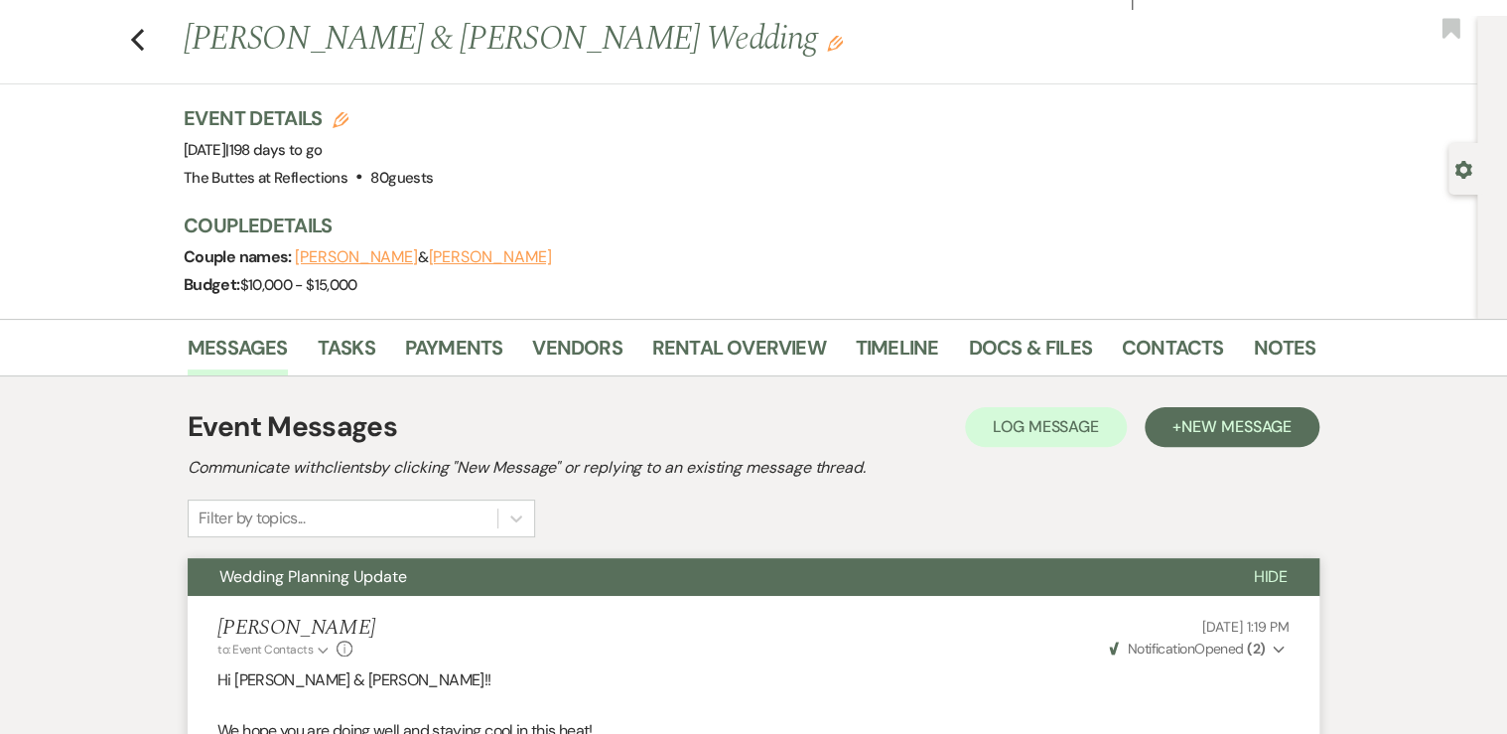
scroll to position [0, 0]
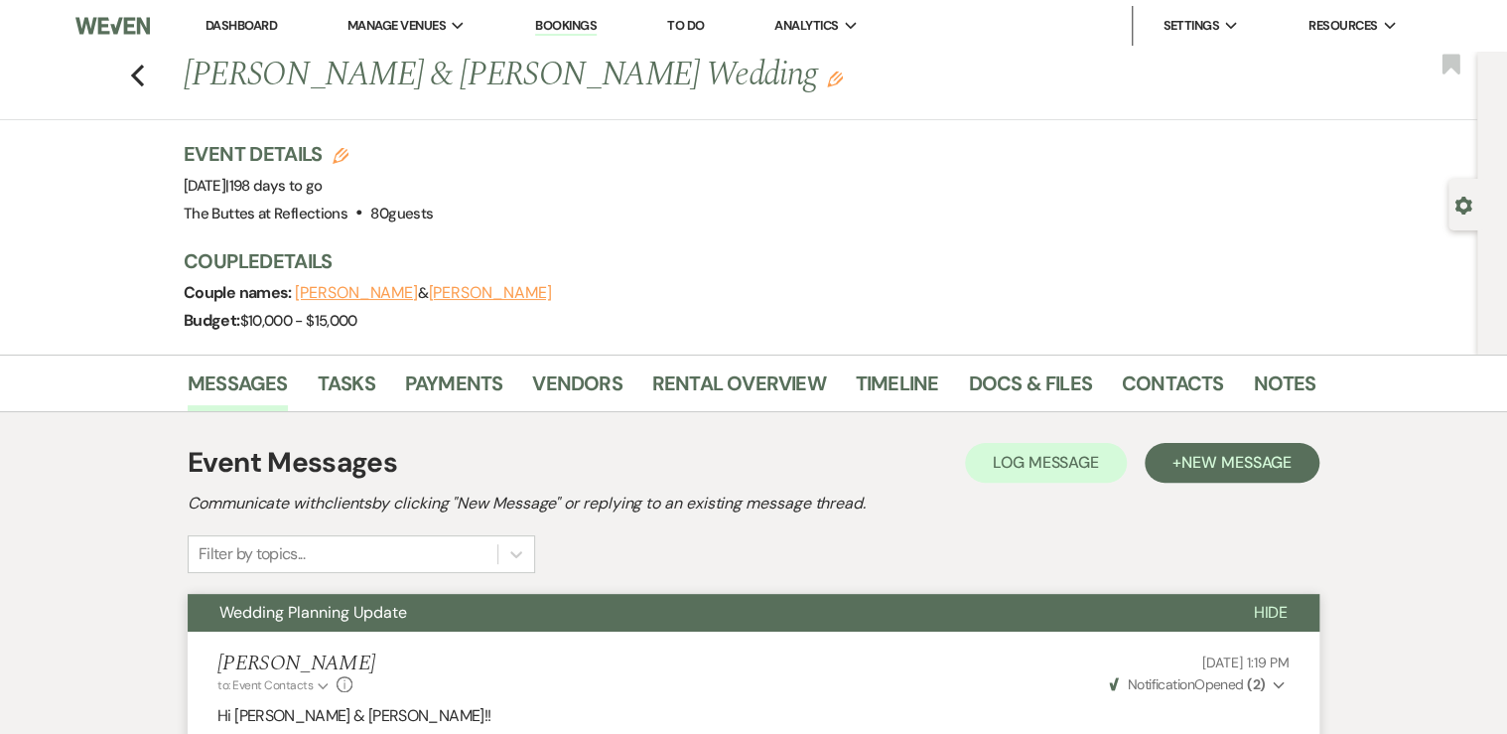
click at [827, 79] on icon "Edit" at bounding box center [835, 79] width 16 height 16
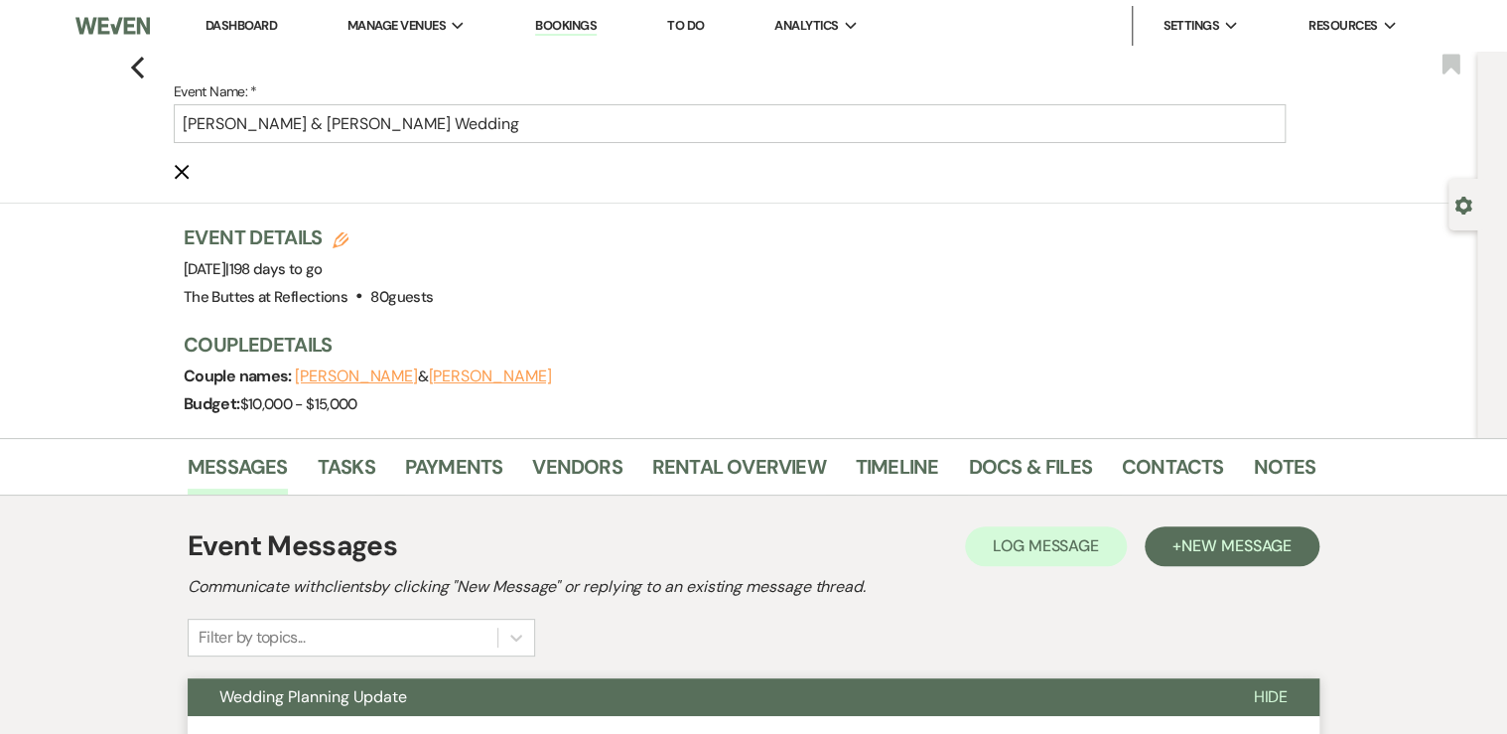
click at [186, 172] on icon "Cancel Edit" at bounding box center [182, 172] width 16 height 16
